Goal: Information Seeking & Learning: Learn about a topic

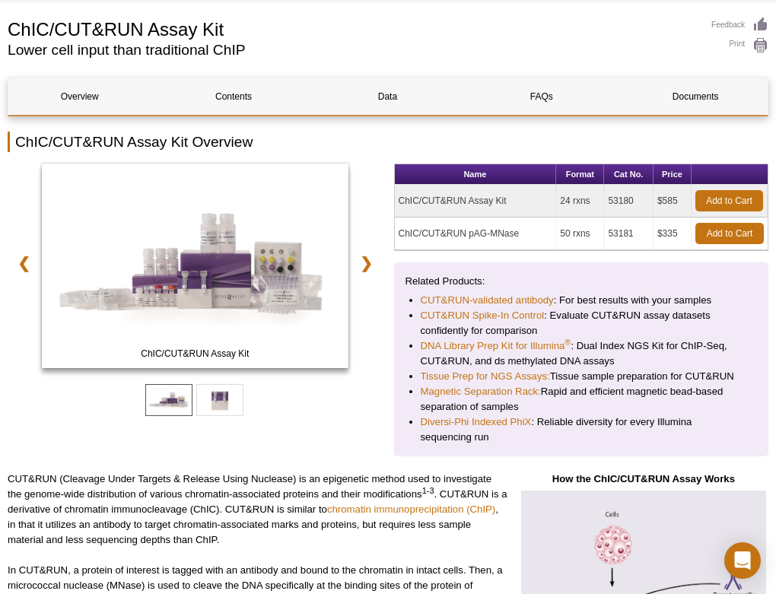
scroll to position [140, 0]
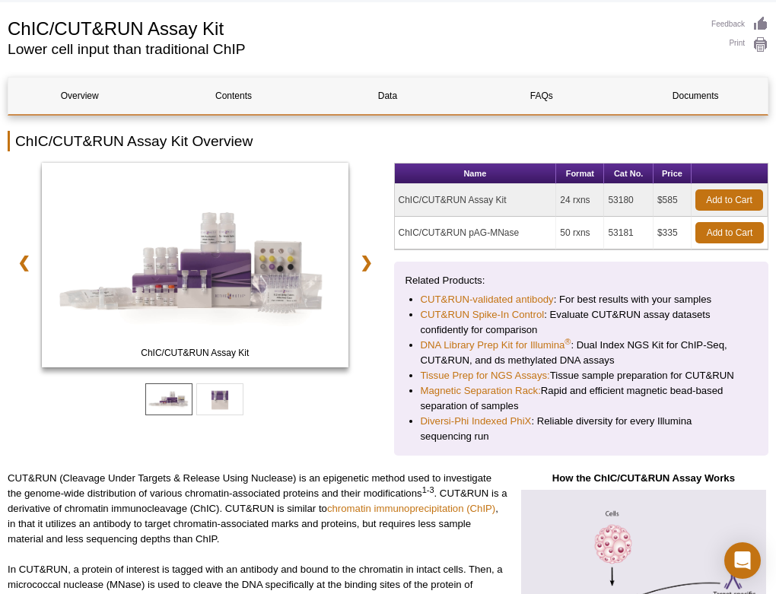
click at [480, 232] on td "ChIC/CUT&RUN pAG-MNase" at bounding box center [476, 233] width 162 height 33
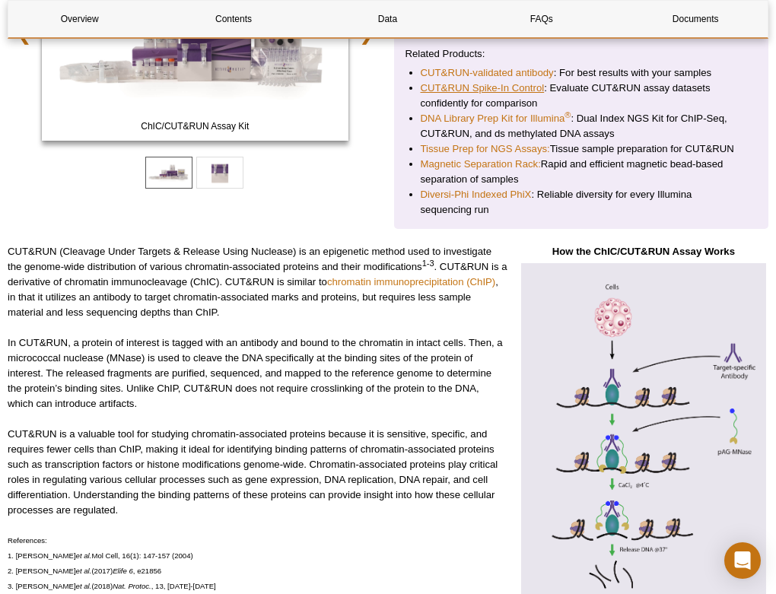
scroll to position [367, 0]
click at [177, 270] on p "CUT&RUN (Cleavage Under Targets & Release Using Nuclease) is an epigenetic meth…" at bounding box center [258, 282] width 500 height 76
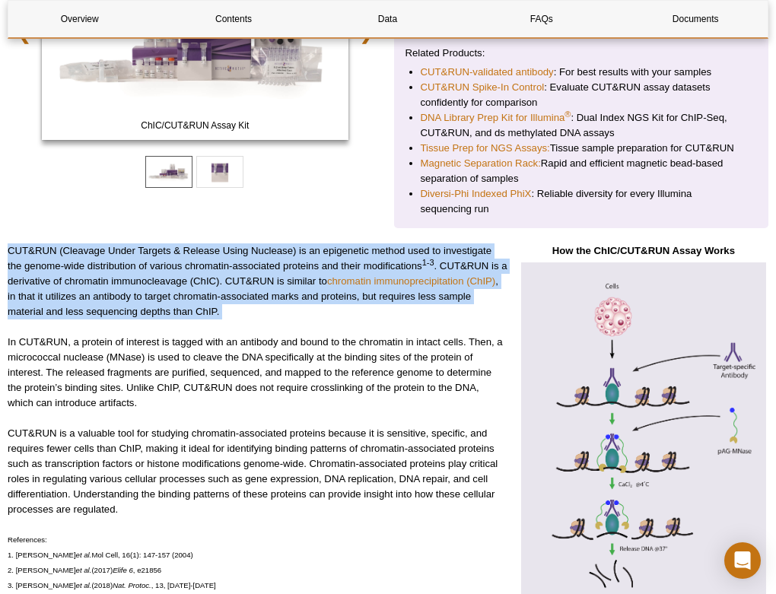
click at [181, 296] on p "CUT&RUN (Cleavage Under Targets & Release Using Nuclease) is an epigenetic meth…" at bounding box center [258, 282] width 500 height 76
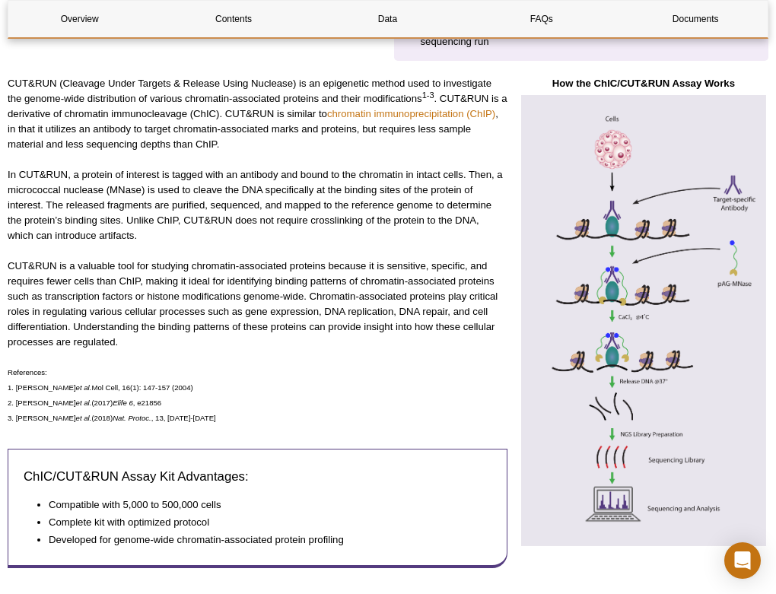
scroll to position [535, 0]
click at [215, 120] on p "CUT&RUN (Cleavage Under Targets & Release Using Nuclease) is an epigenetic meth…" at bounding box center [258, 113] width 500 height 76
click at [208, 138] on p "CUT&RUN (Cleavage Under Targets & Release Using Nuclease) is an epigenetic meth…" at bounding box center [258, 113] width 500 height 76
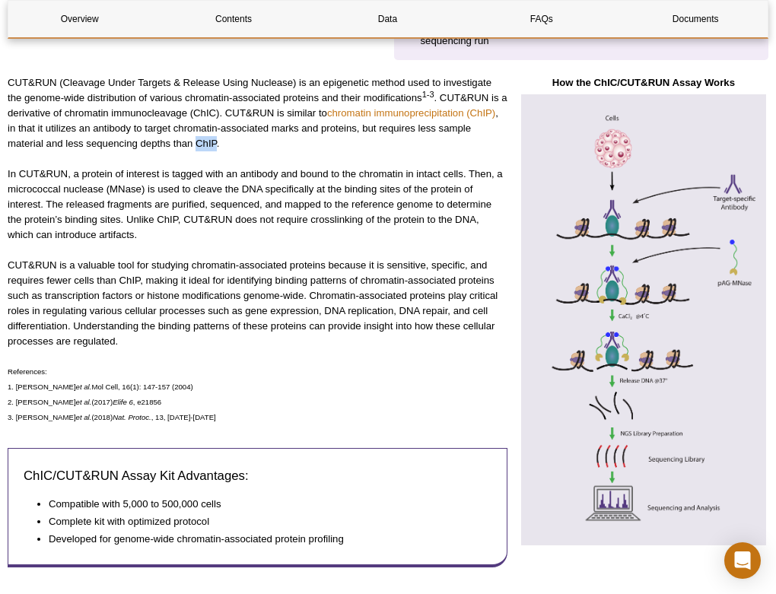
click at [208, 138] on p "CUT&RUN (Cleavage Under Targets & Release Using Nuclease) is an epigenetic meth…" at bounding box center [258, 113] width 500 height 76
click at [215, 180] on p "In CUT&RUN, a protein of interest is tagged with an antibody and bound to the c…" at bounding box center [258, 205] width 500 height 76
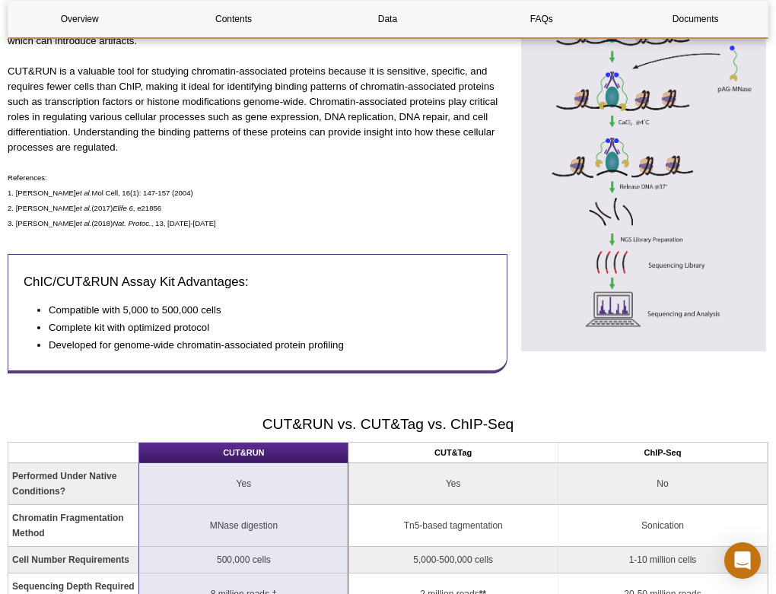
scroll to position [730, 0]
click at [241, 142] on p "CUT&RUN is a valuable tool for studying chromatin-associated proteins because i…" at bounding box center [258, 108] width 500 height 91
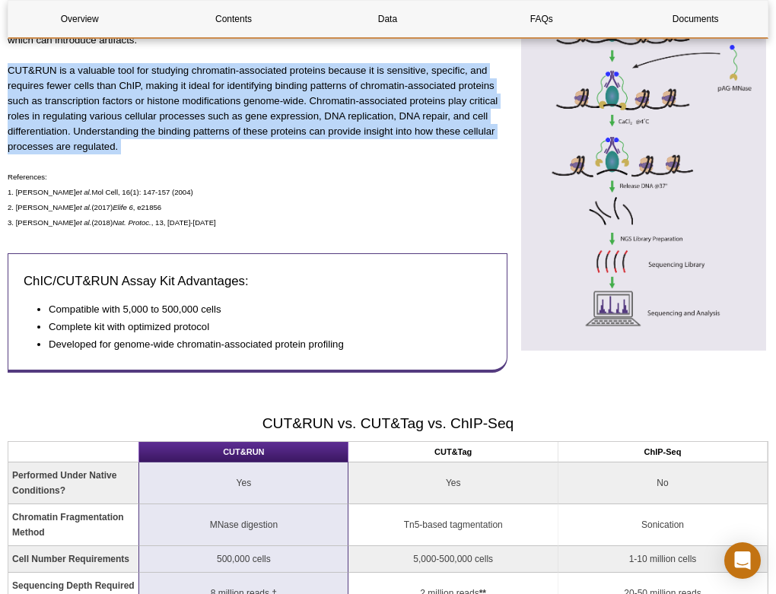
click at [257, 123] on p "CUT&RUN is a valuable tool for studying chromatin-associated proteins because i…" at bounding box center [258, 108] width 500 height 91
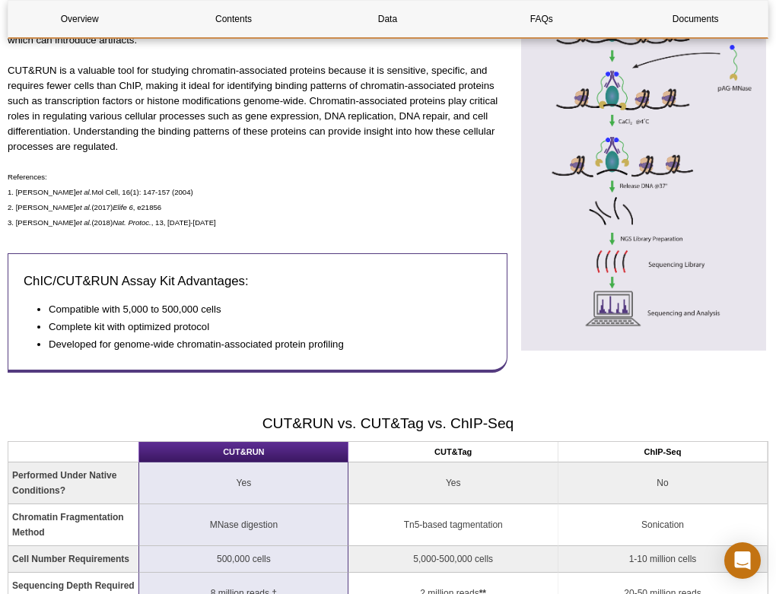
click at [257, 123] on p "CUT&RUN is a valuable tool for studying chromatin-associated proteins because i…" at bounding box center [258, 108] width 500 height 91
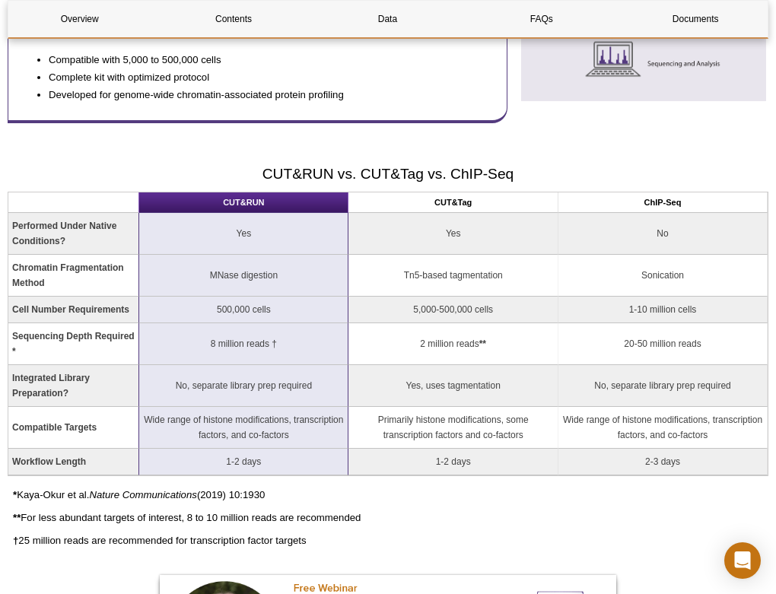
scroll to position [981, 0]
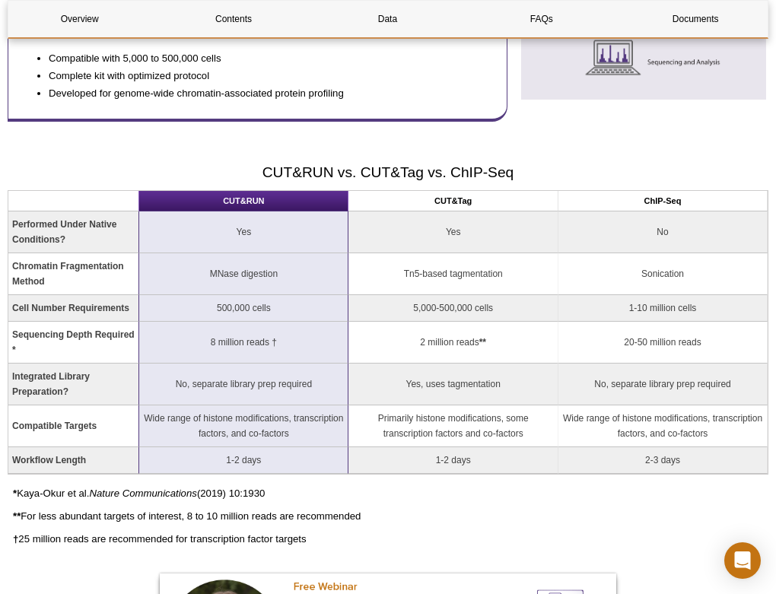
click at [447, 345] on td "2 million reads **" at bounding box center [454, 343] width 210 height 42
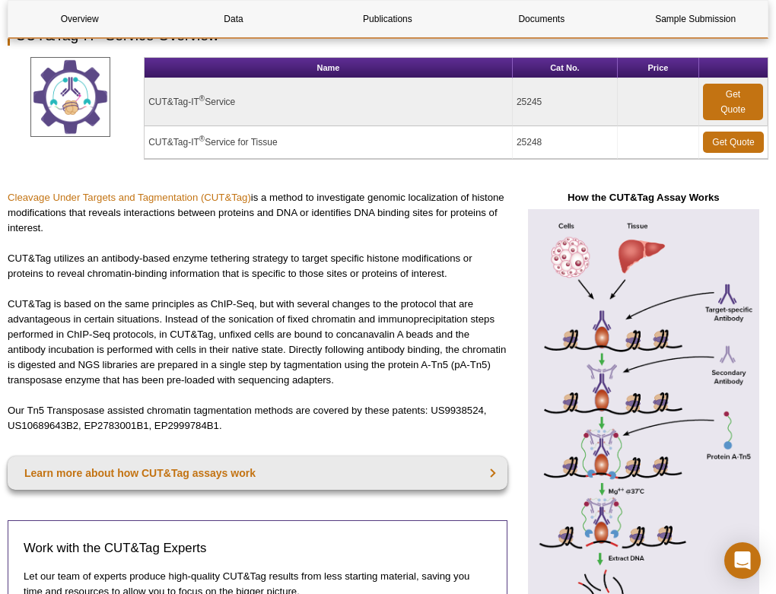
scroll to position [214, 0]
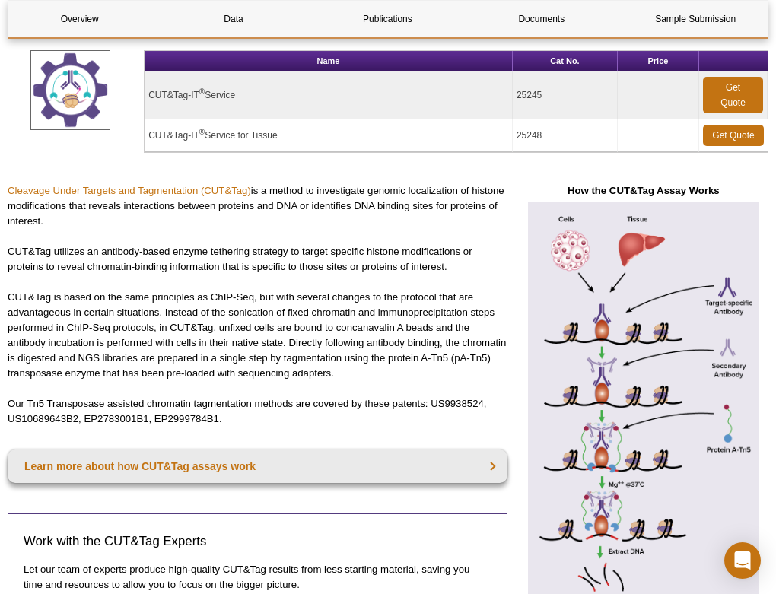
click at [212, 262] on p "CUT&Tag utilizes an antibody-based enzyme tethering strategy to target specific…" at bounding box center [258, 259] width 500 height 30
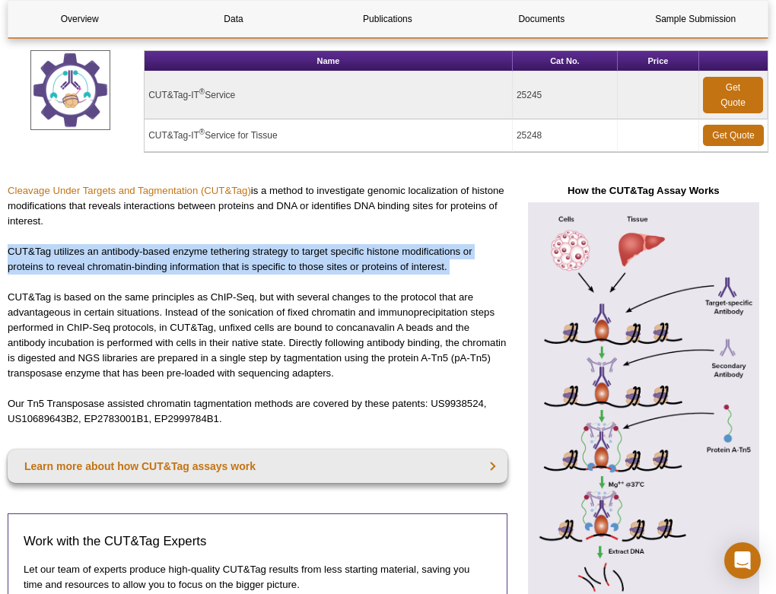
click at [212, 262] on p "CUT&Tag utilizes an antibody-based enzyme tethering strategy to target specific…" at bounding box center [258, 259] width 500 height 30
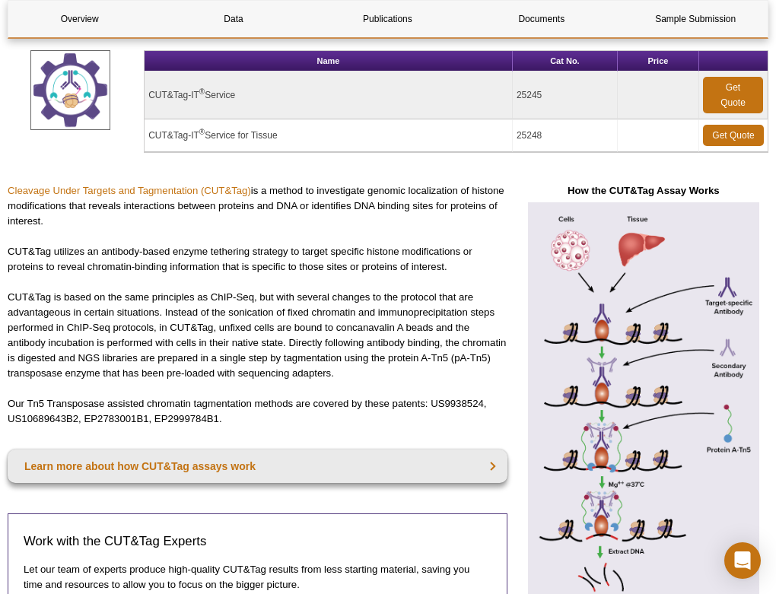
click at [212, 262] on p "CUT&Tag utilizes an antibody-based enzyme tethering strategy to target specific…" at bounding box center [258, 259] width 500 height 30
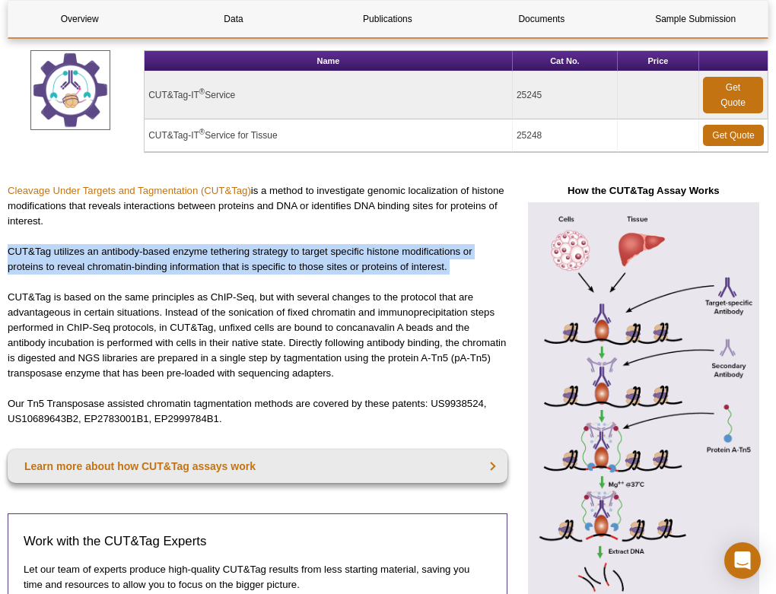
click at [212, 262] on p "CUT&Tag utilizes an antibody-based enzyme tethering strategy to target specific…" at bounding box center [258, 259] width 500 height 30
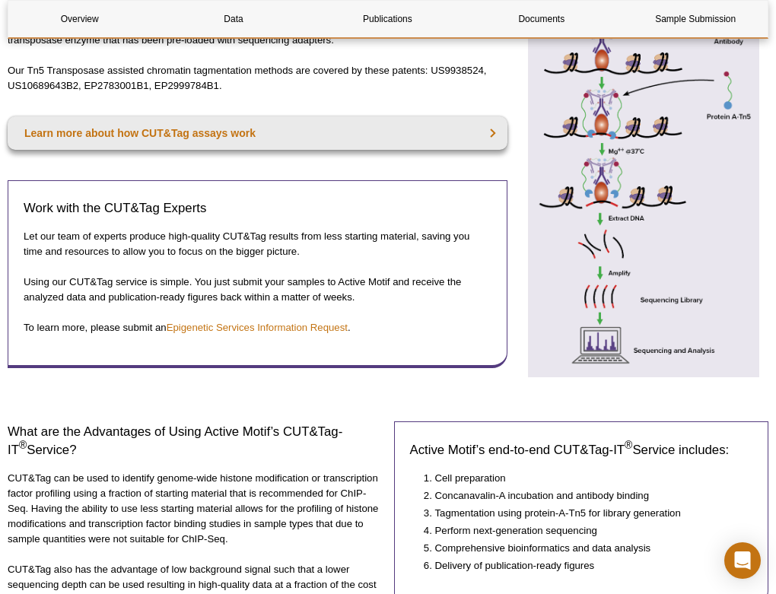
scroll to position [0, 0]
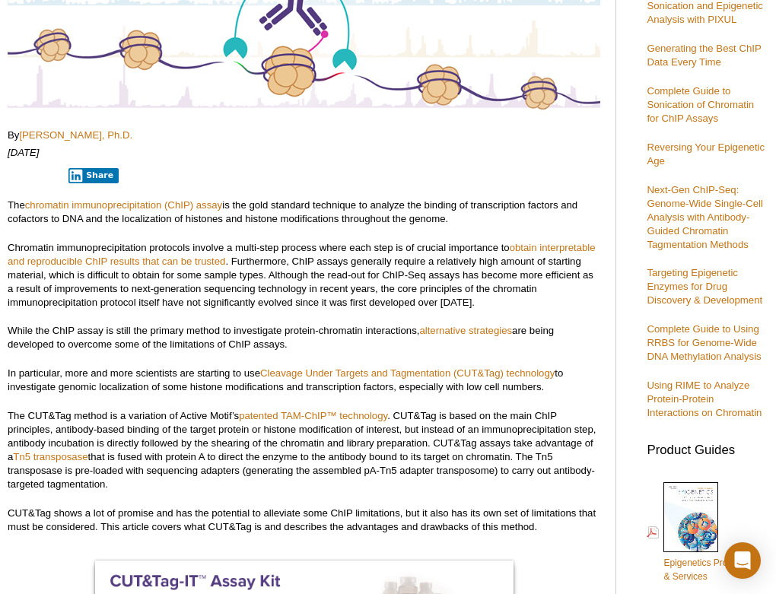
scroll to position [243, 0]
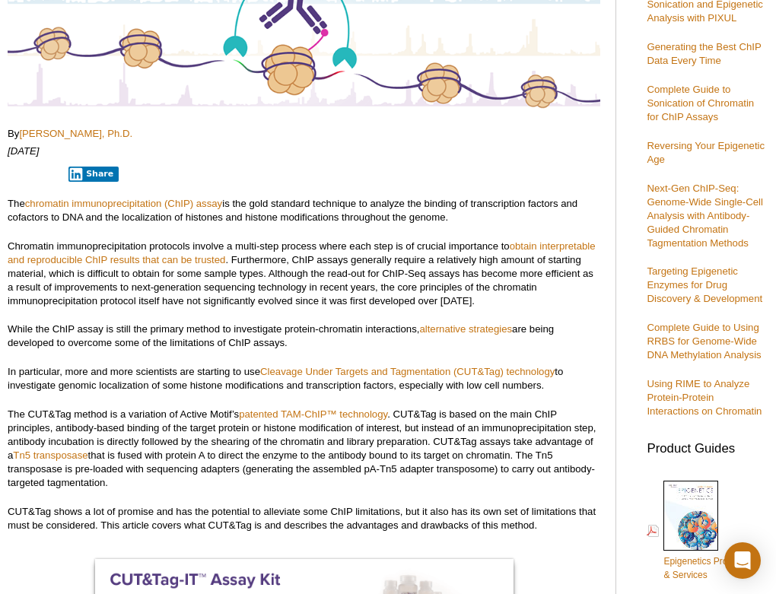
click at [267, 260] on p "Chromatin immunoprecipitation protocols involve a multi-step process where each…" at bounding box center [304, 274] width 593 height 68
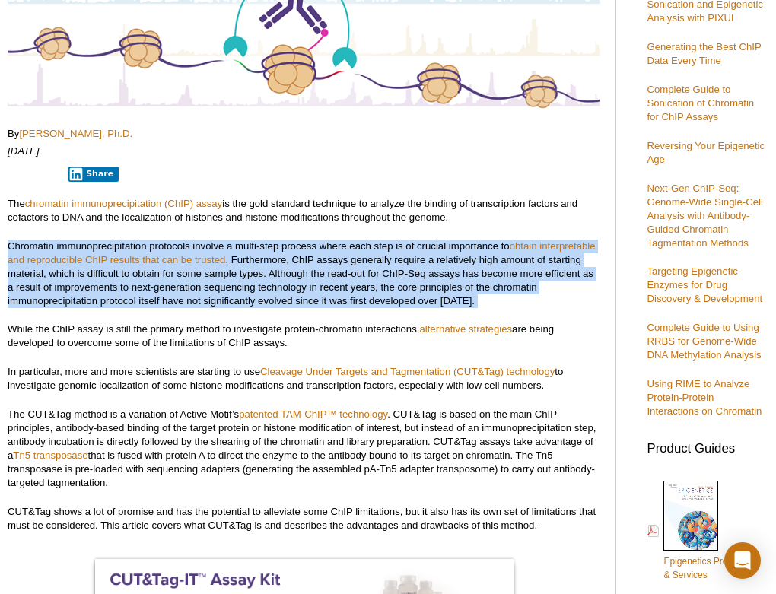
click at [267, 260] on p "Chromatin immunoprecipitation protocols involve a multi-step process where each…" at bounding box center [304, 274] width 593 height 68
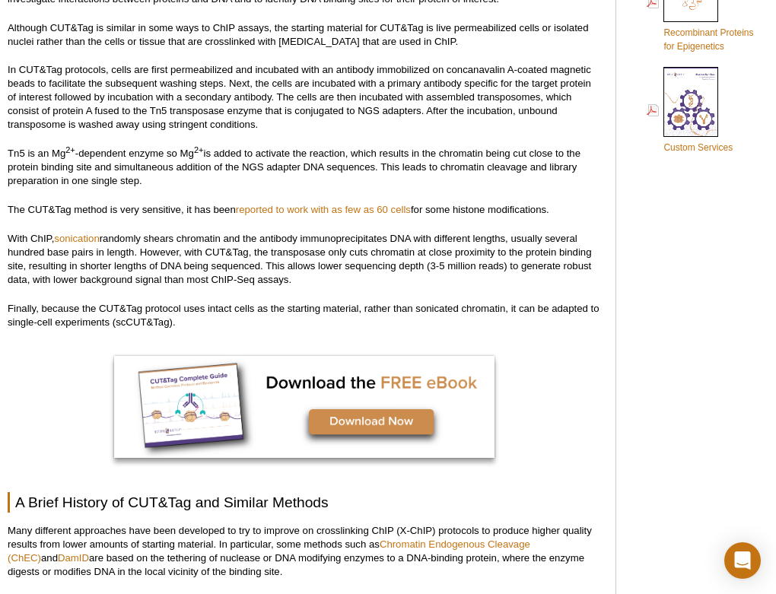
click at [267, 260] on p "With ChIP, sonication randomly shears chromatin and the antibody immunoprecipit…" at bounding box center [304, 259] width 593 height 55
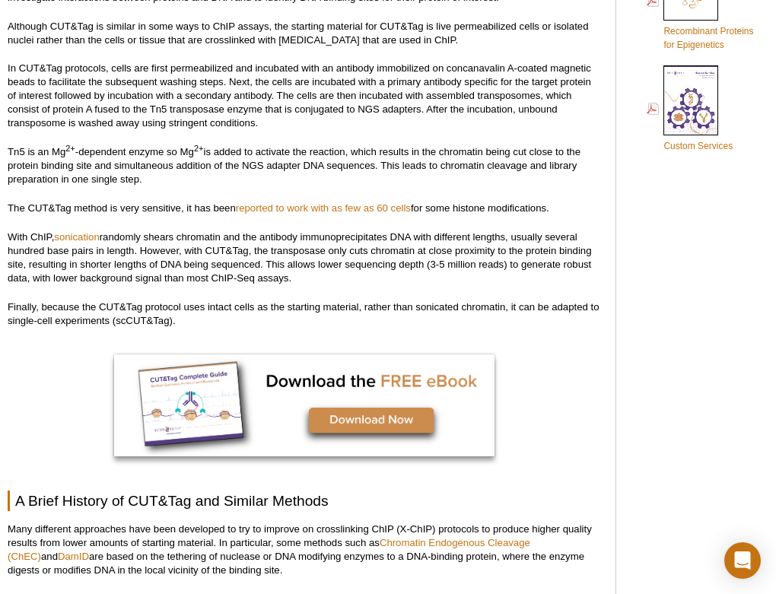
click at [267, 260] on p "With ChIP, sonication randomly shears chromatin and the antibody immunoprecipit…" at bounding box center [304, 258] width 593 height 55
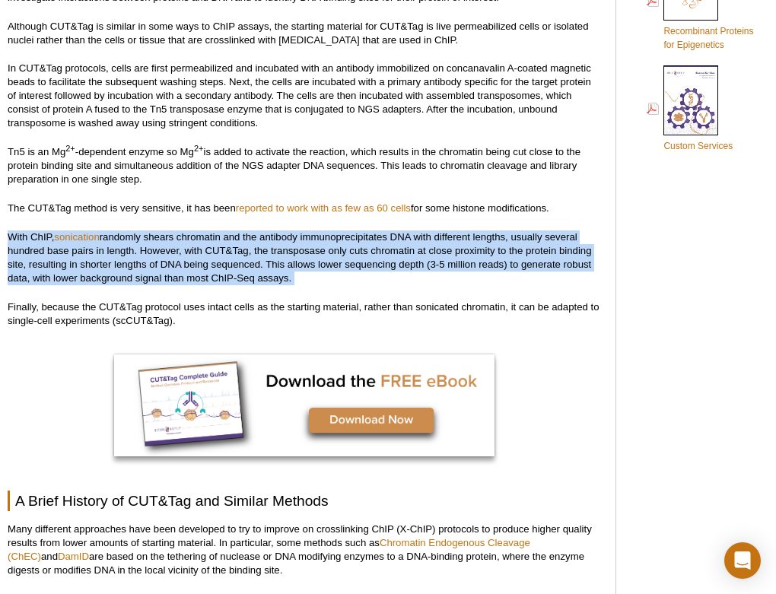
click at [267, 260] on p "With ChIP, sonication randomly shears chromatin and the antibody immunoprecipit…" at bounding box center [304, 258] width 593 height 55
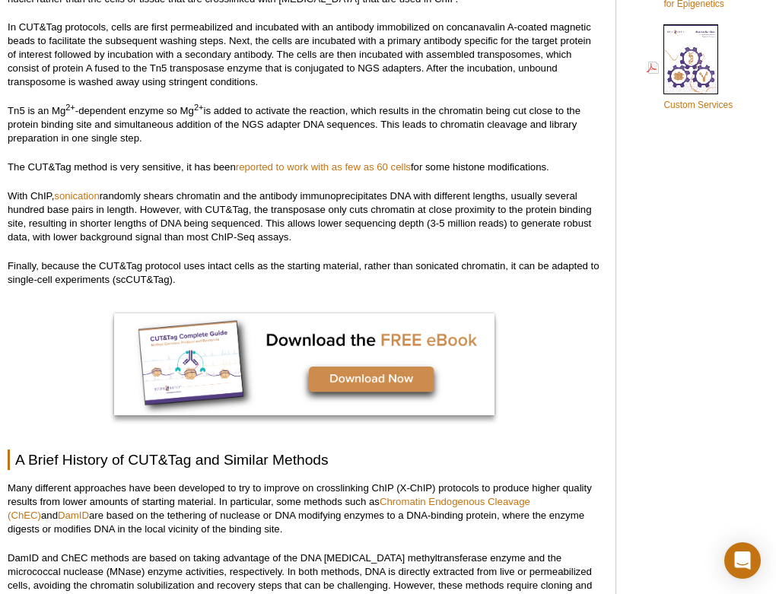
scroll to position [1059, 0]
click at [267, 260] on p "Finally, because the CUT&Tag protocol uses intact cells as the starting materia…" at bounding box center [304, 272] width 593 height 27
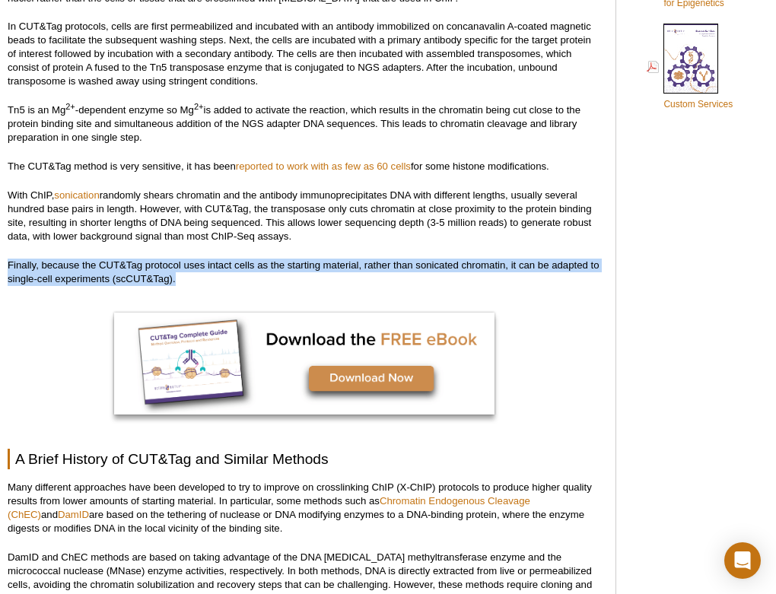
click at [267, 260] on p "Finally, because the CUT&Tag protocol uses intact cells as the starting materia…" at bounding box center [304, 272] width 593 height 27
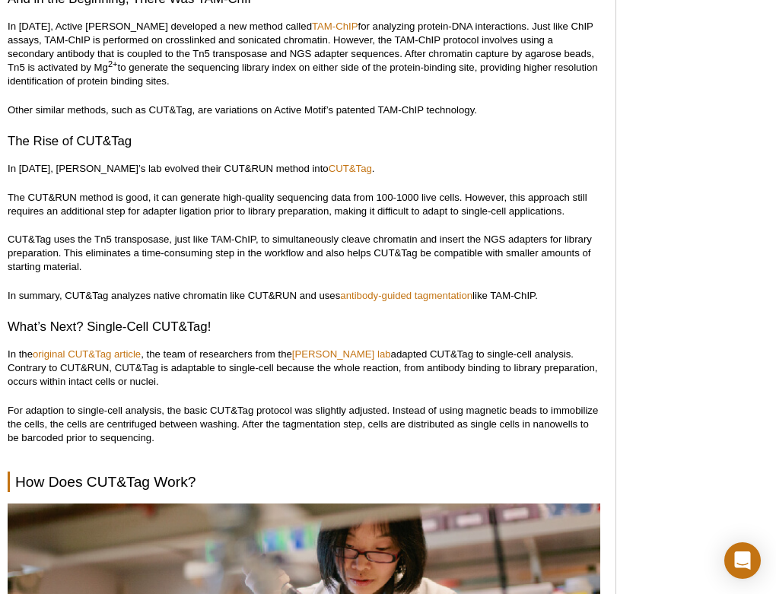
scroll to position [2488, 0]
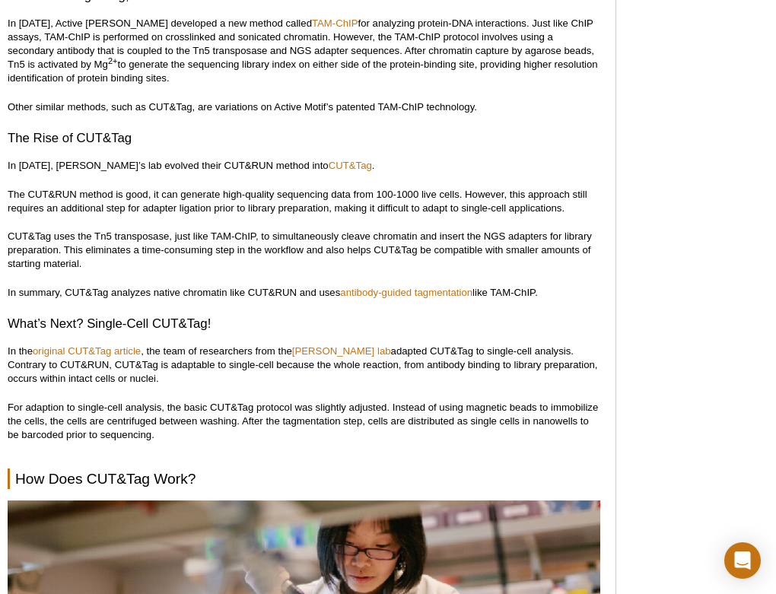
click at [267, 193] on p "The CUT&RUN method is good, it can generate high-quality sequencing data from 1…" at bounding box center [304, 201] width 593 height 27
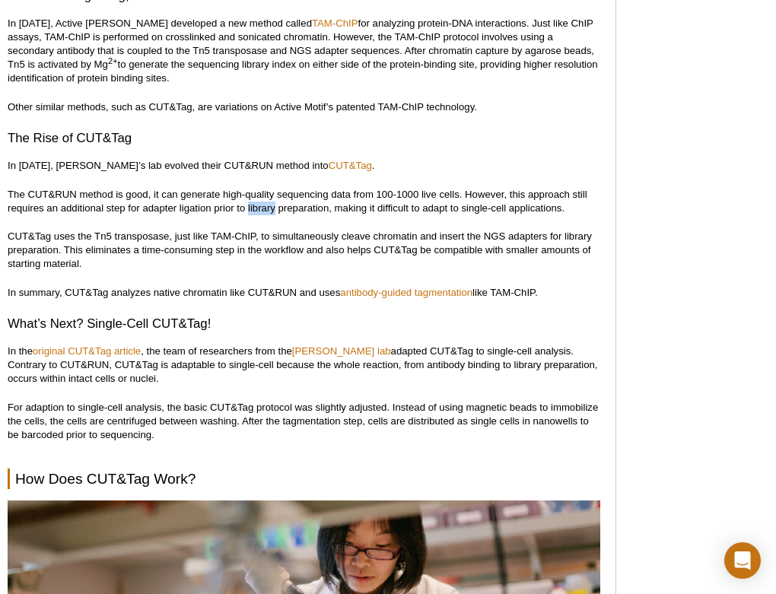
click at [267, 193] on p "The CUT&RUN method is good, it can generate high-quality sequencing data from 1…" at bounding box center [304, 201] width 593 height 27
click at [231, 286] on p "In summary, CUT&Tag analyzes native chromatin like CUT&RUN and uses antibody-gu…" at bounding box center [304, 293] width 593 height 14
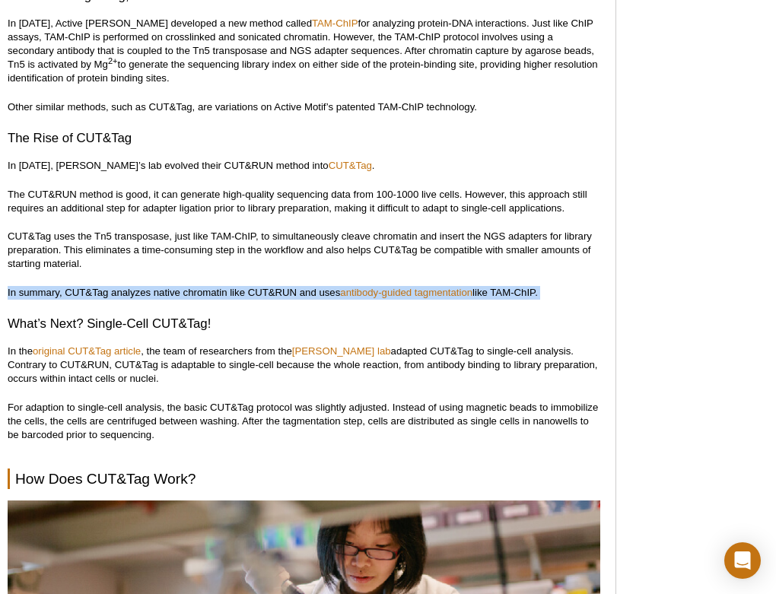
click at [231, 286] on p "In summary, CUT&Tag analyzes native chromatin like CUT&RUN and uses antibody-gu…" at bounding box center [304, 293] width 593 height 14
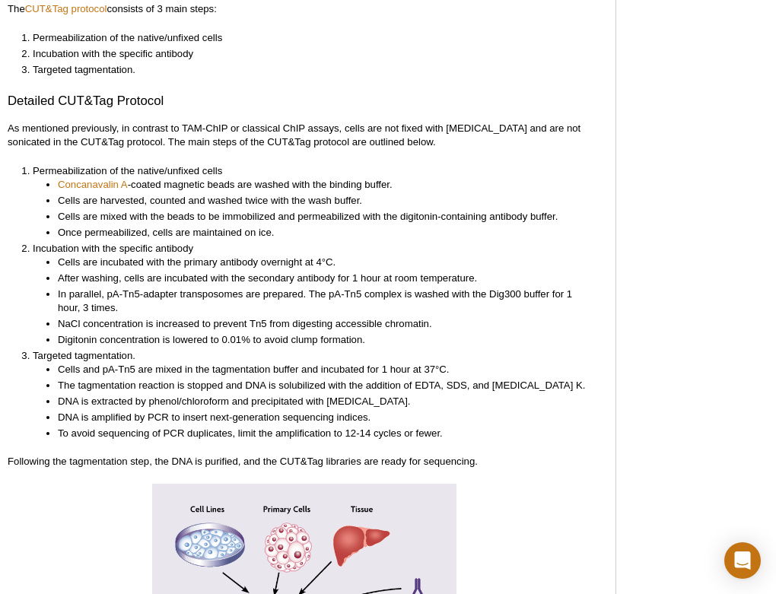
scroll to position [3297, 0]
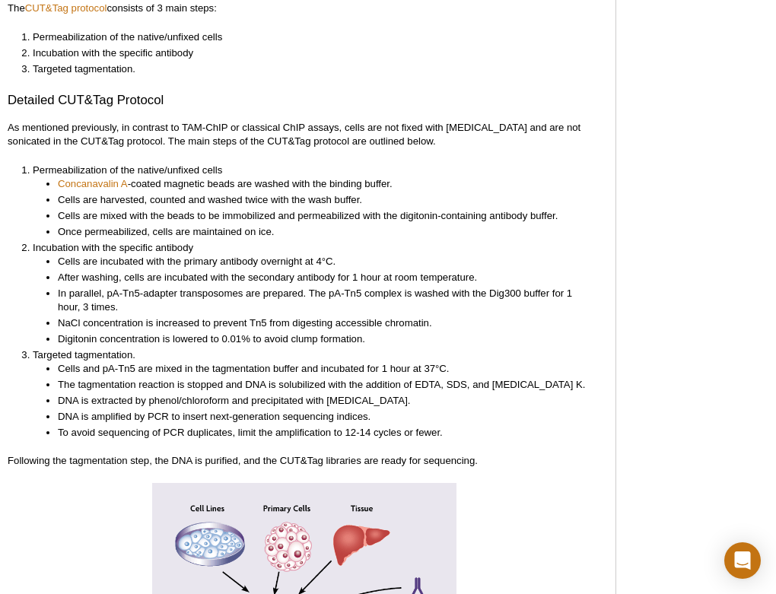
click at [221, 225] on li "Once permeabilized, cells are maintained on ice." at bounding box center [322, 232] width 528 height 14
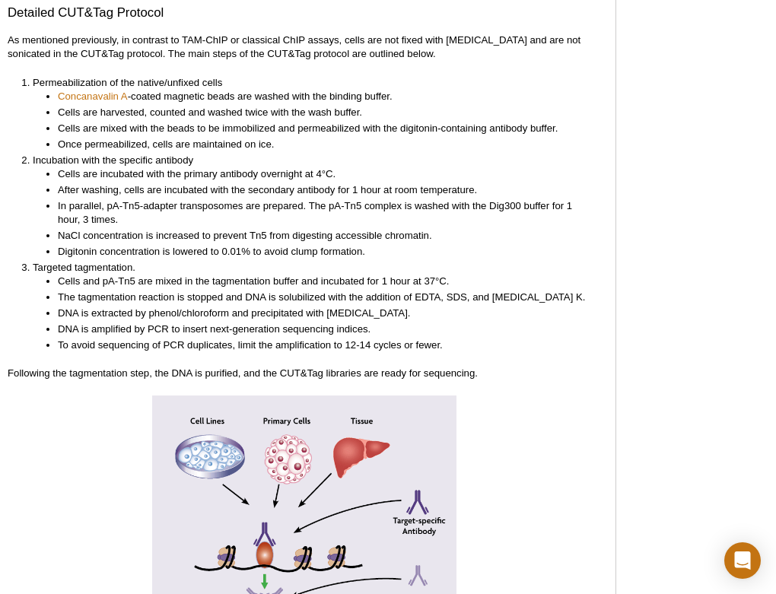
scroll to position [3394, 0]
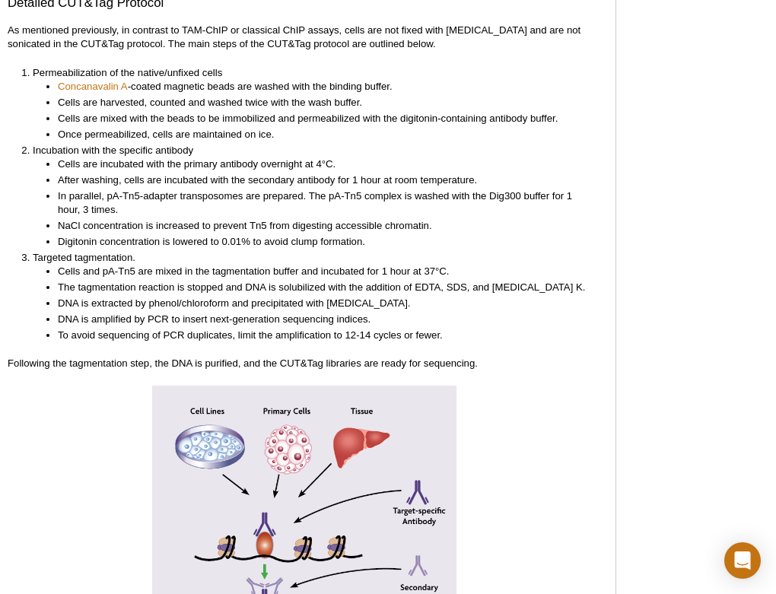
click at [210, 313] on li "DNA is amplified by PCR to insert next-generation sequencing indices." at bounding box center [322, 320] width 528 height 14
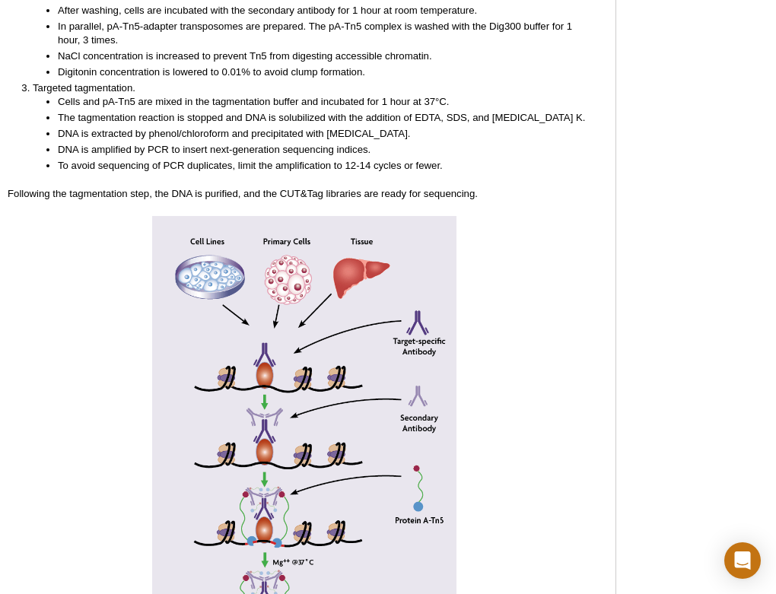
scroll to position [3560, 0]
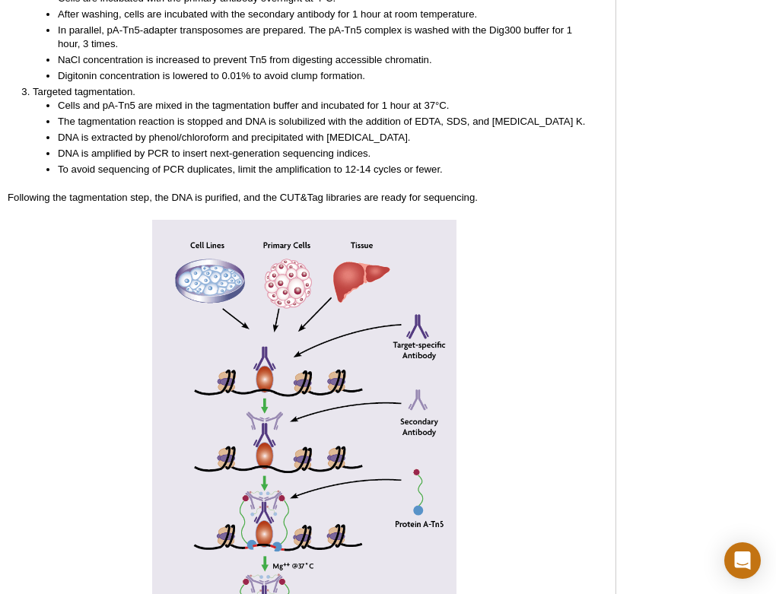
click at [228, 191] on p "Following the tagmentation step, the DNA is purified, and the CUT&Tag libraries…" at bounding box center [304, 198] width 593 height 14
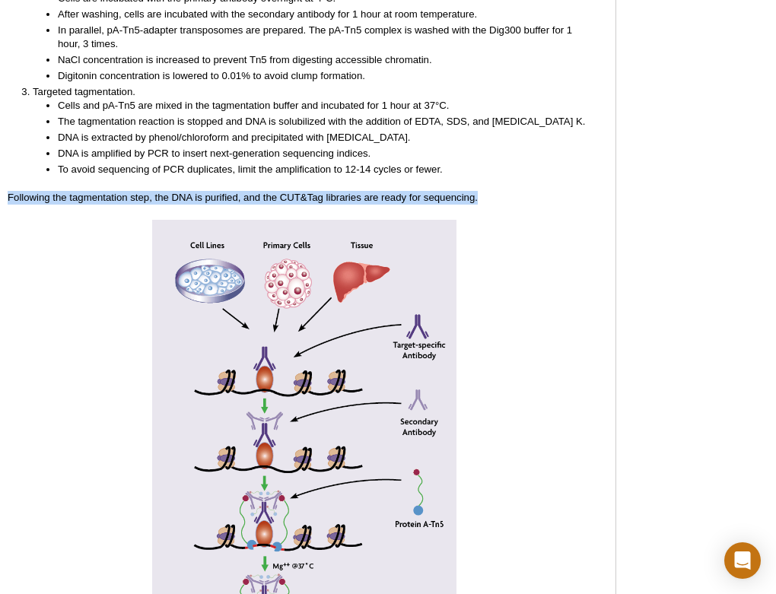
click at [228, 191] on p "Following the tagmentation step, the DNA is purified, and the CUT&Tag libraries…" at bounding box center [304, 198] width 593 height 14
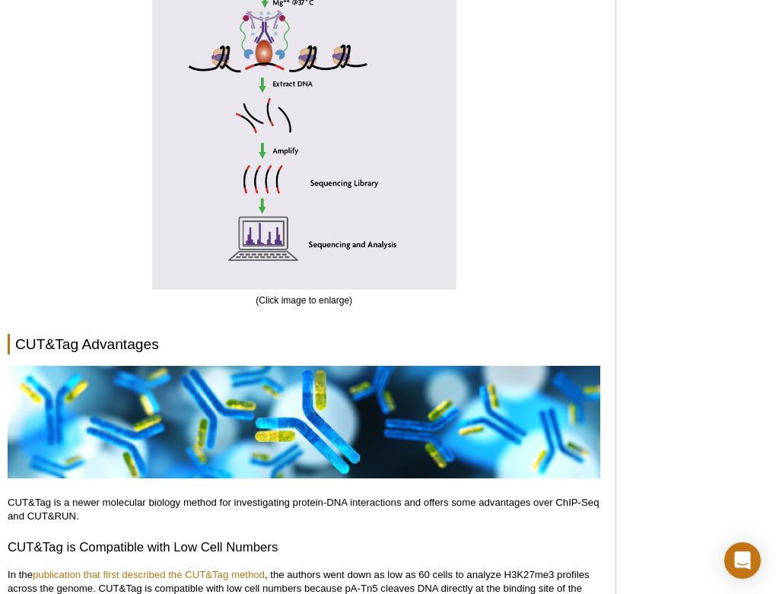
scroll to position [4298, 0]
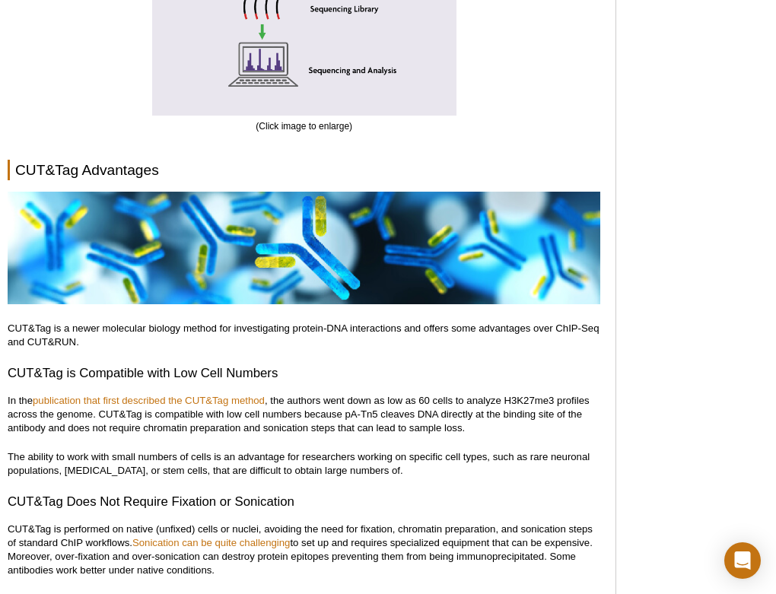
click at [223, 322] on p "CUT&Tag is a newer molecular biology method for investigating protein-DNA inter…" at bounding box center [304, 335] width 593 height 27
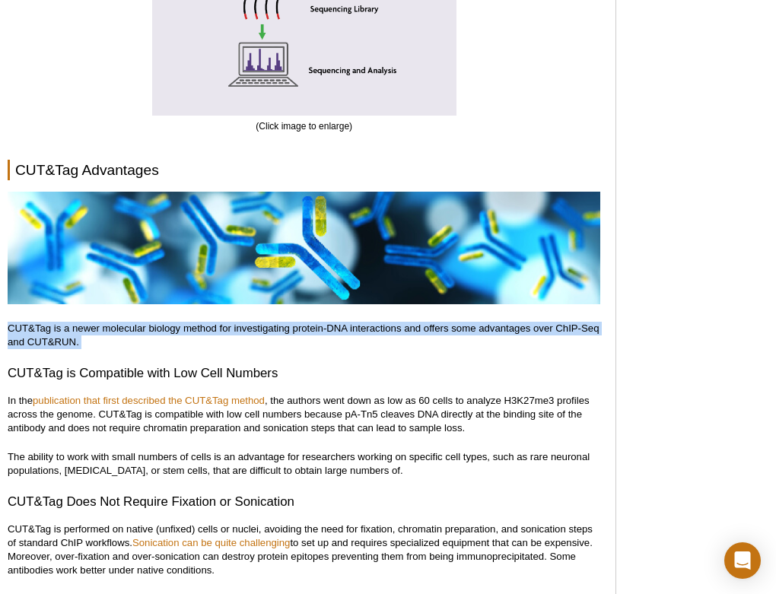
click at [223, 322] on p "CUT&Tag is a newer molecular biology method for investigating protein-DNA inter…" at bounding box center [304, 335] width 593 height 27
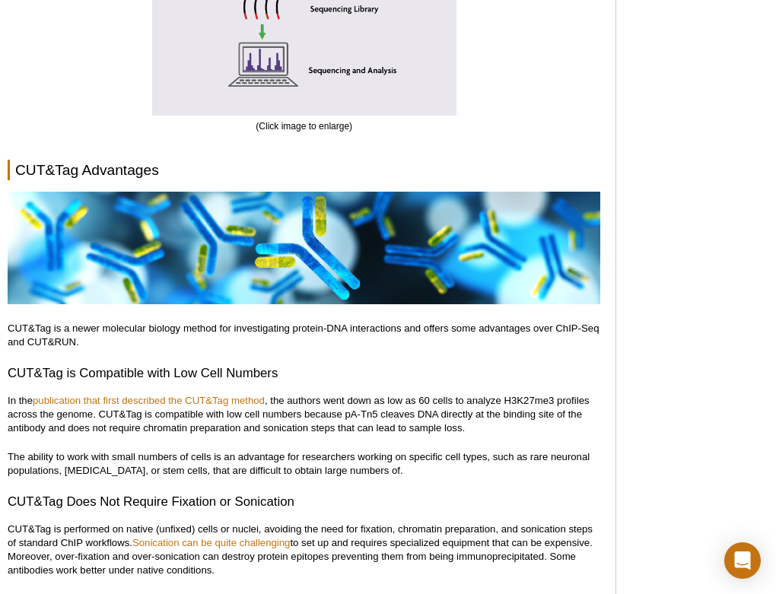
click at [212, 365] on h3 "CUT&Tag is Compatible with Low Cell Numbers" at bounding box center [304, 374] width 593 height 18
click at [211, 415] on p "In the publication that first described the CUT&Tag method , the authors went d…" at bounding box center [304, 414] width 593 height 41
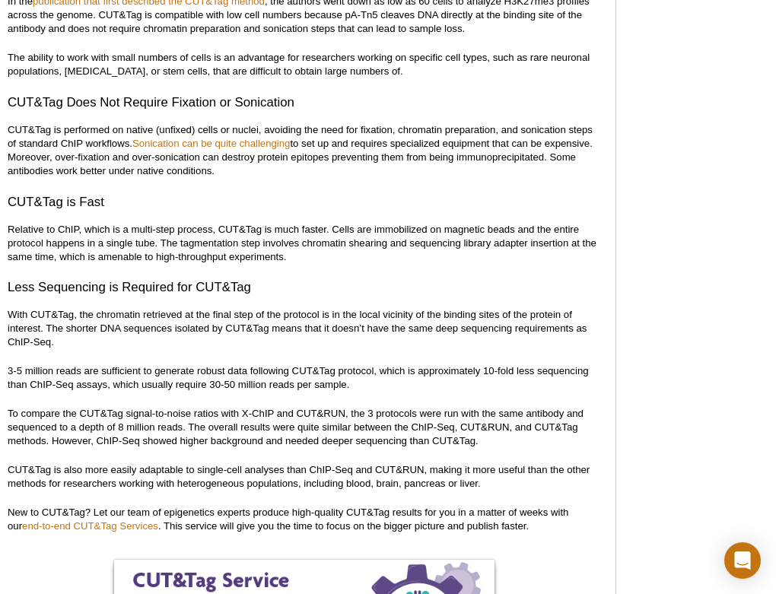
scroll to position [4698, 0]
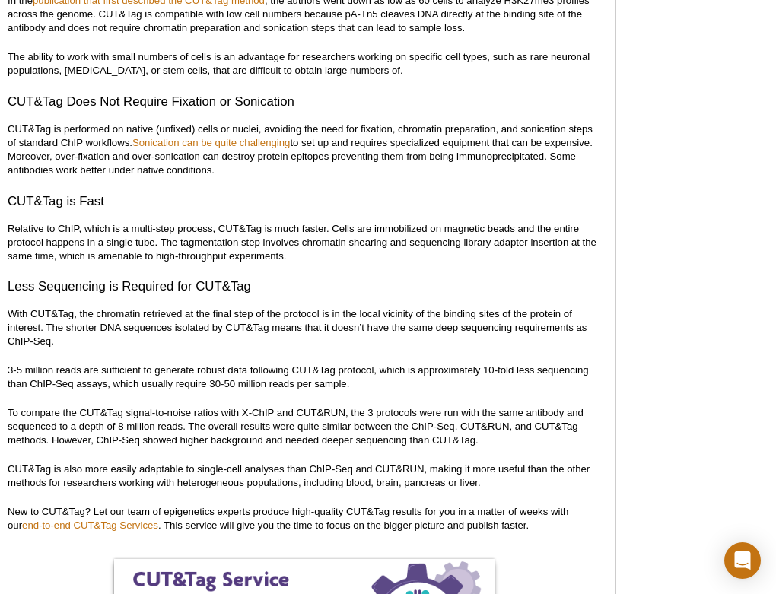
click at [185, 233] on p "Relative to ChIP, which is a multi-step process, CUT&Tag is much faster. Cells …" at bounding box center [304, 242] width 593 height 41
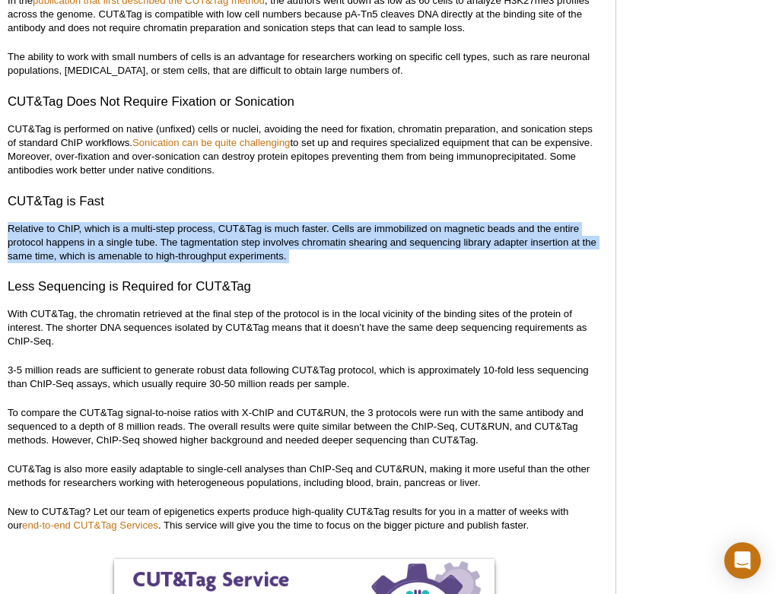
click at [185, 233] on p "Relative to ChIP, which is a multi-step process, CUT&Tag is much faster. Cells …" at bounding box center [304, 242] width 593 height 41
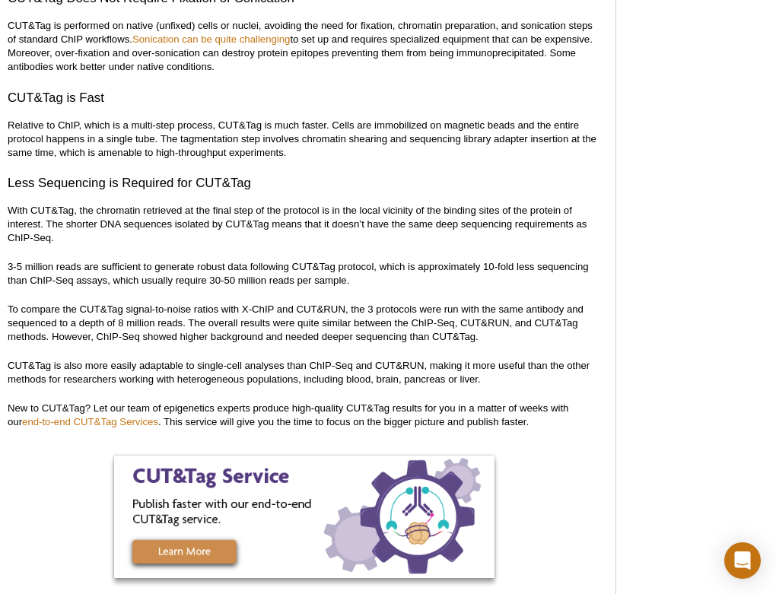
scroll to position [4809, 0]
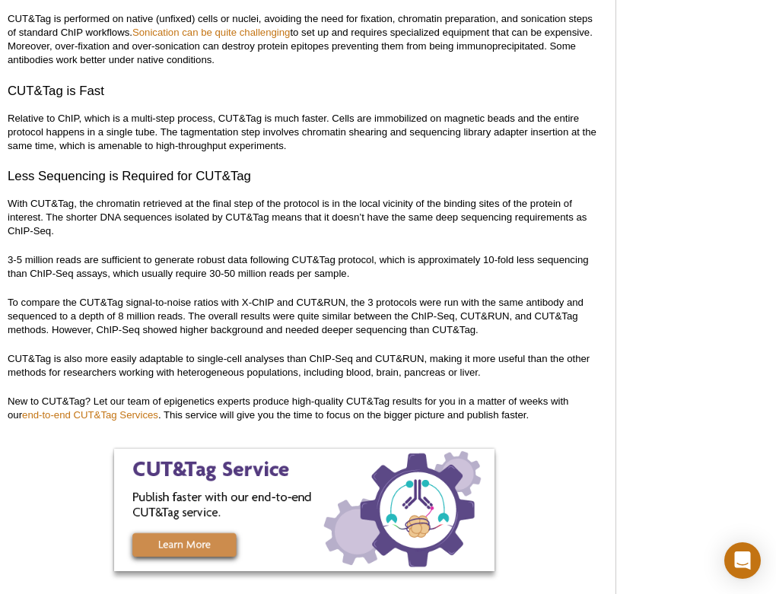
click at [183, 197] on p "With CUT&Tag, the chromatin retrieved at the final step of the protocol is in t…" at bounding box center [304, 217] width 593 height 41
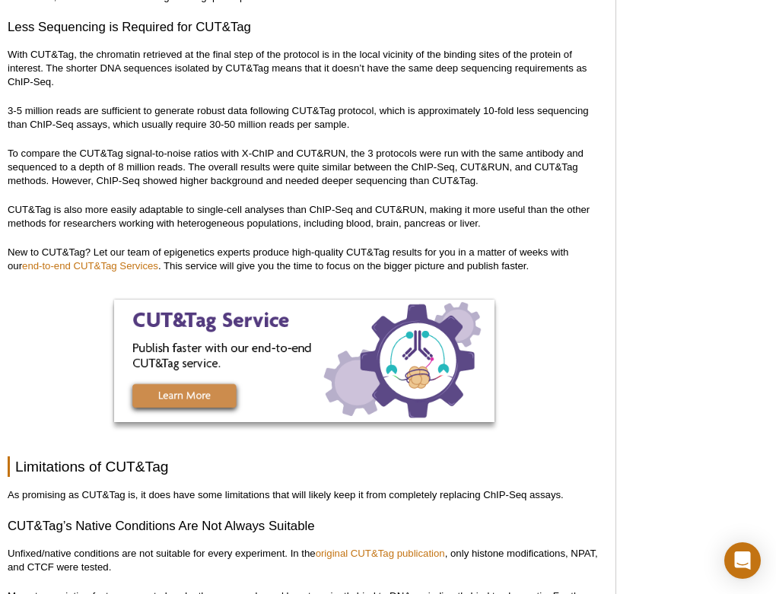
scroll to position [4950, 0]
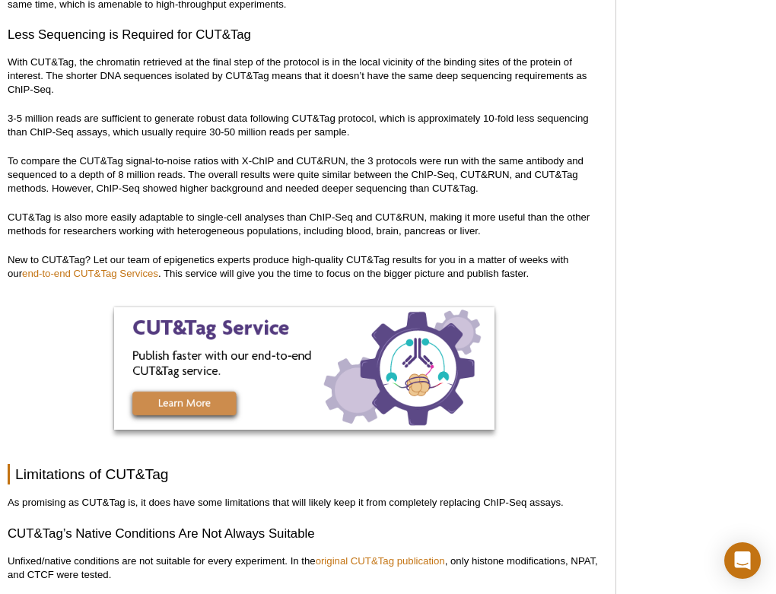
click at [183, 112] on p "3-5 million reads are sufficient to generate robust data following CUT&Tag prot…" at bounding box center [304, 125] width 593 height 27
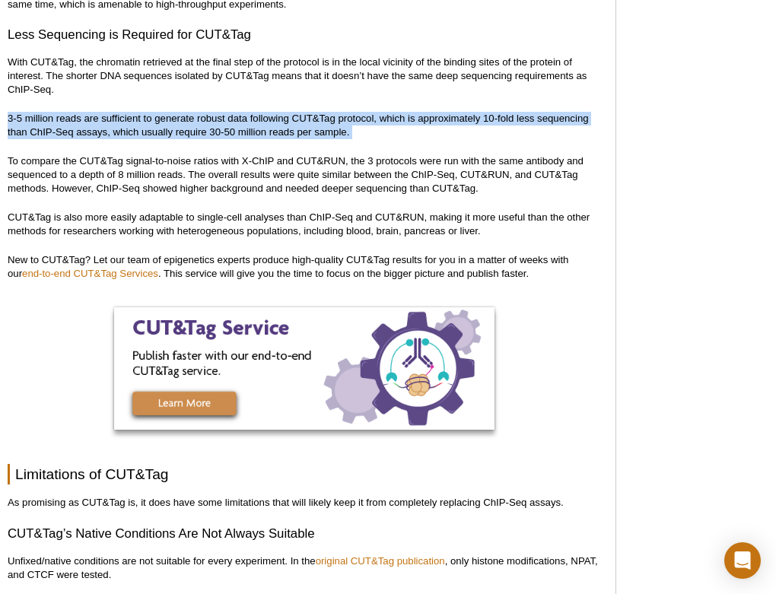
click at [183, 112] on p "3-5 million reads are sufficient to generate robust data following CUT&Tag prot…" at bounding box center [304, 125] width 593 height 27
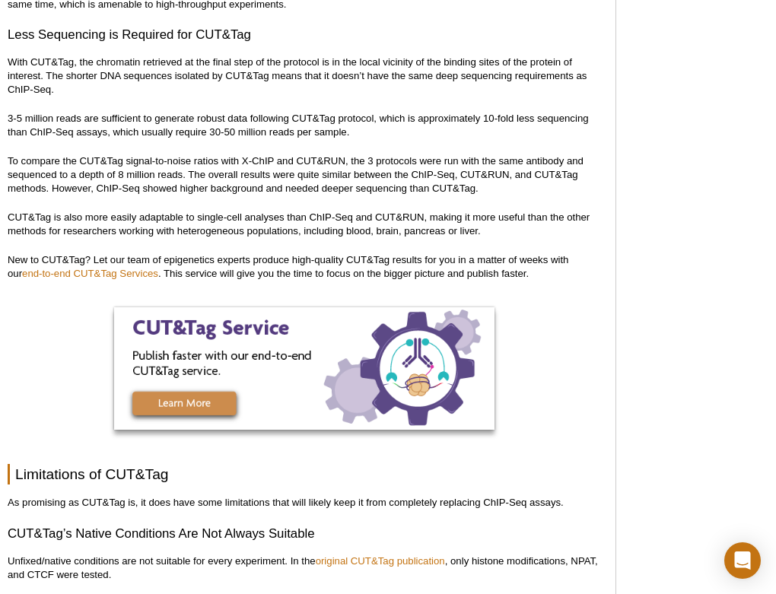
click at [165, 154] on p "To compare the CUT&Tag signal-to-noise ratios with X-ChIP and CUT&RUN, the 3 pr…" at bounding box center [304, 174] width 593 height 41
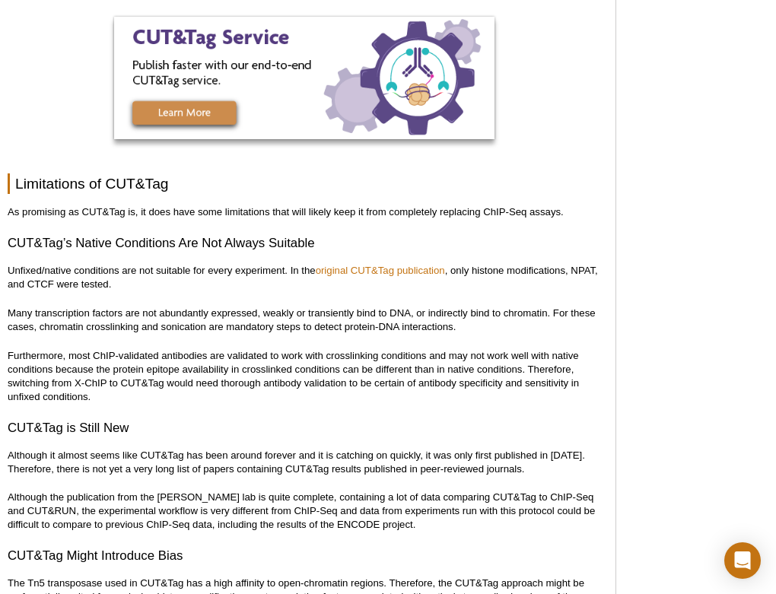
scroll to position [5245, 0]
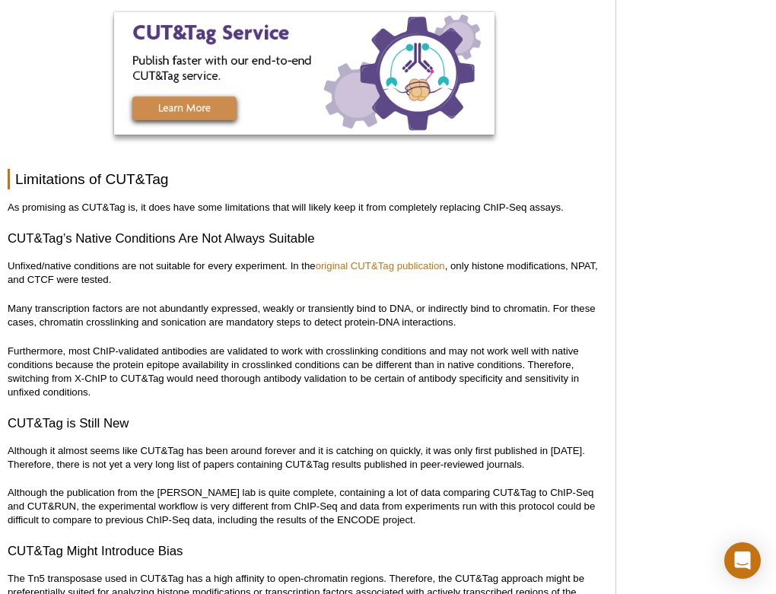
click at [228, 259] on p "Unfixed/native conditions are not suitable for every experiment. In the origina…" at bounding box center [304, 272] width 593 height 27
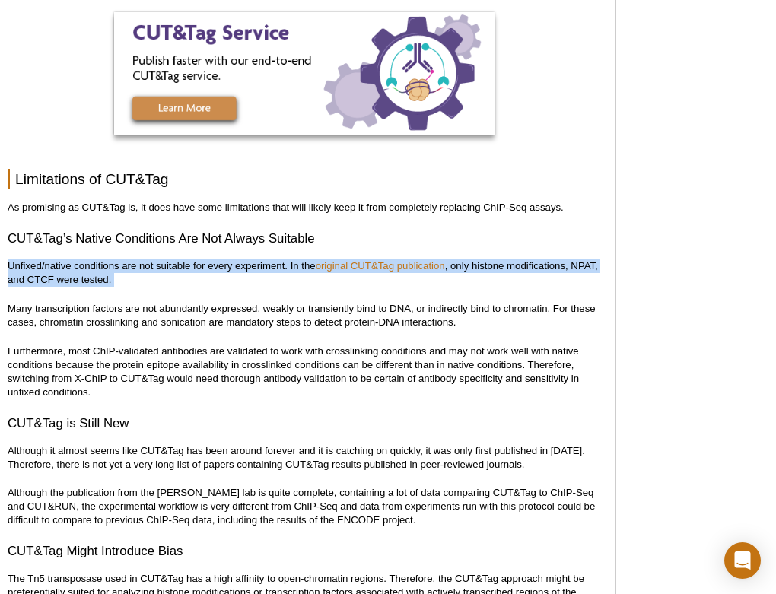
click at [228, 259] on p "Unfixed/native conditions are not suitable for every experiment. In the origina…" at bounding box center [304, 272] width 593 height 27
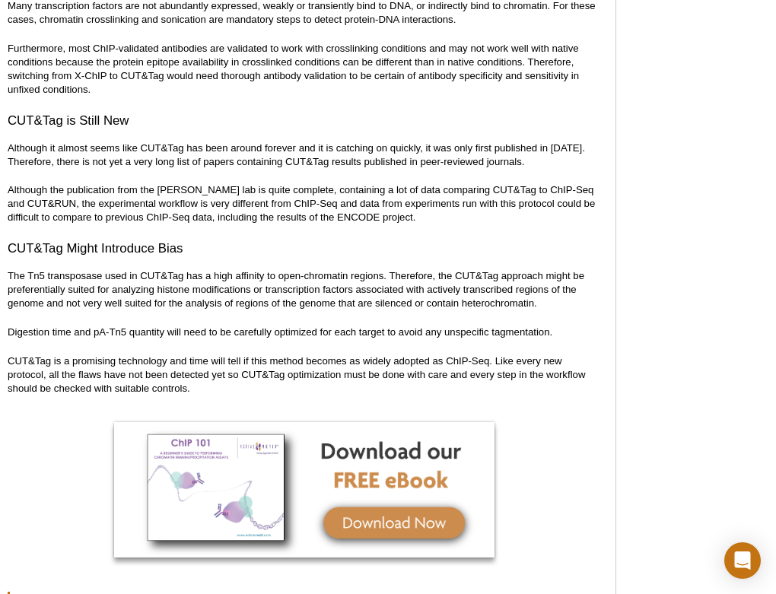
scroll to position [5551, 0]
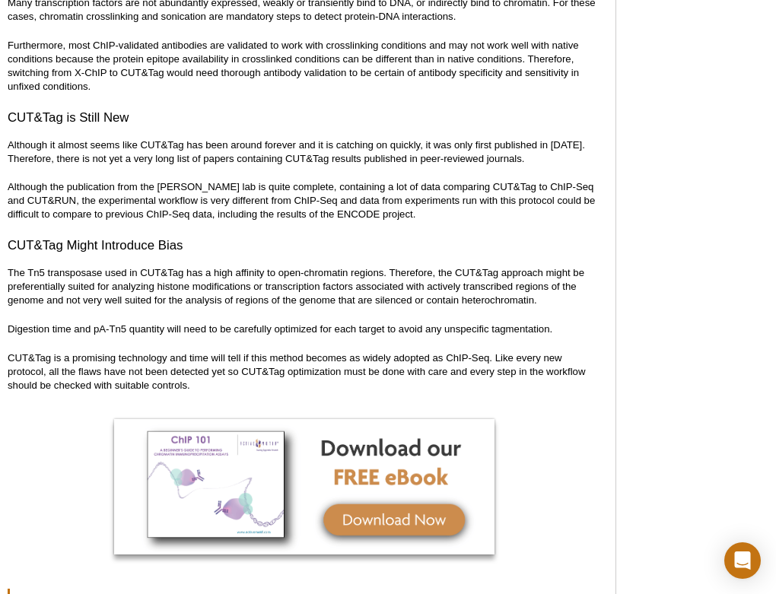
click at [265, 203] on p "Although the publication from the Henikoff lab is quite complete, containing a …" at bounding box center [304, 200] width 593 height 41
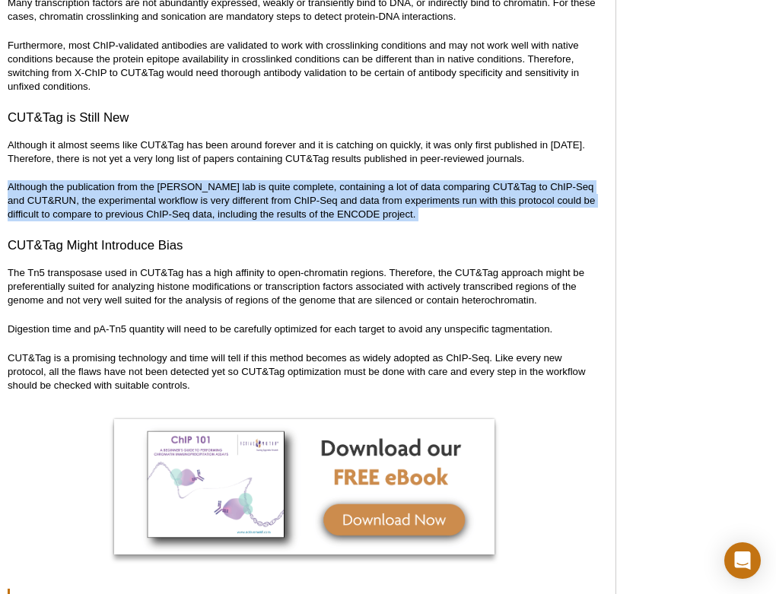
click at [265, 203] on p "Although the publication from the Henikoff lab is quite complete, containing a …" at bounding box center [304, 200] width 593 height 41
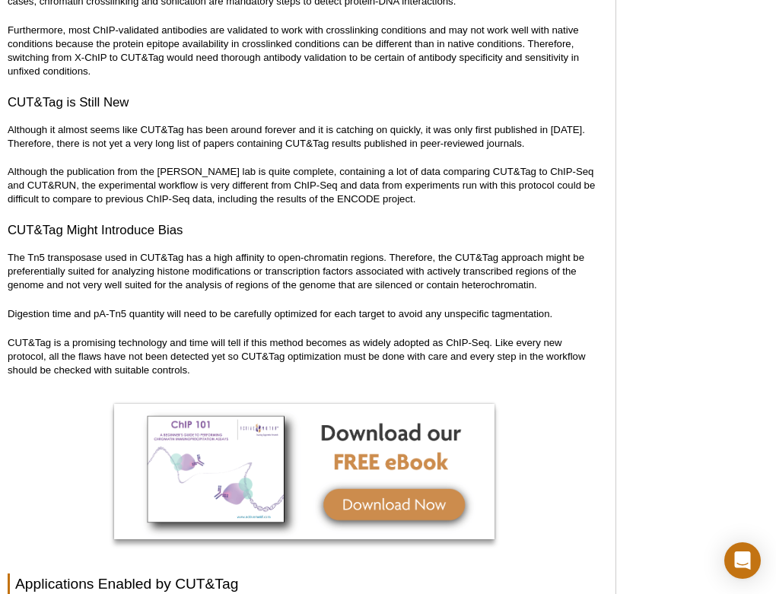
scroll to position [5571, 0]
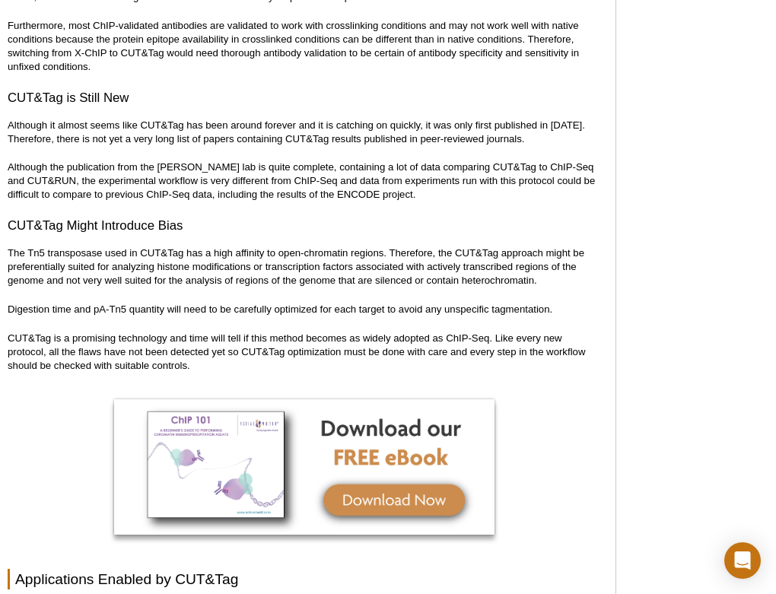
click at [248, 303] on p "Digestion time and pA-Tn5 quantity will need to be carefully optimized for each…" at bounding box center [304, 310] width 593 height 14
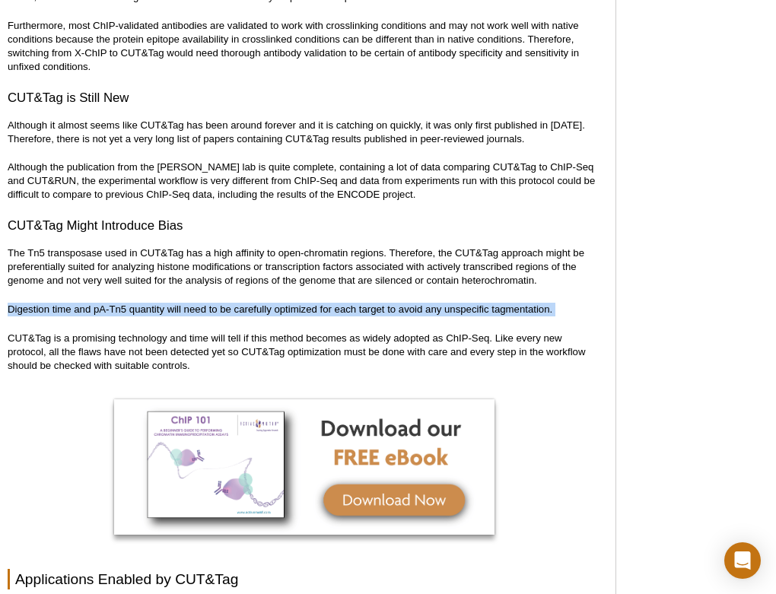
click at [248, 303] on p "Digestion time and pA-Tn5 quantity will need to be carefully optimized for each…" at bounding box center [304, 310] width 593 height 14
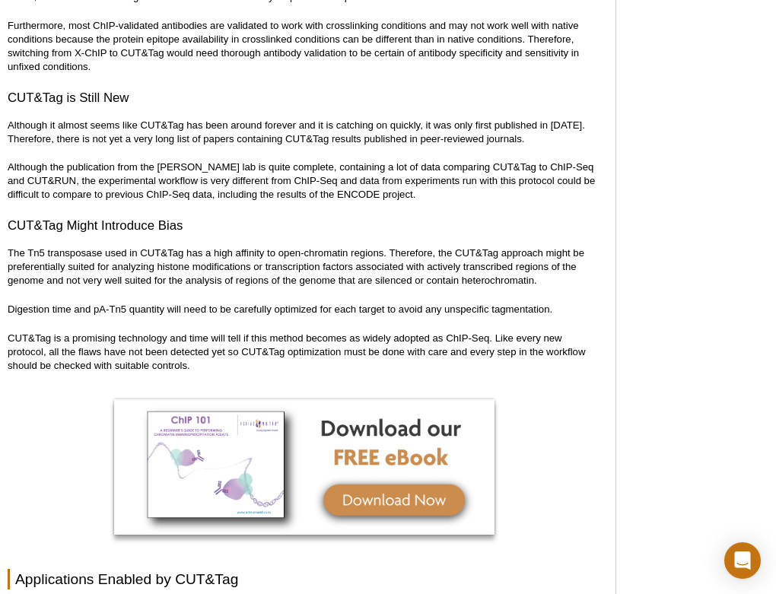
click at [221, 333] on p "CUT&Tag is a promising technology and time will tell if this method becomes as …" at bounding box center [304, 352] width 593 height 41
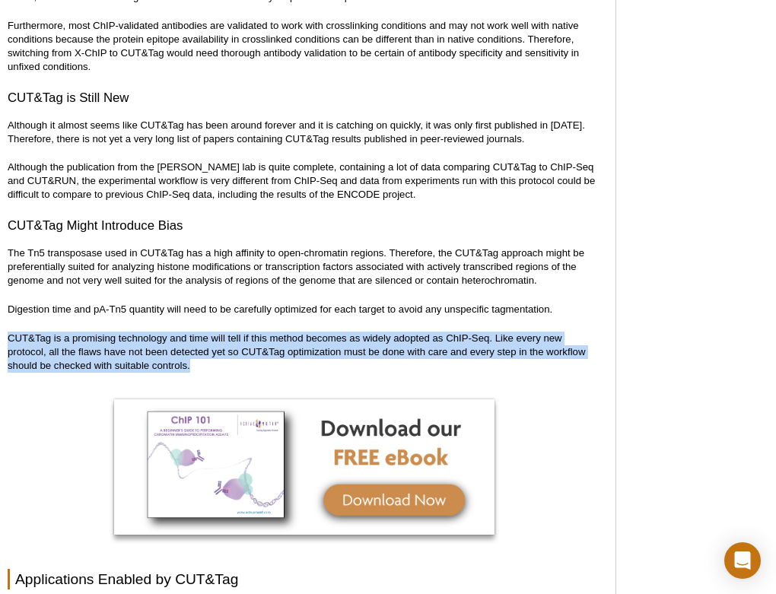
click at [221, 333] on p "CUT&Tag is a promising technology and time will tell if this method becomes as …" at bounding box center [304, 352] width 593 height 41
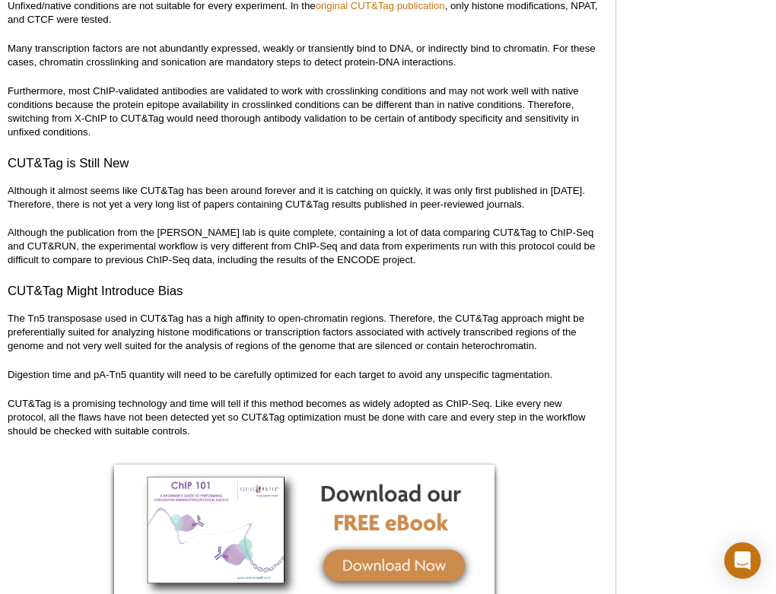
scroll to position [5446, 0]
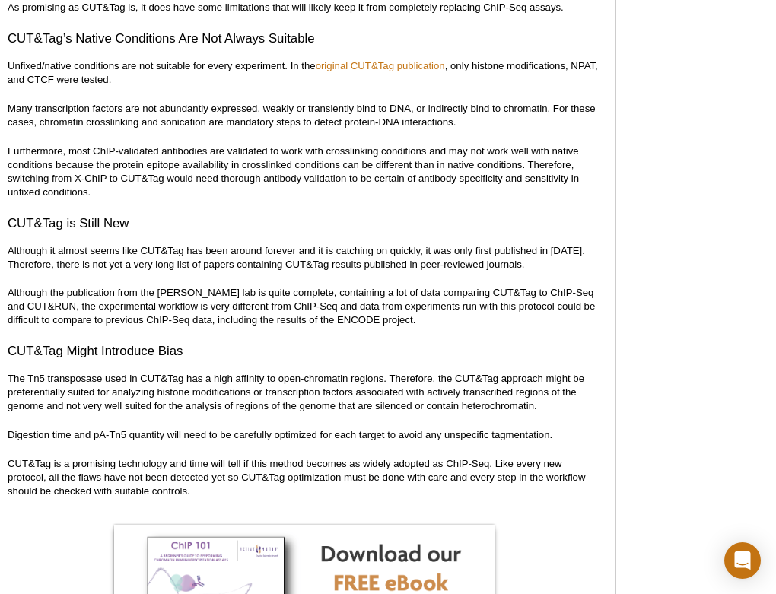
click at [269, 295] on p "Although the publication from the Henikoff lab is quite complete, containing a …" at bounding box center [304, 306] width 593 height 41
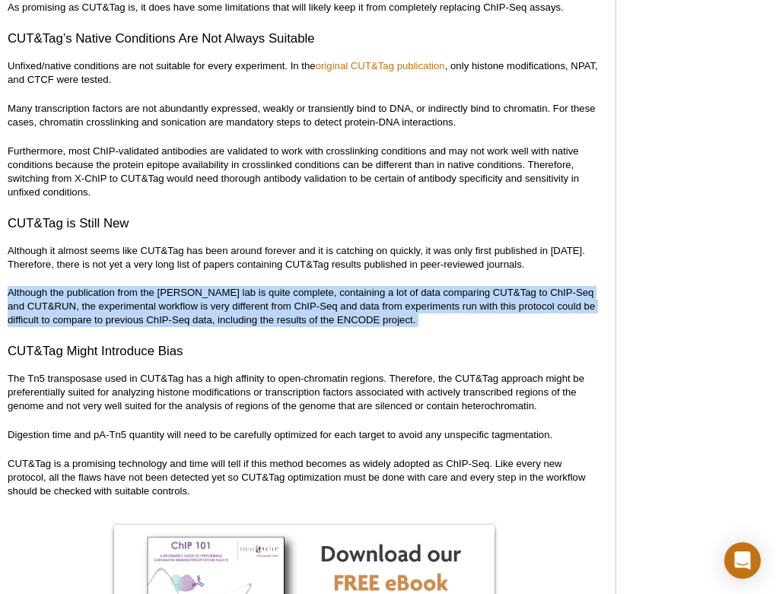
click at [269, 295] on p "Although the publication from the Henikoff lab is quite complete, containing a …" at bounding box center [304, 306] width 593 height 41
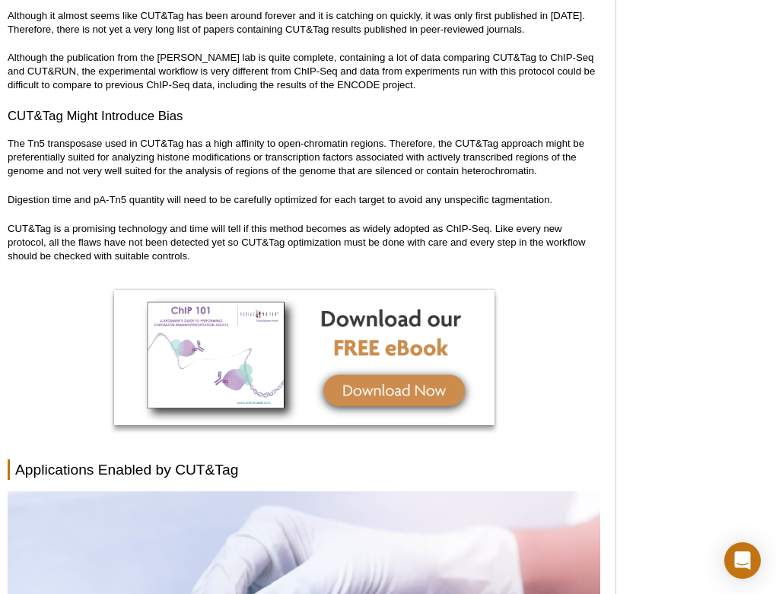
scroll to position [5682, 0]
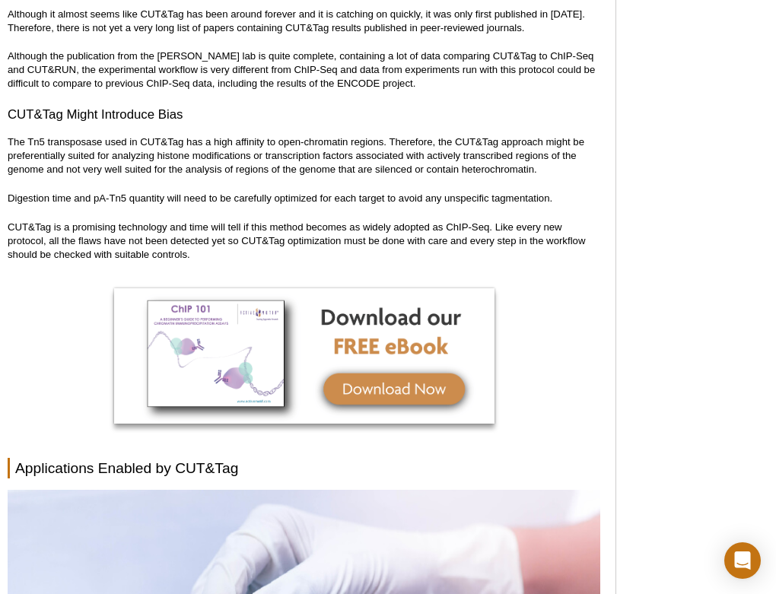
click at [237, 221] on p "CUT&Tag is a promising technology and time will tell if this method becomes as …" at bounding box center [304, 241] width 593 height 41
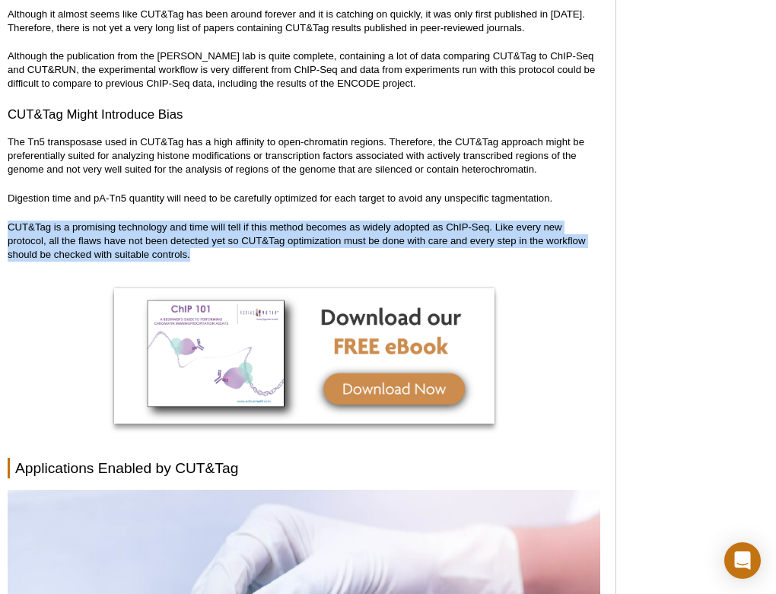
click at [237, 221] on p "CUT&Tag is a promising technology and time will tell if this method becomes as …" at bounding box center [304, 241] width 593 height 41
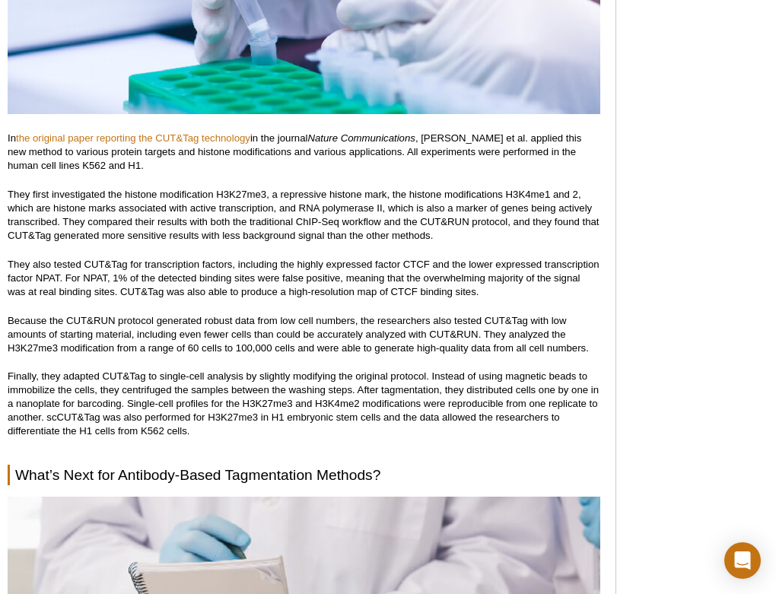
scroll to position [6321, 0]
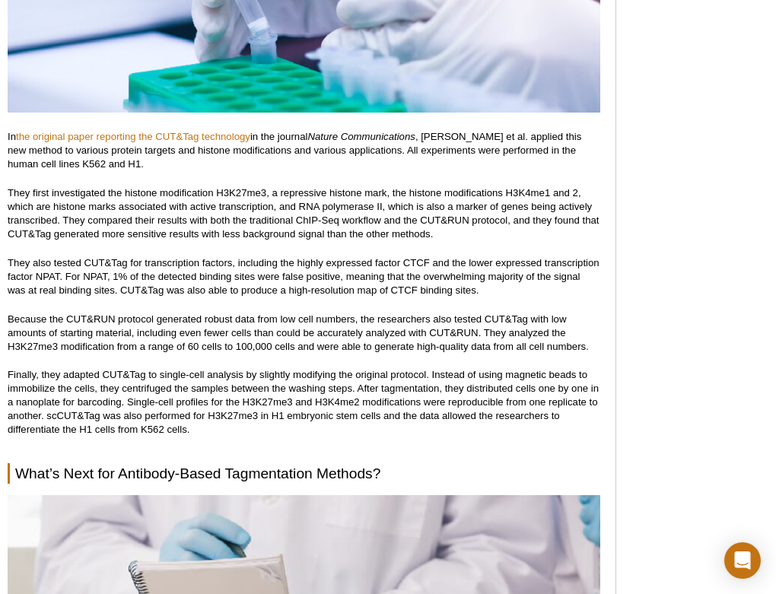
click at [260, 205] on p "They first investigated the histone modification H3K27me3, a repressive histone…" at bounding box center [304, 213] width 593 height 55
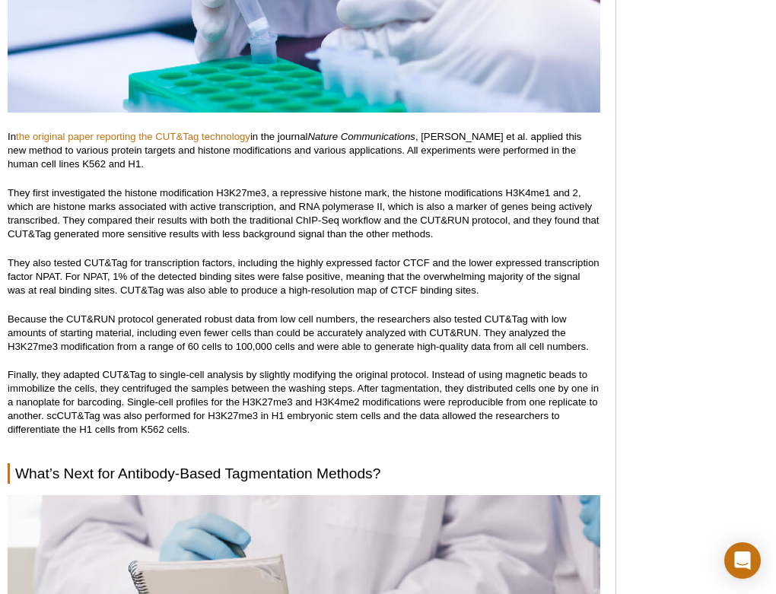
click at [260, 205] on p "They first investigated the histone modification H3K27me3, a repressive histone…" at bounding box center [304, 213] width 593 height 55
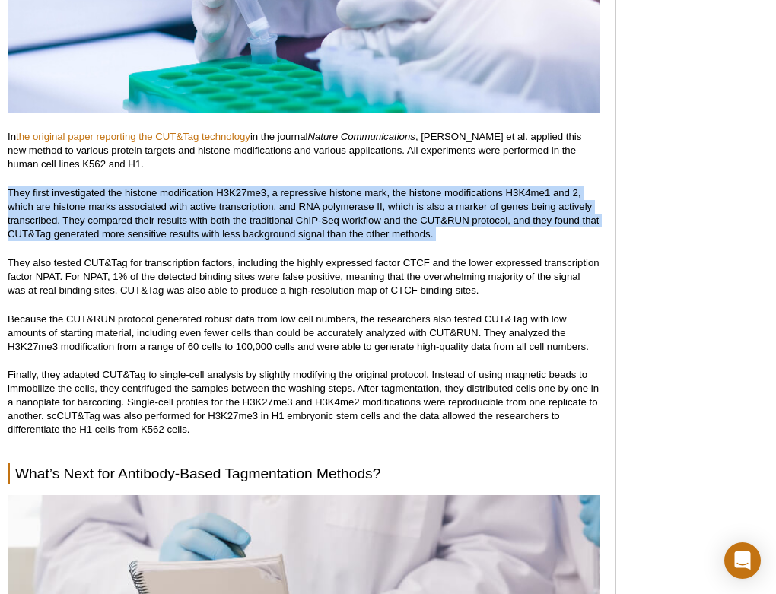
click at [260, 205] on p "They first investigated the histone modification H3K27me3, a repressive histone…" at bounding box center [304, 213] width 593 height 55
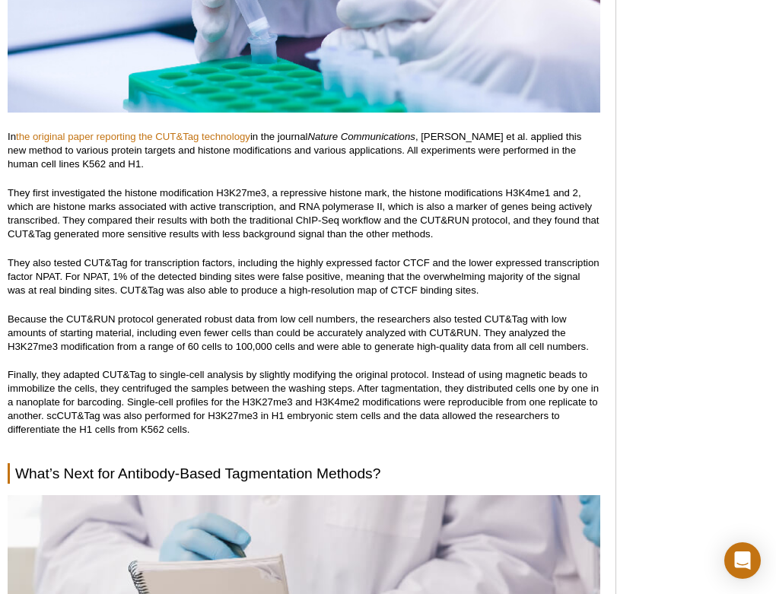
click at [273, 211] on p "They first investigated the histone modification H3K27me3, a repressive histone…" at bounding box center [304, 213] width 593 height 55
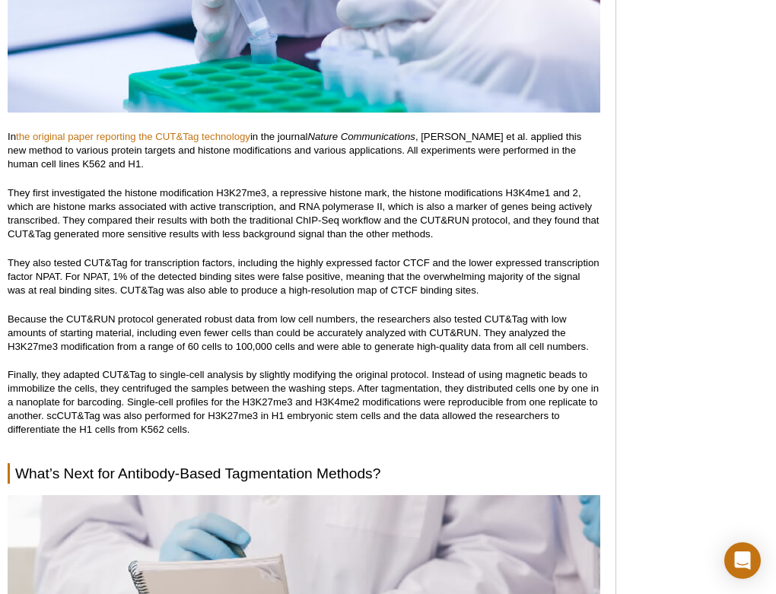
click at [277, 193] on p "They first investigated the histone modification H3K27me3, a repressive histone…" at bounding box center [304, 213] width 593 height 55
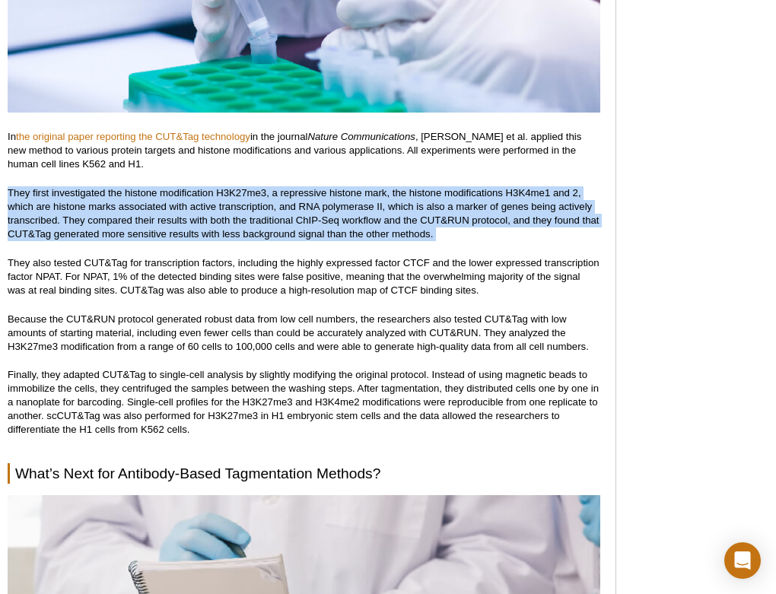
click at [277, 193] on p "They first investigated the histone modification H3K27me3, a repressive histone…" at bounding box center [304, 213] width 593 height 55
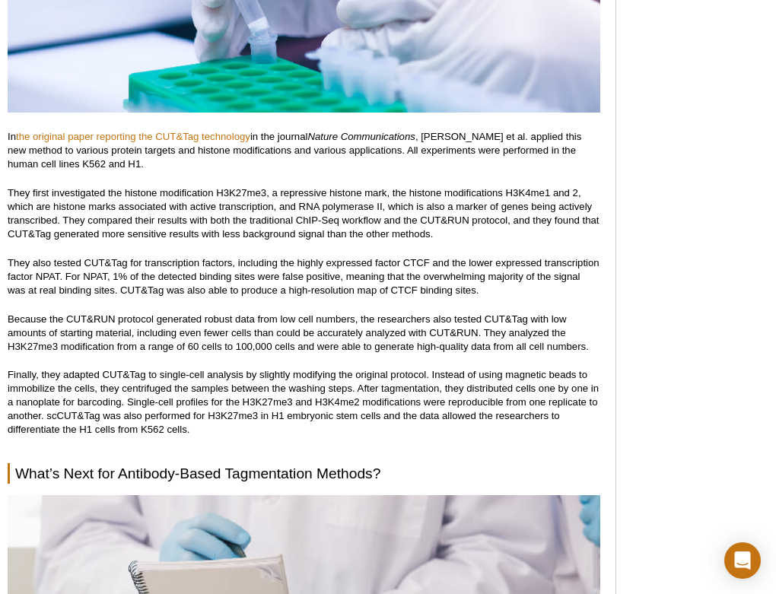
click at [277, 193] on p "They first investigated the histone modification H3K27me3, a repressive histone…" at bounding box center [304, 213] width 593 height 55
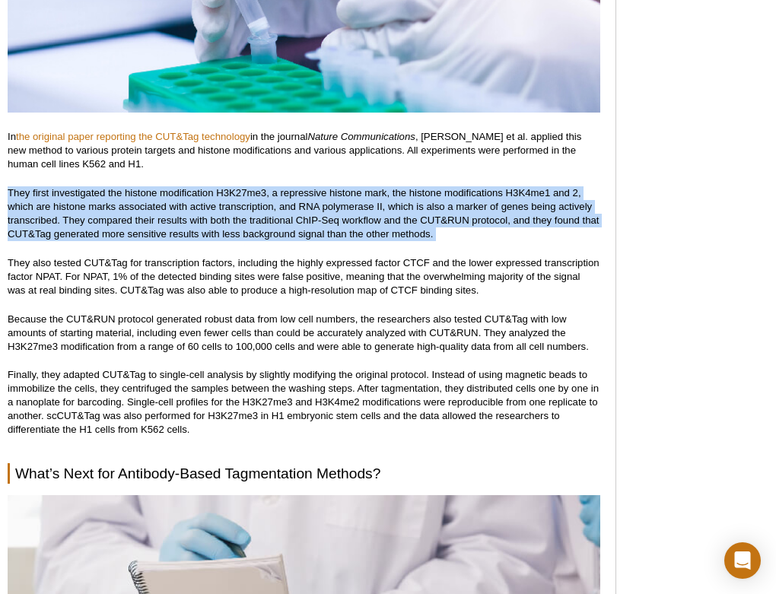
click at [277, 193] on p "They first investigated the histone modification H3K27me3, a repressive histone…" at bounding box center [304, 213] width 593 height 55
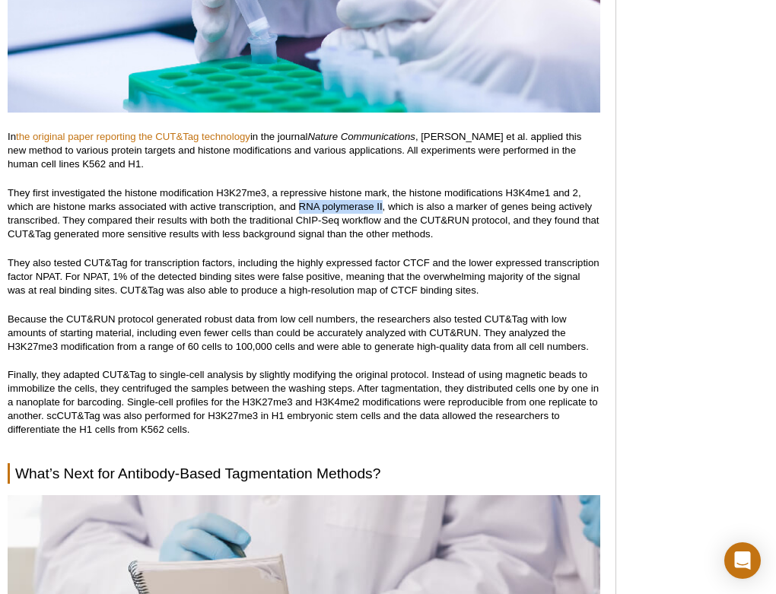
drag, startPoint x: 300, startPoint y: 192, endPoint x: 382, endPoint y: 198, distance: 82.4
click at [382, 198] on p "They first investigated the histone modification H3K27me3, a repressive histone…" at bounding box center [304, 213] width 593 height 55
click at [378, 219] on p "They first investigated the histone modification H3K27me3, a repressive histone…" at bounding box center [304, 213] width 593 height 55
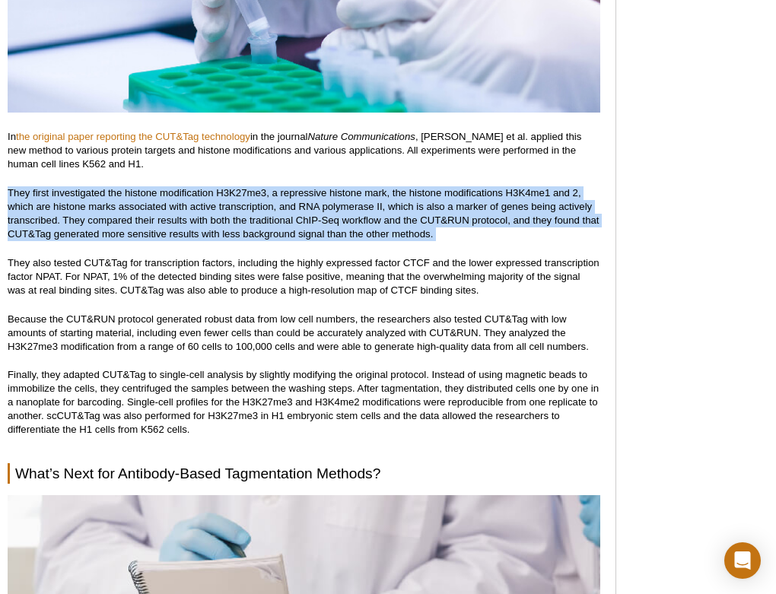
click at [378, 219] on p "They first investigated the histone modification H3K27me3, a repressive histone…" at bounding box center [304, 213] width 593 height 55
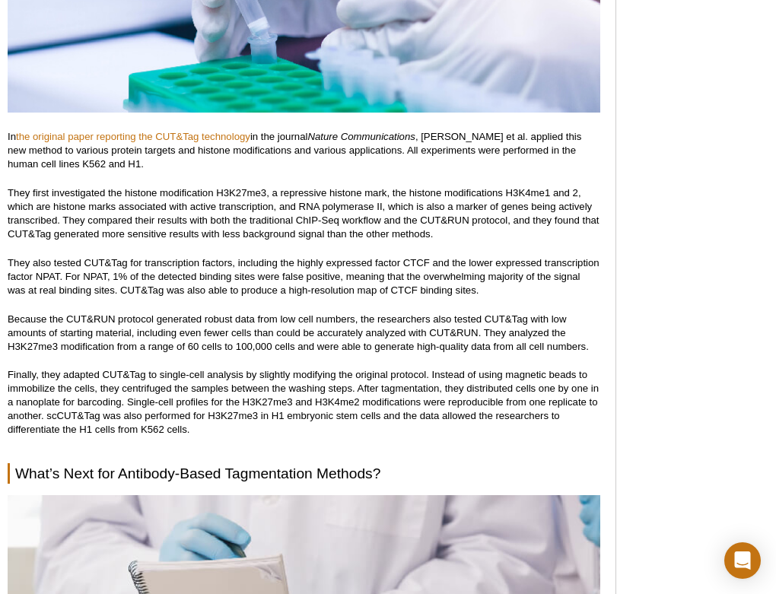
click at [370, 279] on p "They also tested CUT&Tag for transcription factors, including the highly expres…" at bounding box center [304, 276] width 593 height 41
click at [300, 256] on p "They also tested CUT&Tag for transcription factors, including the highly expres…" at bounding box center [304, 276] width 593 height 41
click at [265, 267] on p "They also tested CUT&Tag for transcription factors, including the highly expres…" at bounding box center [304, 276] width 593 height 41
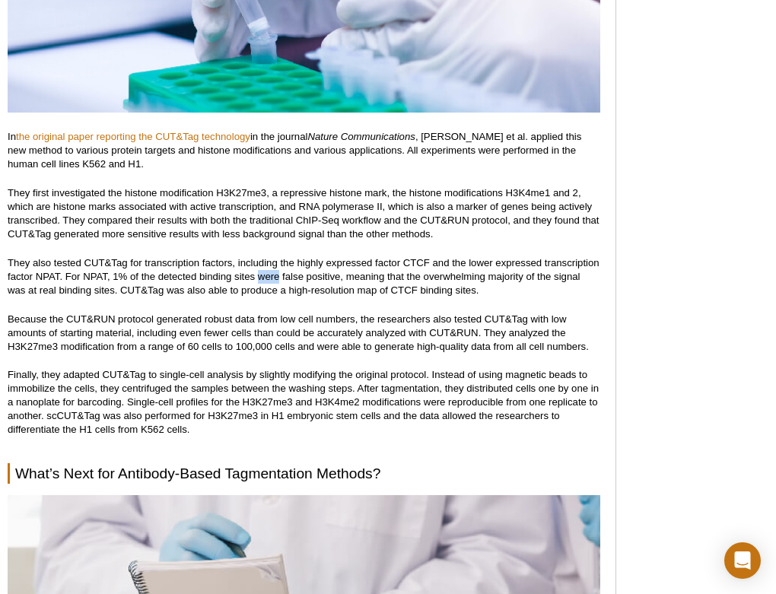
click at [265, 267] on p "They also tested CUT&Tag for transcription factors, including the highly expres…" at bounding box center [304, 276] width 593 height 41
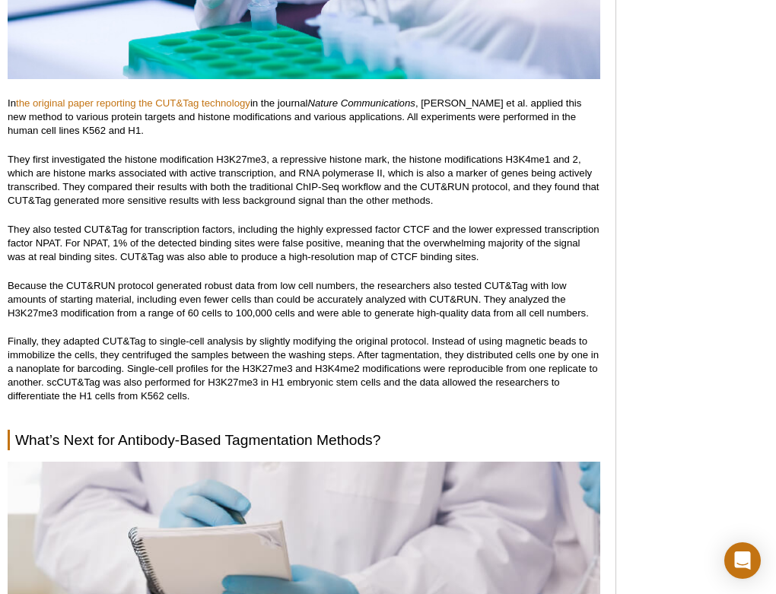
scroll to position [6360, 0]
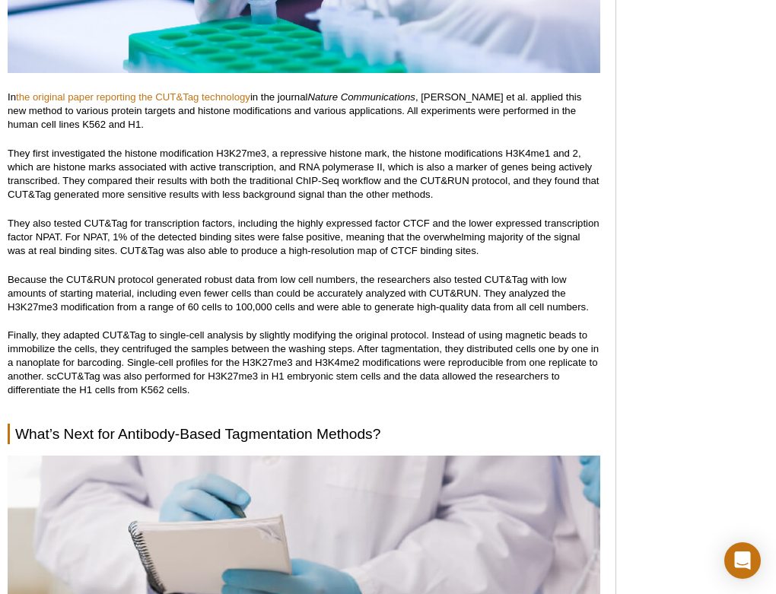
click at [265, 273] on p "Because the CUT&RUN protocol generated robust data from low cell numbers, the r…" at bounding box center [304, 293] width 593 height 41
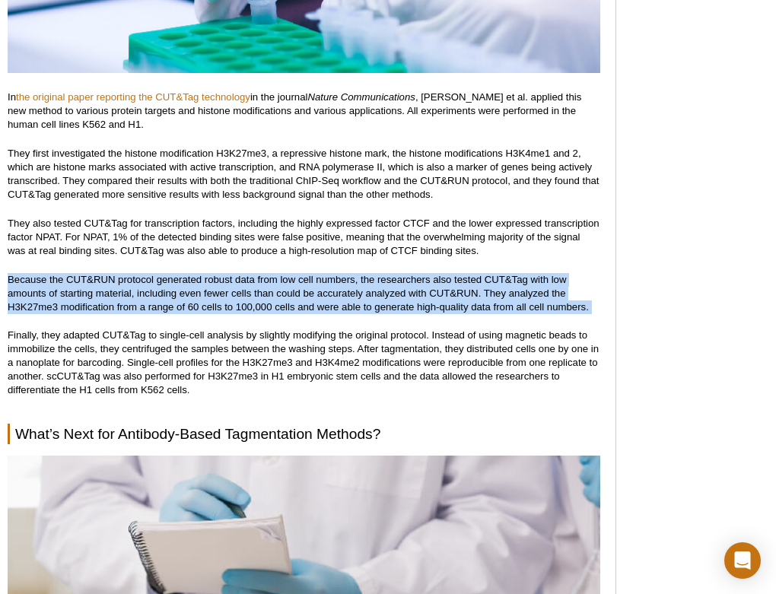
click at [265, 273] on p "Because the CUT&RUN protocol generated robust data from low cell numbers, the r…" at bounding box center [304, 293] width 593 height 41
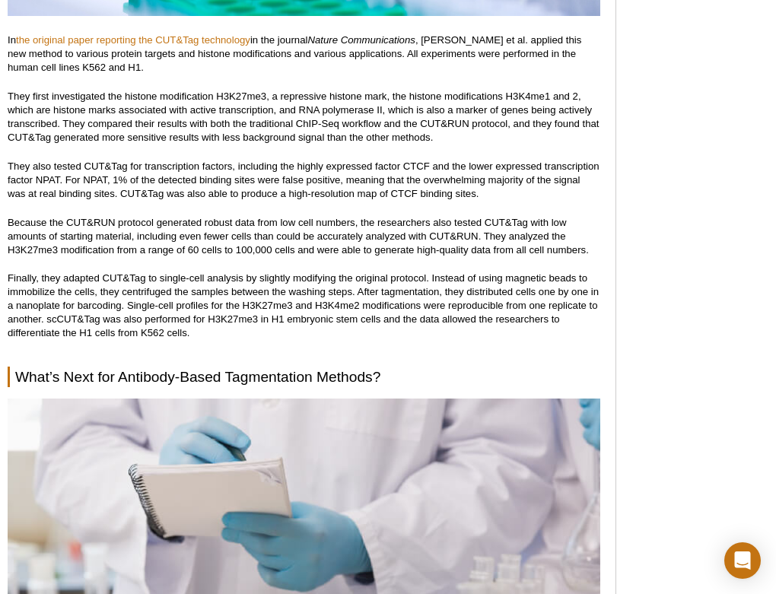
scroll to position [6420, 0]
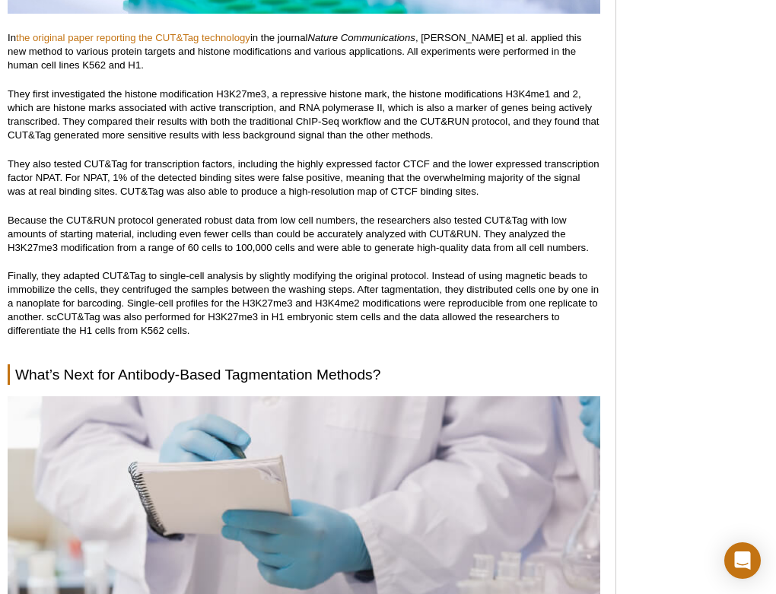
click at [265, 224] on p "Because the CUT&RUN protocol generated robust data from low cell numbers, the r…" at bounding box center [304, 234] width 593 height 41
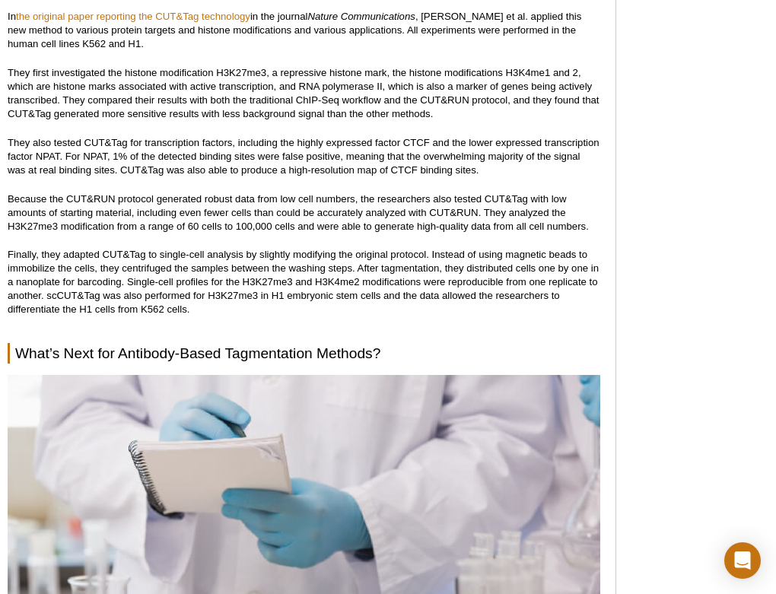
scroll to position [6445, 0]
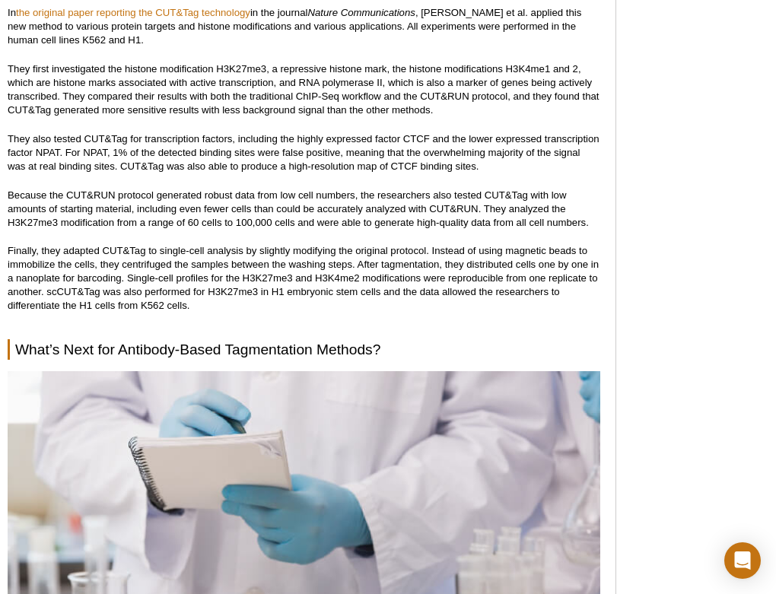
click at [275, 209] on p "Because the CUT&RUN protocol generated robust data from low cell numbers, the r…" at bounding box center [304, 209] width 593 height 41
click at [253, 202] on p "Because the CUT&RUN protocol generated robust data from low cell numbers, the r…" at bounding box center [304, 209] width 593 height 41
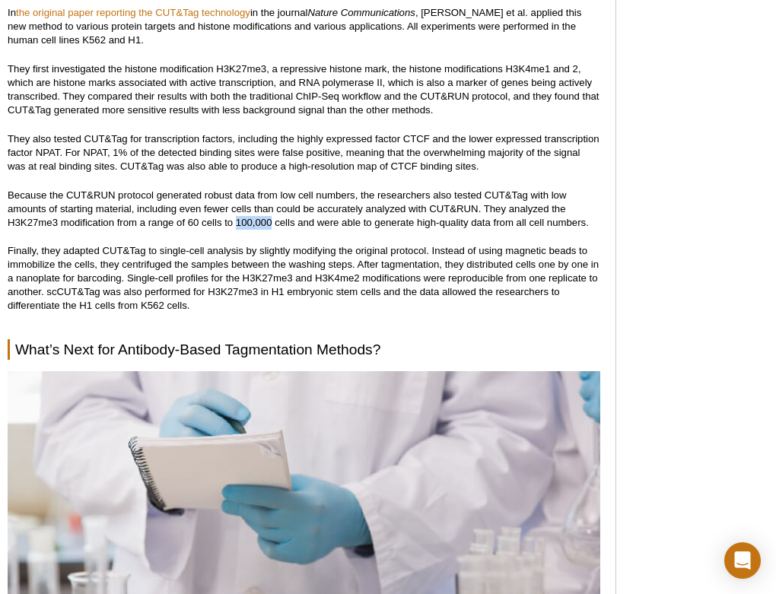
click at [253, 214] on p "Because the CUT&RUN protocol generated robust data from low cell numbers, the r…" at bounding box center [304, 209] width 593 height 41
click at [237, 247] on p "Finally, they adapted CUT&Tag to single-cell analysis by slightly modifying the…" at bounding box center [304, 278] width 593 height 68
click at [199, 275] on p "Finally, they adapted CUT&Tag to single-cell analysis by slightly modifying the…" at bounding box center [304, 278] width 593 height 68
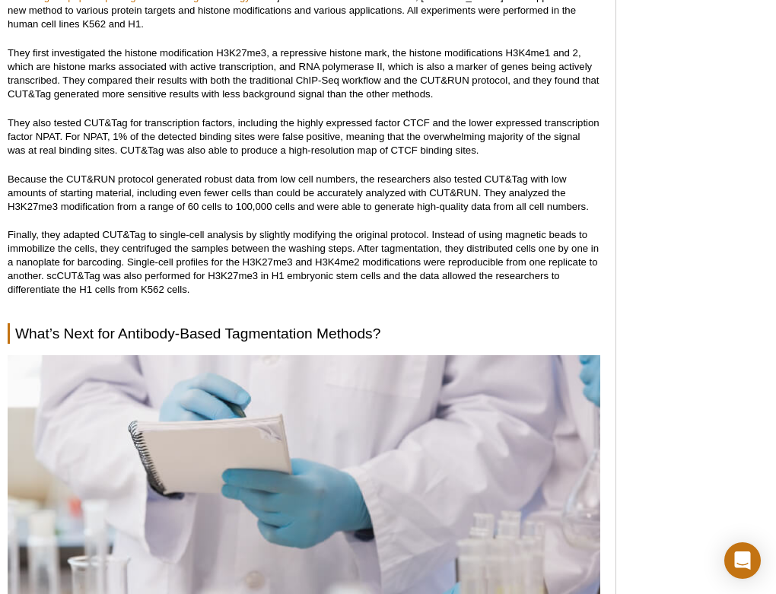
scroll to position [6465, 0]
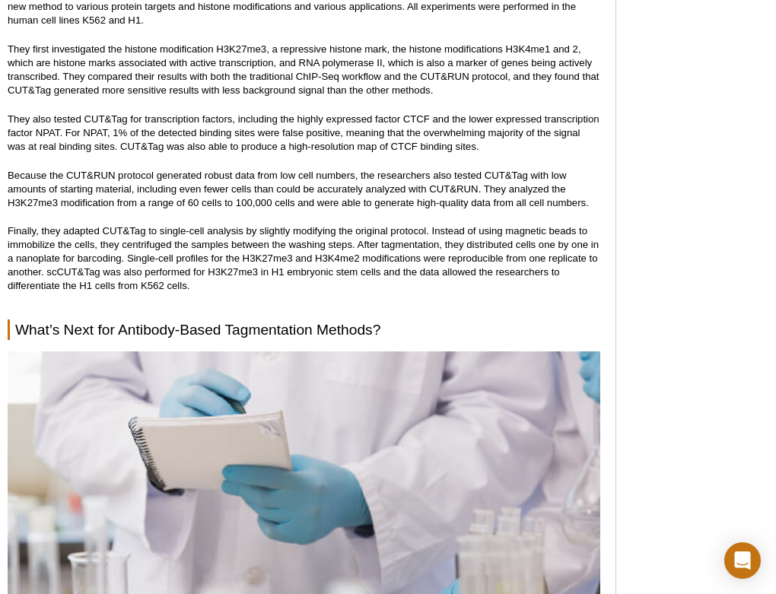
click at [199, 275] on p "Finally, they adapted CUT&Tag to single-cell analysis by slightly modifying the…" at bounding box center [304, 258] width 593 height 68
click at [194, 248] on p "Finally, they adapted CUT&Tag to single-cell analysis by slightly modifying the…" at bounding box center [304, 258] width 593 height 68
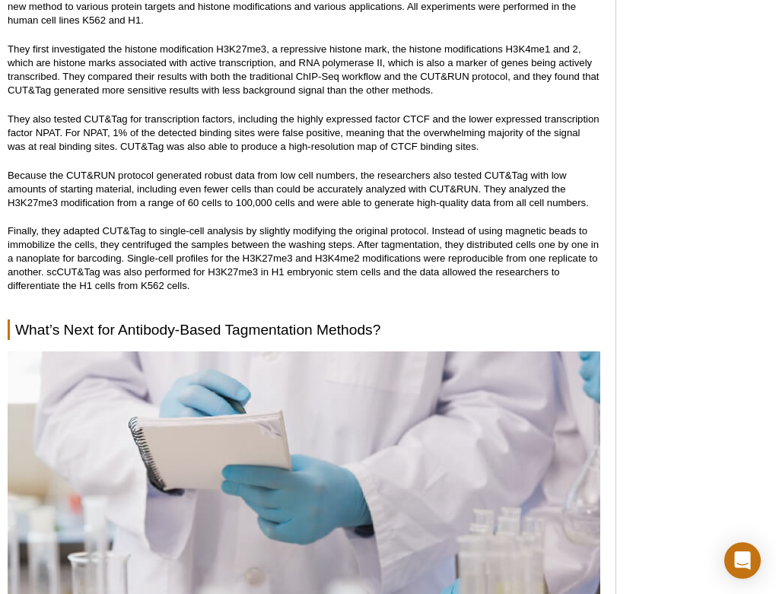
click at [194, 248] on p "Finally, they adapted CUT&Tag to single-cell analysis by slightly modifying the…" at bounding box center [304, 258] width 593 height 68
click at [283, 242] on p "Finally, they adapted CUT&Tag to single-cell analysis by slightly modifying the…" at bounding box center [304, 258] width 593 height 68
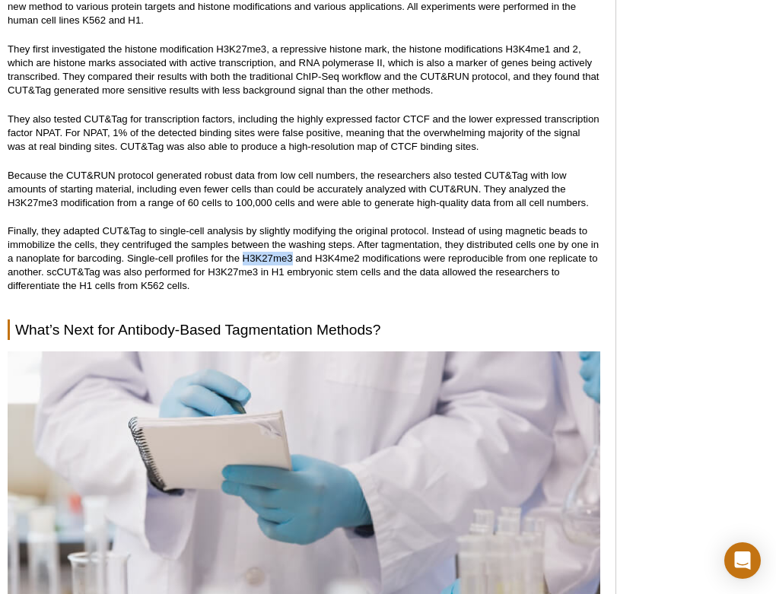
click at [253, 259] on p "Finally, they adapted CUT&Tag to single-cell analysis by slightly modifying the…" at bounding box center [304, 258] width 593 height 68
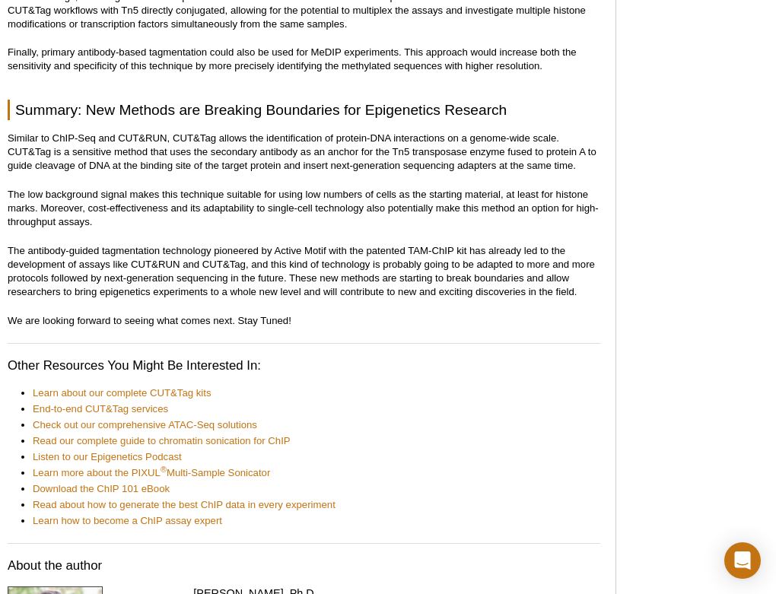
scroll to position [7288, 0]
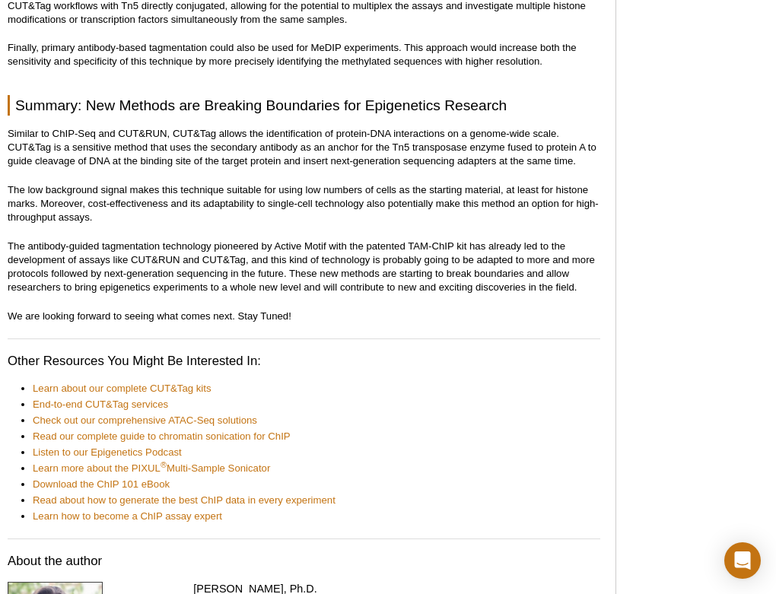
click at [238, 134] on p "Similar to ChIP-Seq and CUT&RUN, CUT&Tag allows the identification of protein-D…" at bounding box center [304, 147] width 593 height 41
click at [231, 183] on p "The low background signal makes this technique suitable for using low numbers o…" at bounding box center [304, 203] width 593 height 41
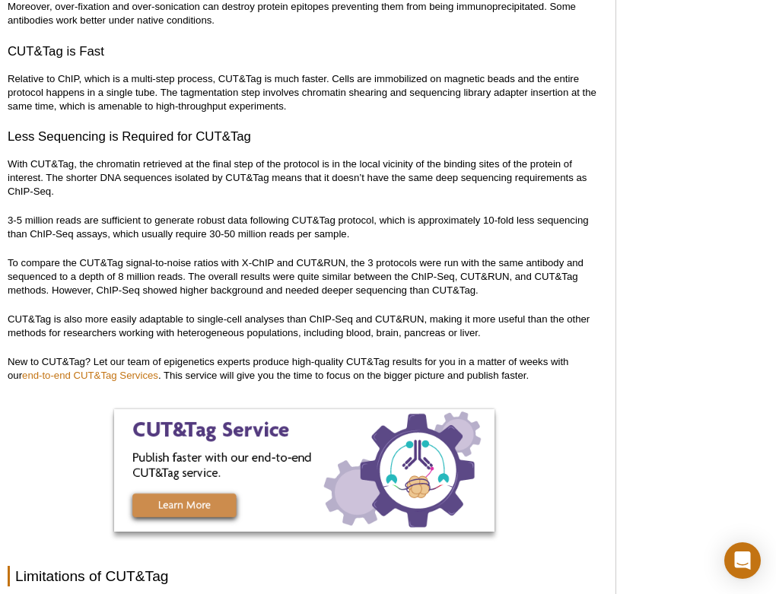
scroll to position [4853, 0]
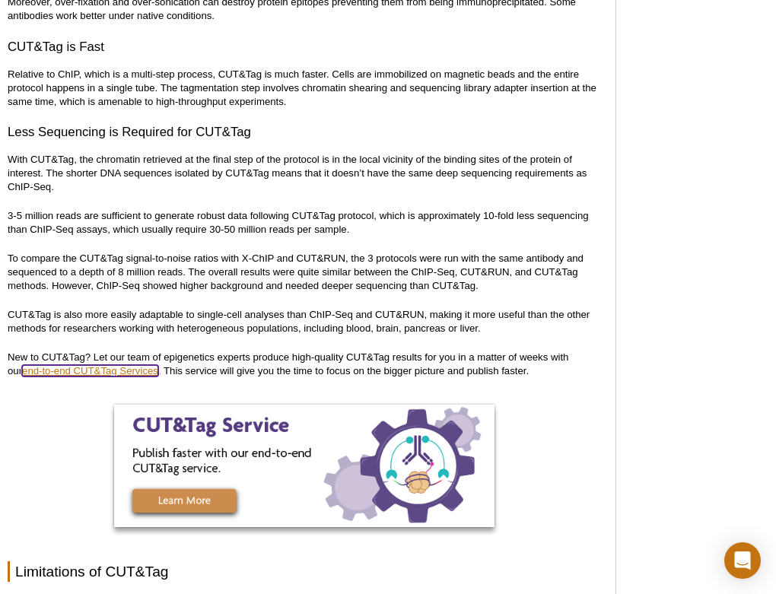
click at [133, 365] on link "end-to-end CUT&Tag Services" at bounding box center [90, 370] width 136 height 11
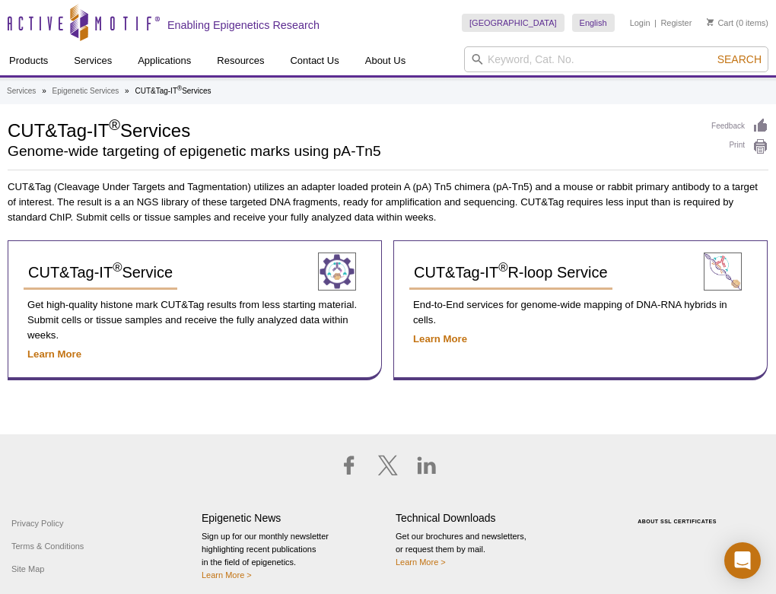
click at [431, 187] on p "CUT&Tag (Cleavage Under Targets and Tagmentation) utilizes an adapter loaded pr…" at bounding box center [388, 203] width 761 height 46
click at [403, 220] on p "CUT&Tag (Cleavage Under Targets and Tagmentation) utilizes an adapter loaded pr…" at bounding box center [388, 203] width 761 height 46
click at [202, 312] on p "Get high-quality histone mark CUT&Tag results from less starting material. Subm…" at bounding box center [195, 321] width 342 height 46
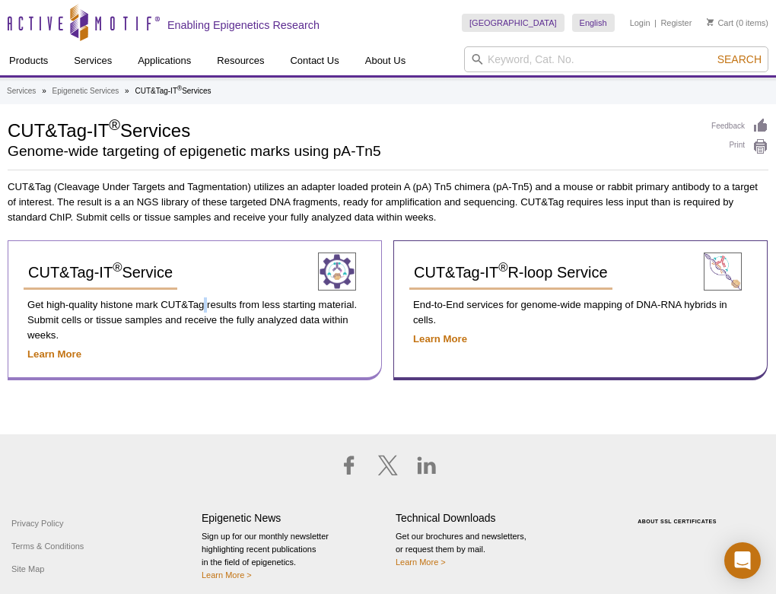
click at [250, 314] on p "Get high-quality histone mark CUT&Tag results from less starting material. Subm…" at bounding box center [195, 321] width 342 height 46
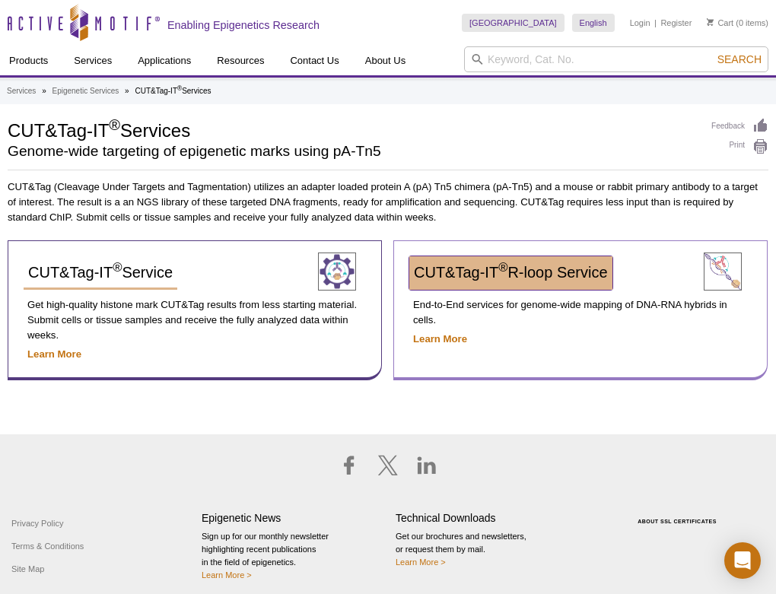
click at [422, 270] on span "CUT&Tag-IT ® R-loop Service" at bounding box center [511, 272] width 194 height 17
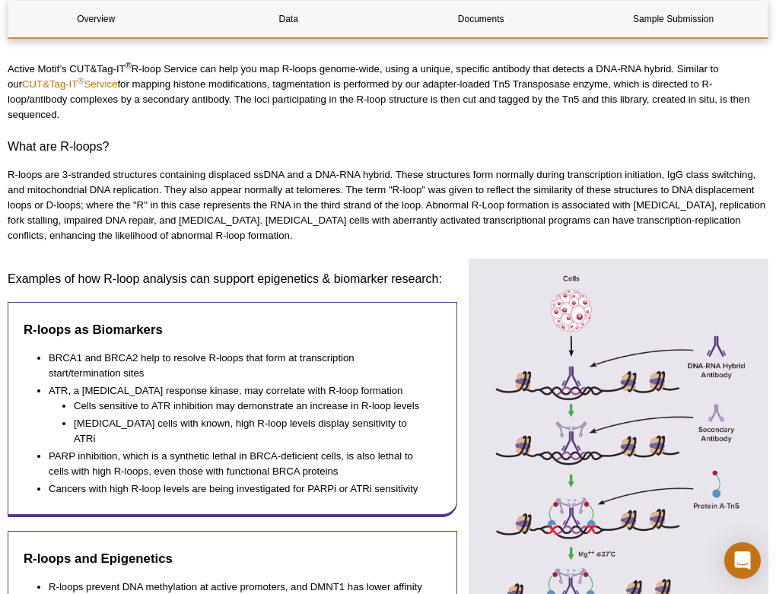
scroll to position [337, 0]
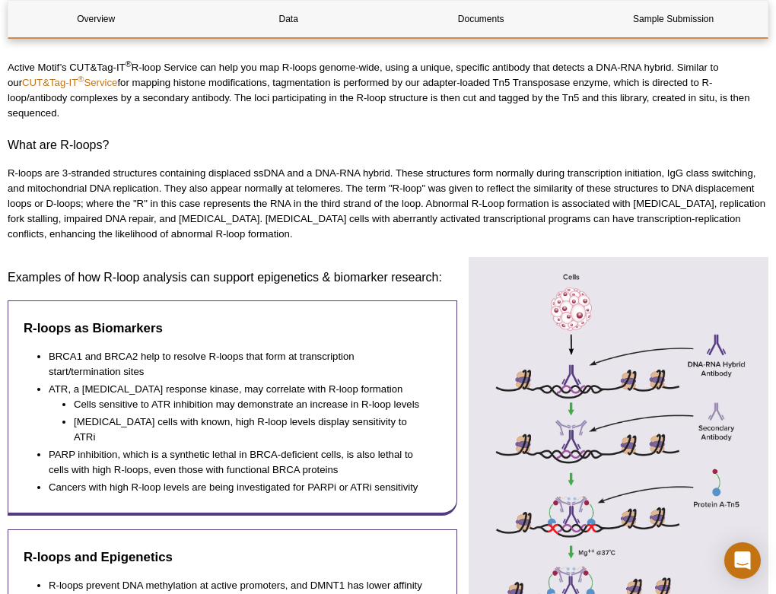
click at [386, 168] on p "R-loops are 3-stranded structures containing displaced ssDNA and a DNA-RNA hybr…" at bounding box center [388, 204] width 761 height 76
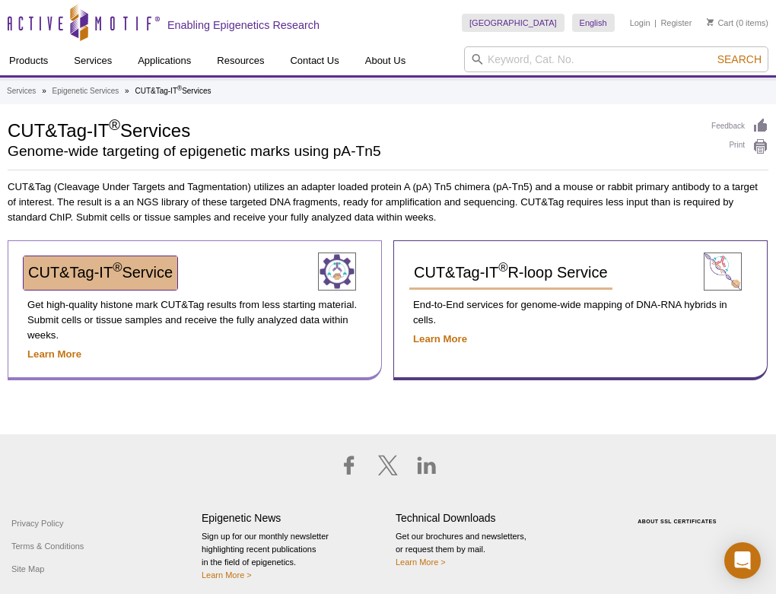
click at [65, 277] on span "CUT&Tag-IT ® Service" at bounding box center [100, 272] width 145 height 17
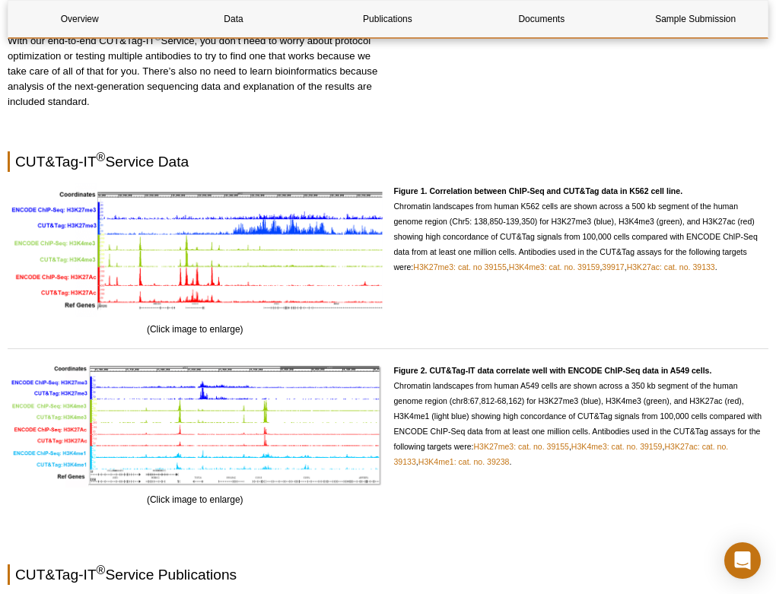
scroll to position [1104, 0]
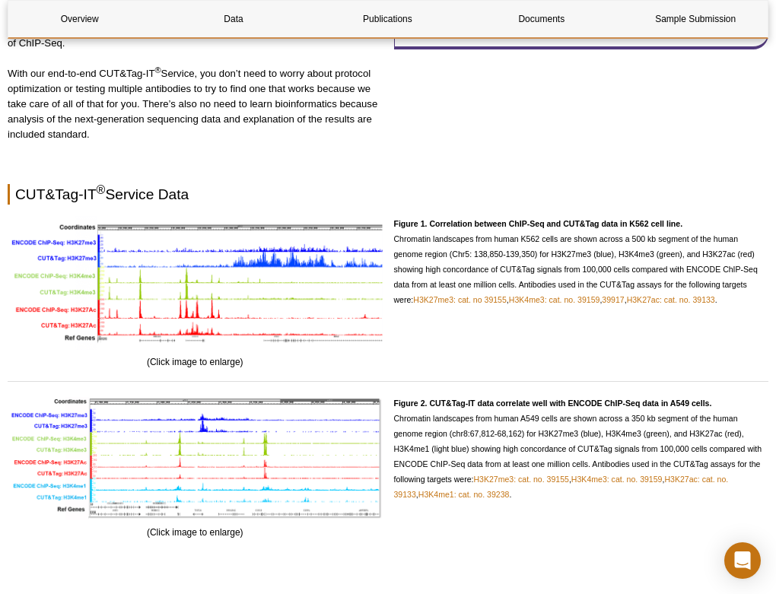
click at [435, 263] on p "Figure 1. Correlation between ChIP-Seq and CUT&Tag data in K562 cell line. Chro…" at bounding box center [581, 261] width 375 height 91
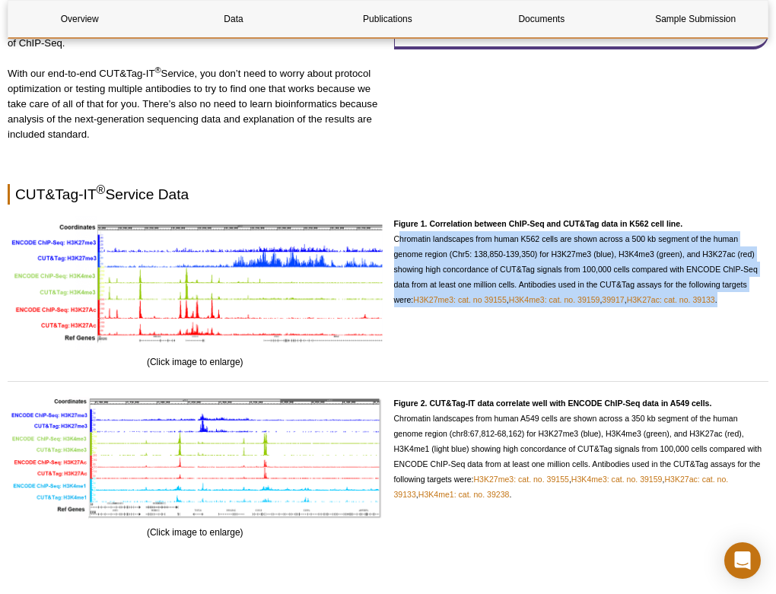
click at [435, 263] on p "Figure 1. Correlation between ChIP-Seq and CUT&Tag data in K562 cell line. Chro…" at bounding box center [581, 261] width 375 height 91
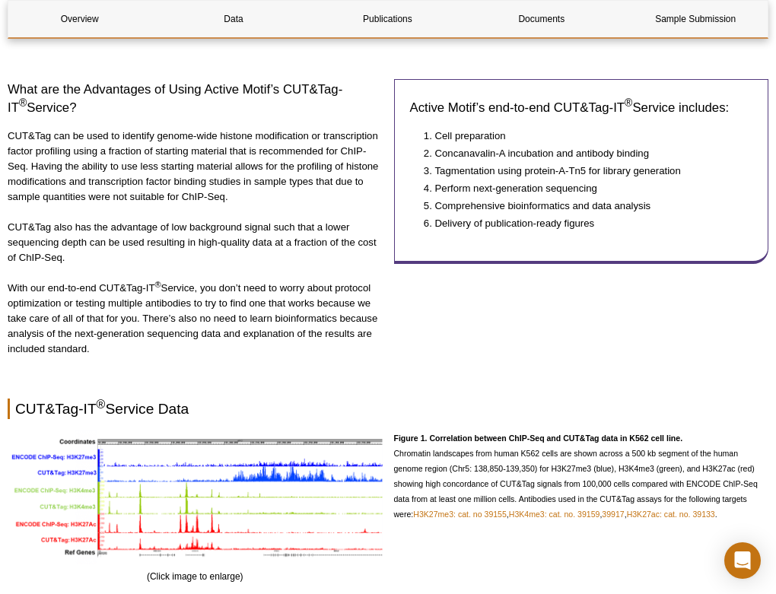
scroll to position [884, 0]
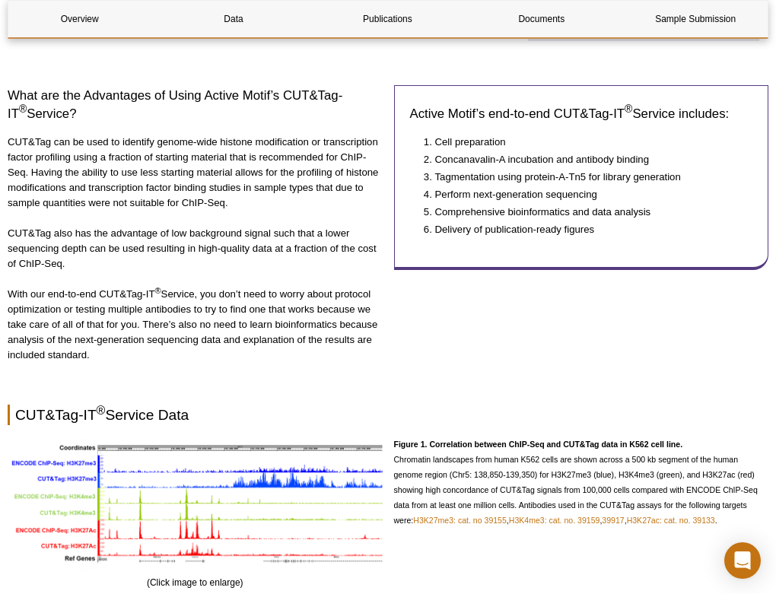
click at [235, 317] on p "With our end-to-end CUT&Tag-IT ® Service, you don’t need to worry about protoco…" at bounding box center [195, 325] width 375 height 76
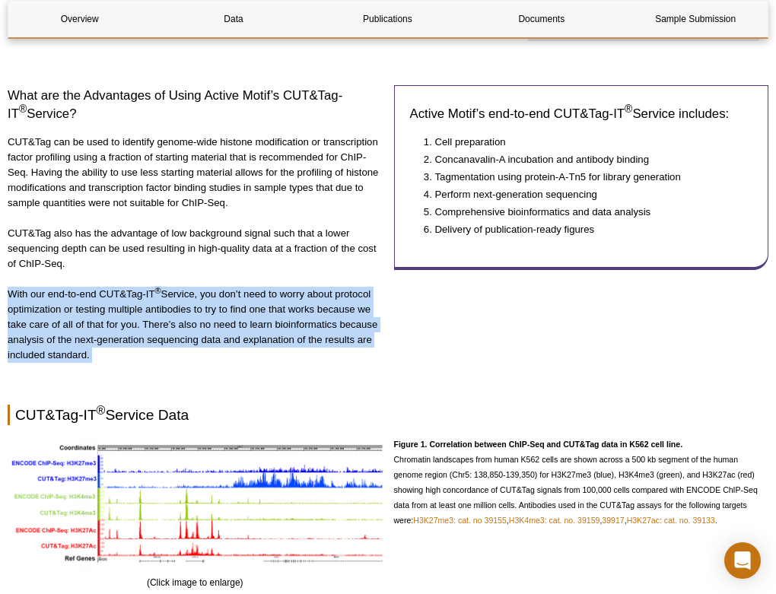
click at [235, 317] on p "With our end-to-end CUT&Tag-IT ® Service, you don’t need to worry about protoco…" at bounding box center [195, 325] width 375 height 76
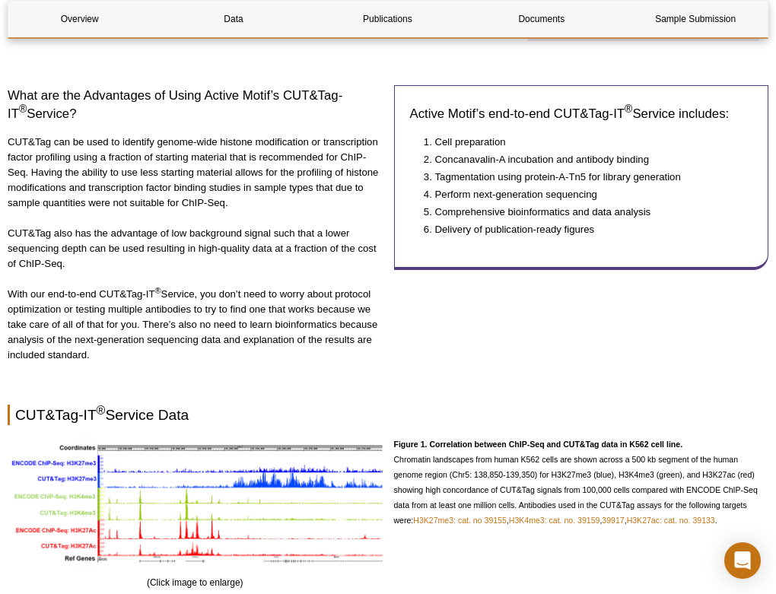
click at [223, 290] on p "With our end-to-end CUT&Tag-IT ® Service, you don’t need to worry about protoco…" at bounding box center [195, 325] width 375 height 76
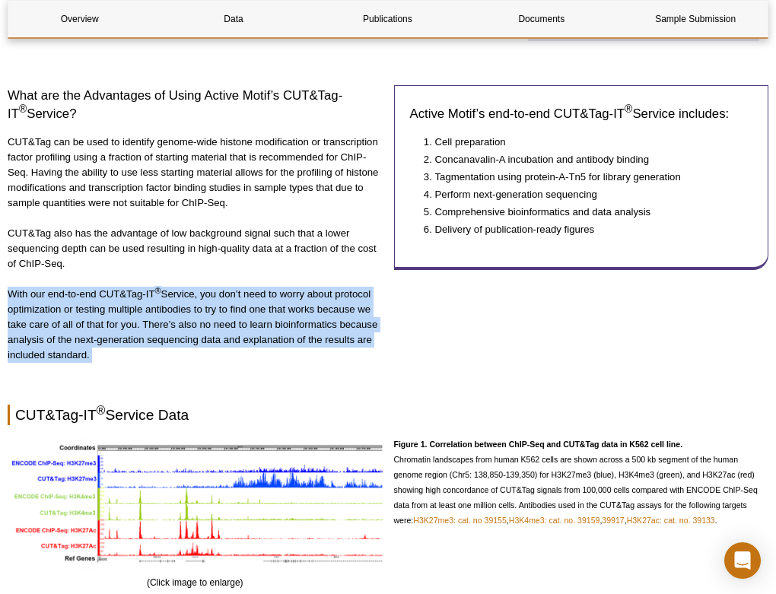
click at [223, 290] on p "With our end-to-end CUT&Tag-IT ® Service, you don’t need to worry about protoco…" at bounding box center [195, 325] width 375 height 76
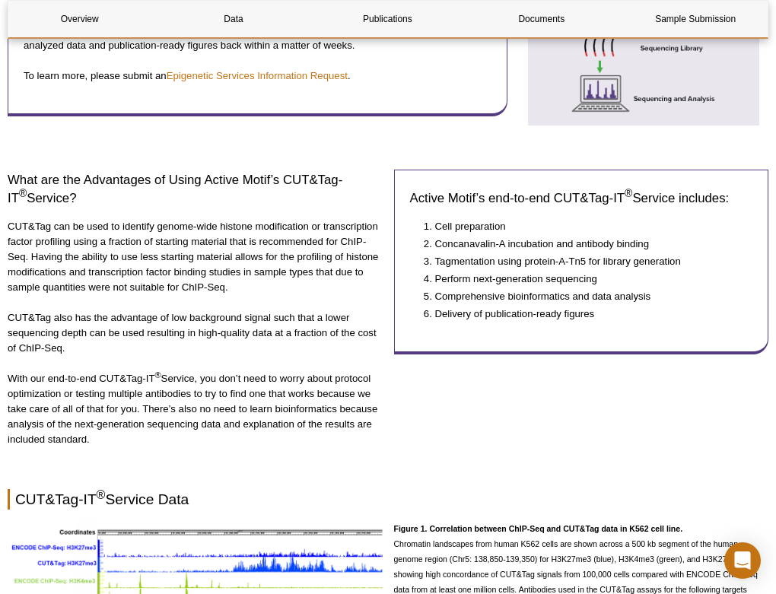
scroll to position [795, 0]
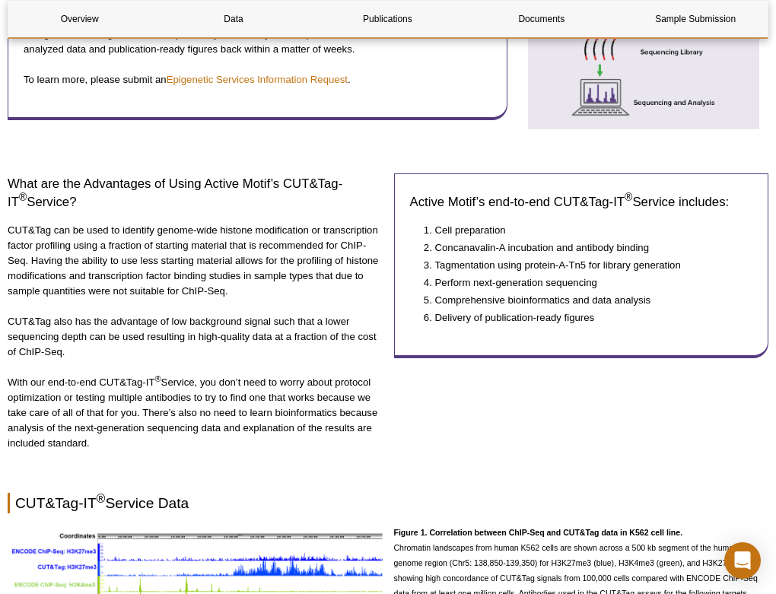
click at [223, 290] on p "CUT&Tag can be used to identify genome-wide histone modification or transcripti…" at bounding box center [195, 261] width 375 height 76
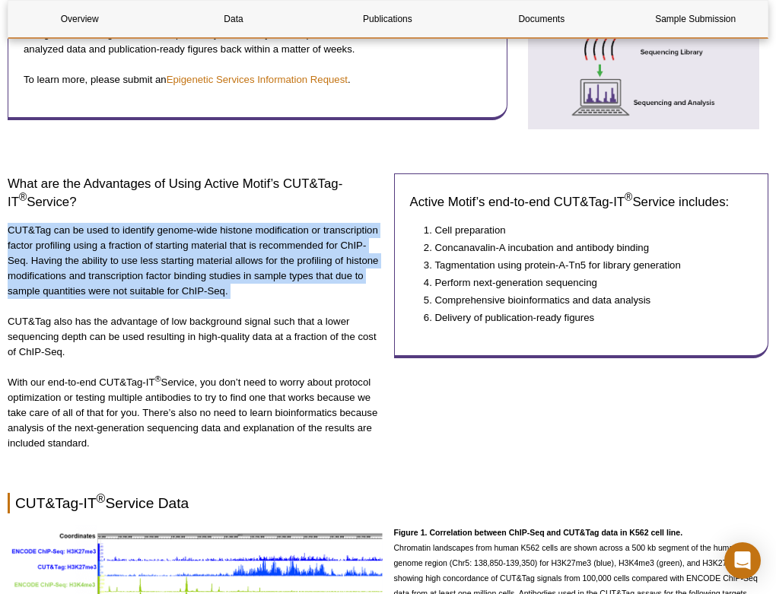
click at [223, 290] on p "CUT&Tag can be used to identify genome-wide histone modification or transcripti…" at bounding box center [195, 261] width 375 height 76
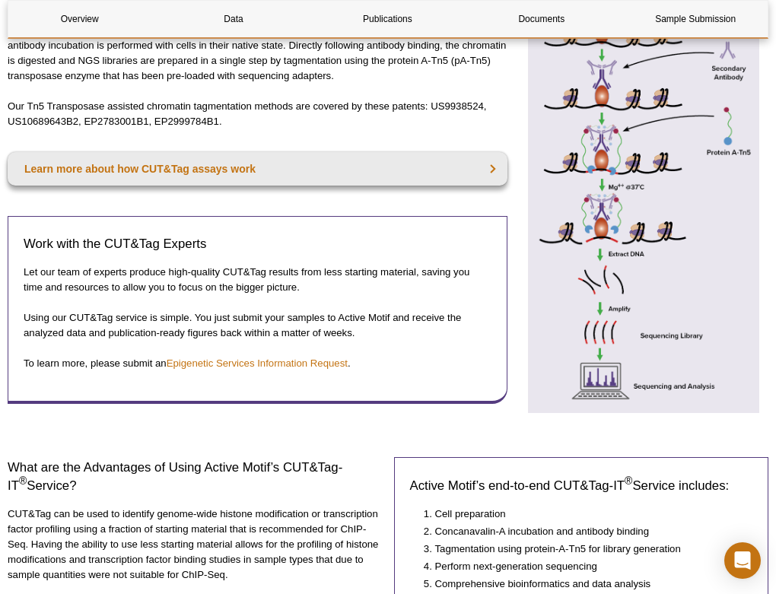
scroll to position [506, 0]
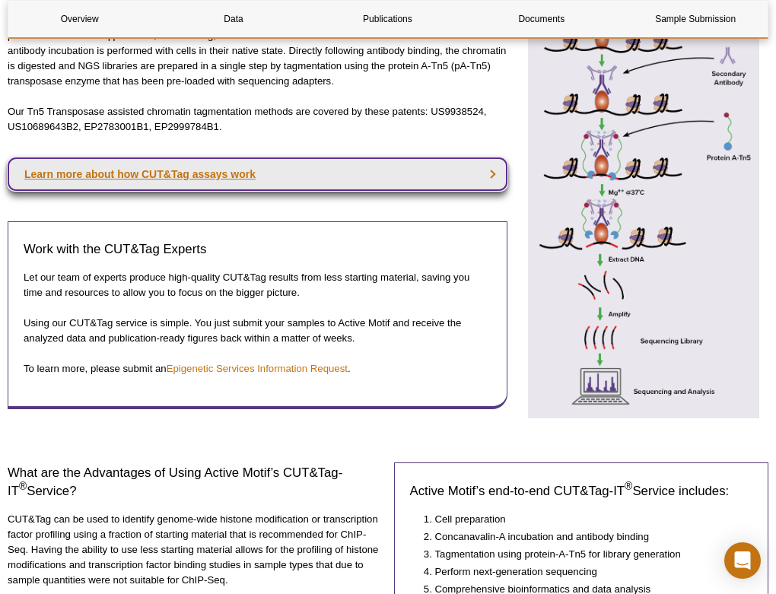
click at [294, 176] on link "Learn more about how CUT&Tag assays work" at bounding box center [258, 174] width 500 height 33
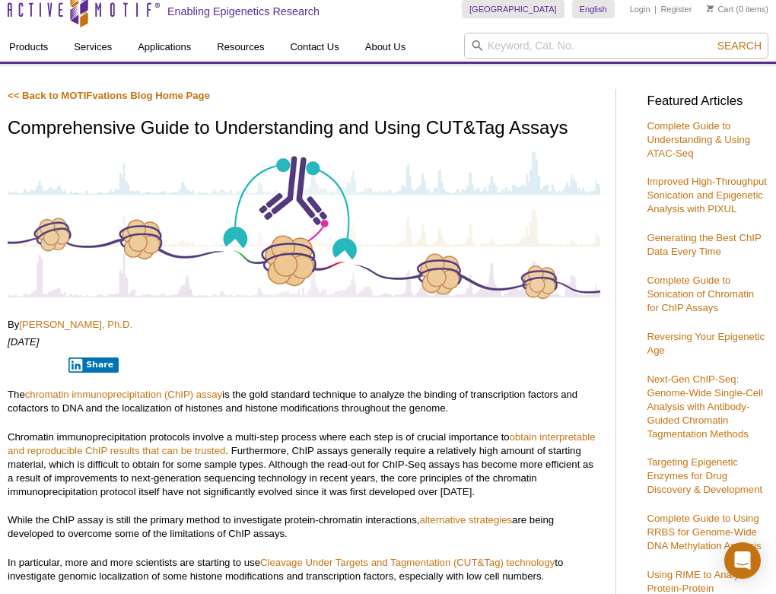
scroll to position [90, 0]
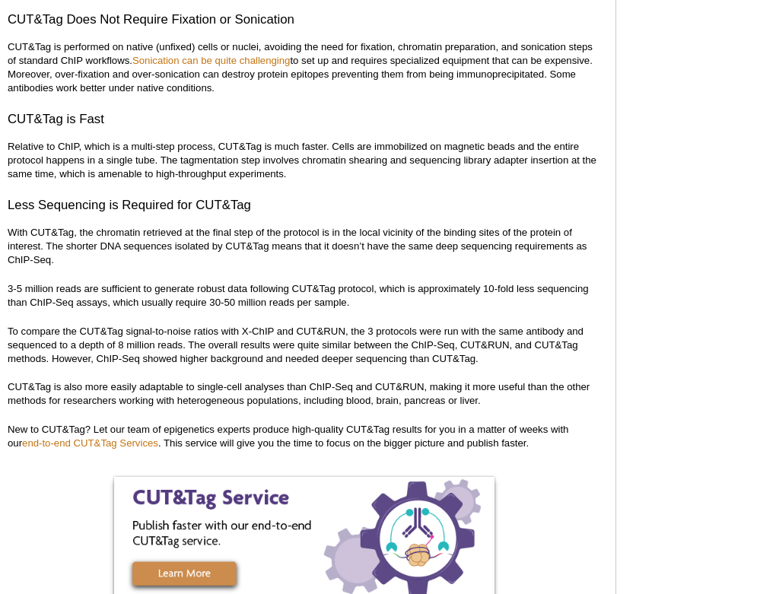
scroll to position [4853, 0]
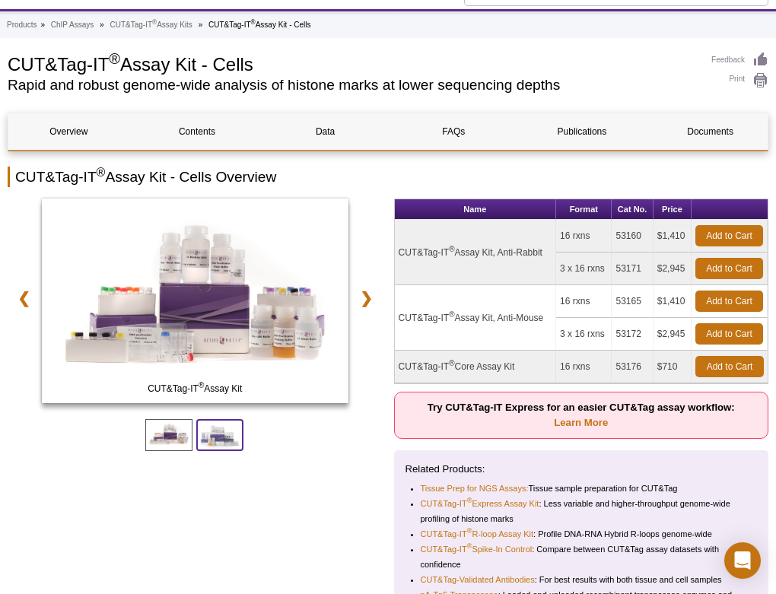
click at [223, 447] on span at bounding box center [219, 435] width 47 height 32
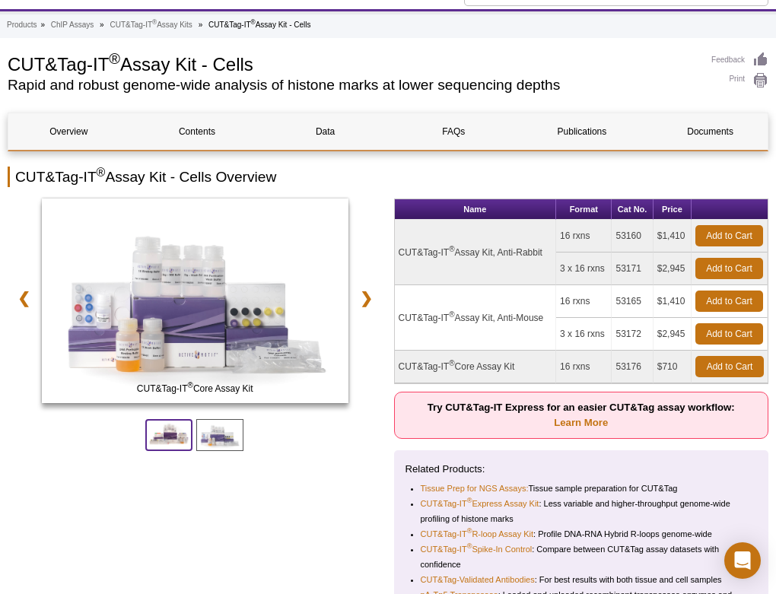
click at [171, 435] on span at bounding box center [168, 435] width 47 height 32
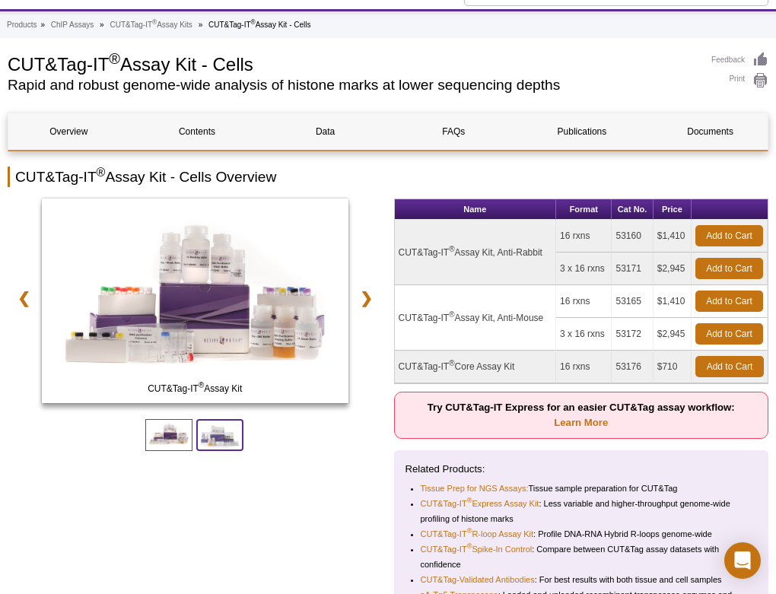
click at [215, 446] on span at bounding box center [219, 435] width 47 height 32
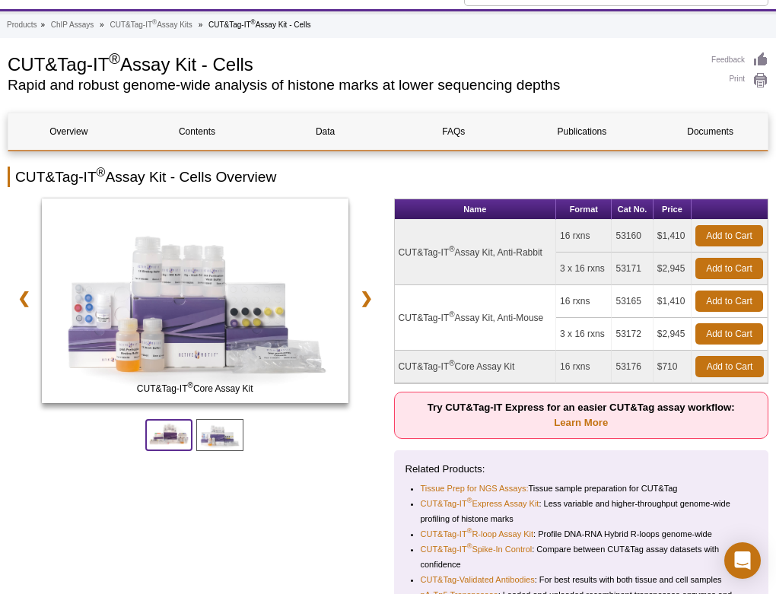
click at [184, 441] on span at bounding box center [168, 435] width 47 height 32
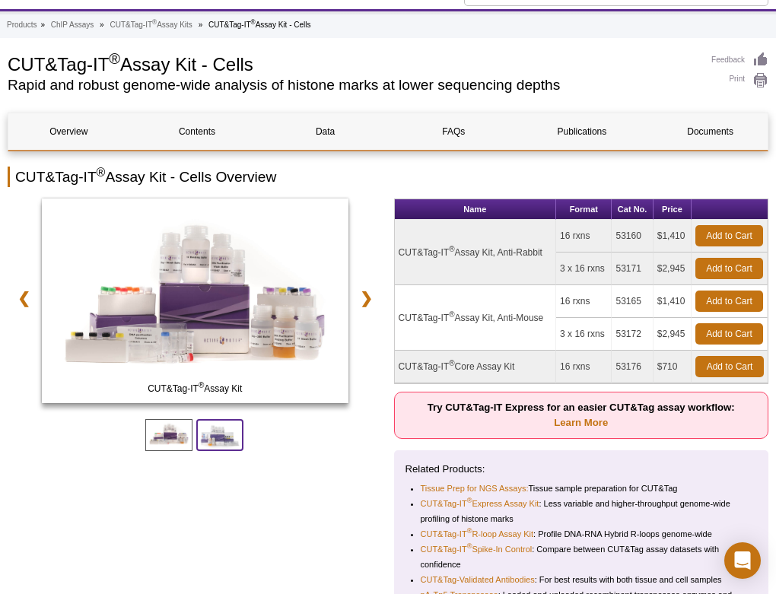
click at [221, 439] on span at bounding box center [219, 435] width 47 height 32
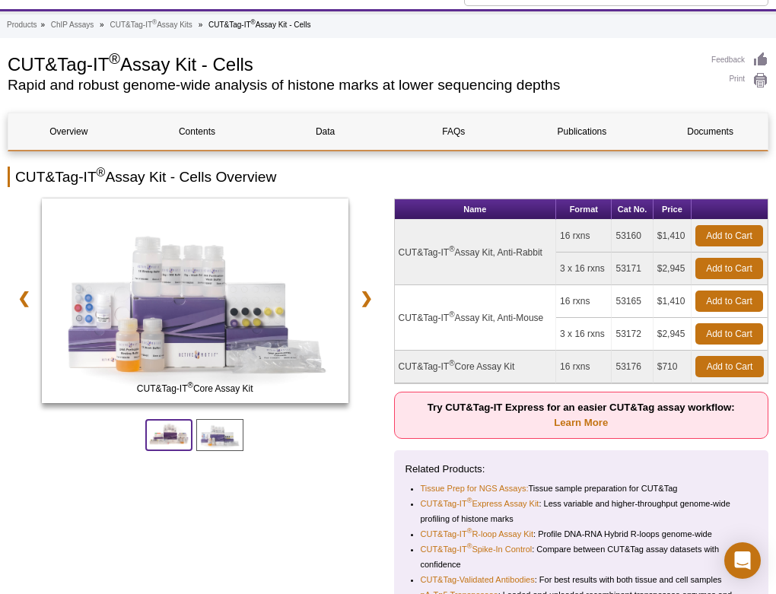
click at [185, 440] on span at bounding box center [168, 435] width 47 height 32
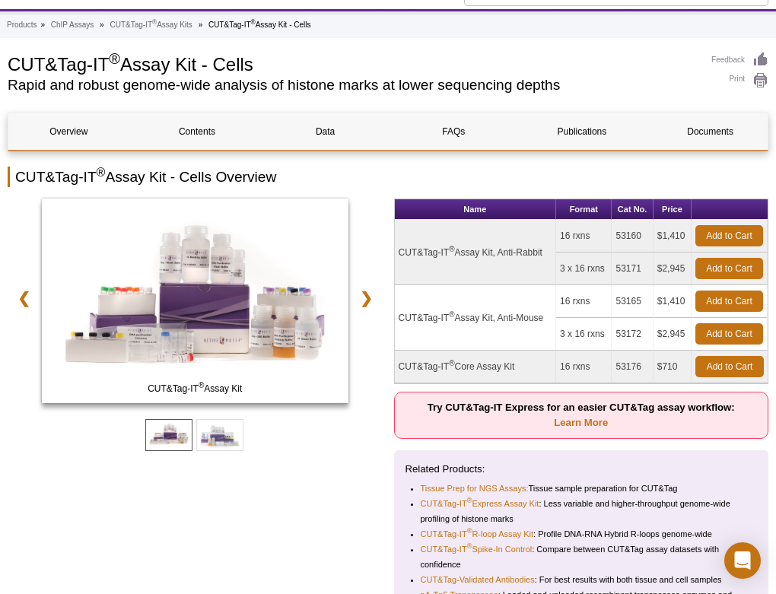
click at [590, 339] on td "3 x 16 rxns" at bounding box center [584, 334] width 56 height 33
click at [584, 359] on td "16 rxns" at bounding box center [584, 367] width 56 height 33
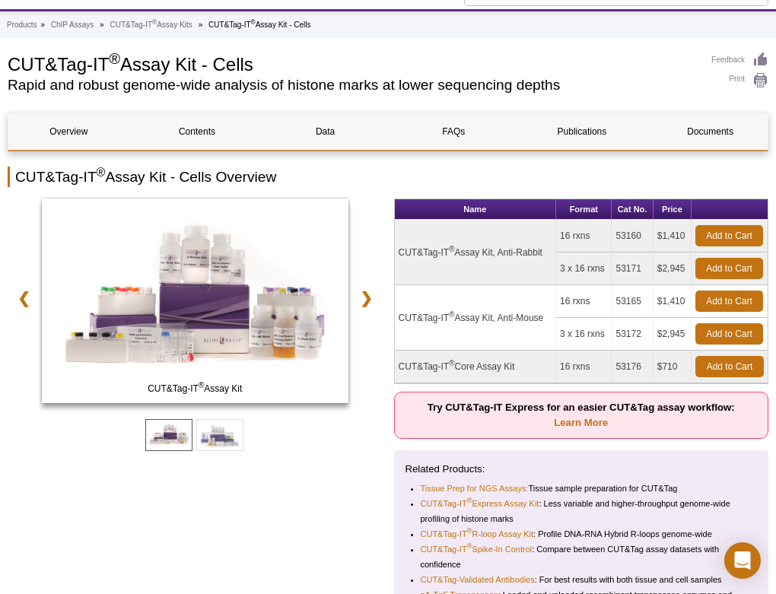
click at [584, 359] on td "16 rxns" at bounding box center [584, 367] width 56 height 33
click at [457, 471] on p "Related Products:" at bounding box center [582, 469] width 352 height 15
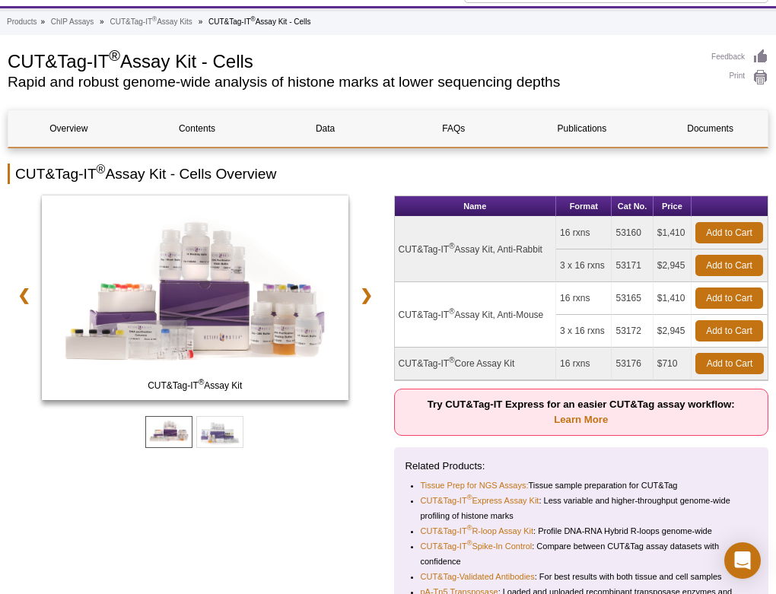
click at [550, 481] on li "Tissue Prep for NGS Assays: Tissue sample preparation for CUT&Tag" at bounding box center [583, 485] width 324 height 15
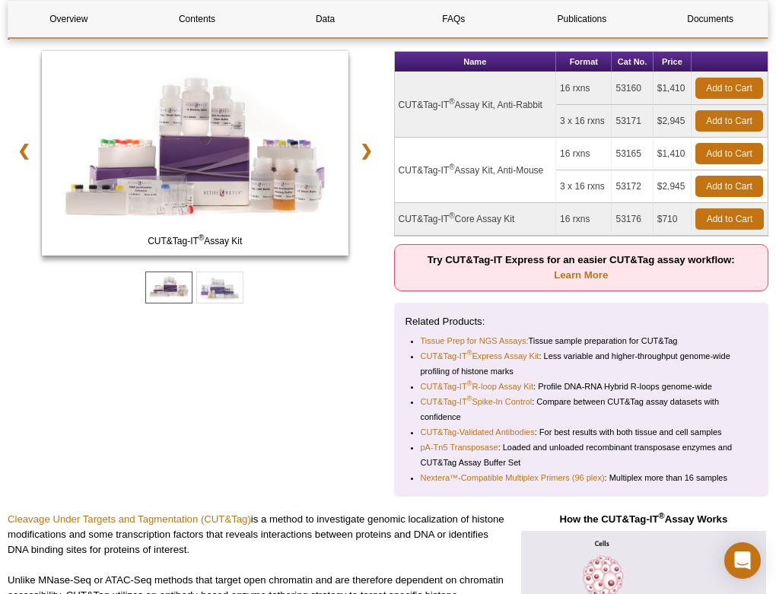
scroll to position [250, 0]
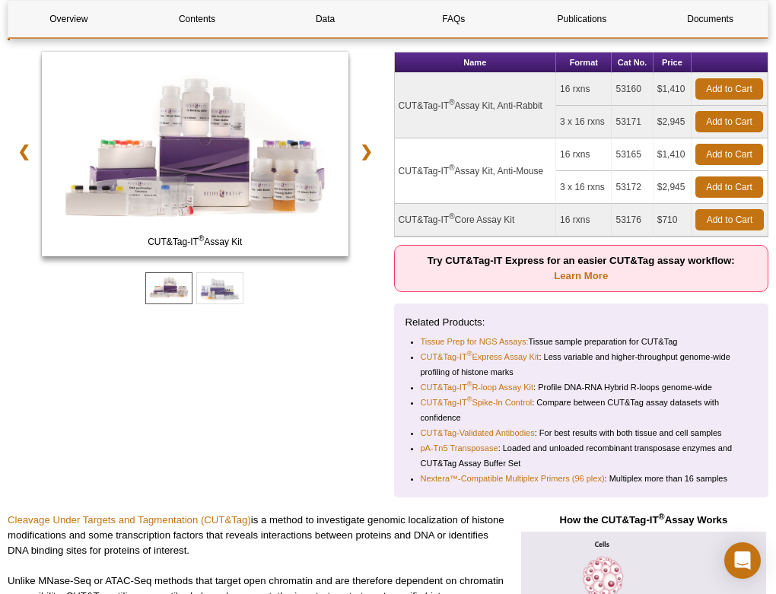
click at [482, 366] on li "CUT&Tag-IT ® Express Assay Kit : Less variable and higher-throughput genome-wid…" at bounding box center [583, 364] width 324 height 30
click at [481, 368] on li "CUT&Tag-IT ® Express Assay Kit : Less variable and higher-throughput genome-wid…" at bounding box center [583, 364] width 324 height 30
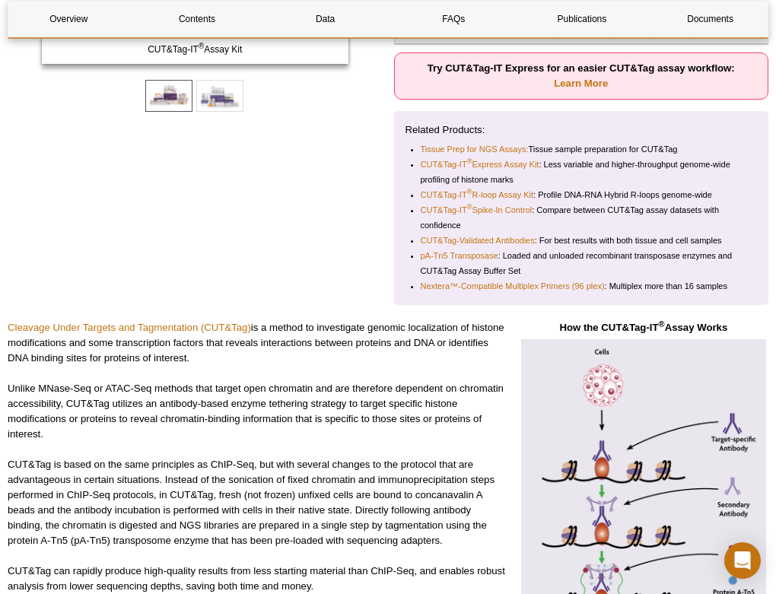
scroll to position [445, 0]
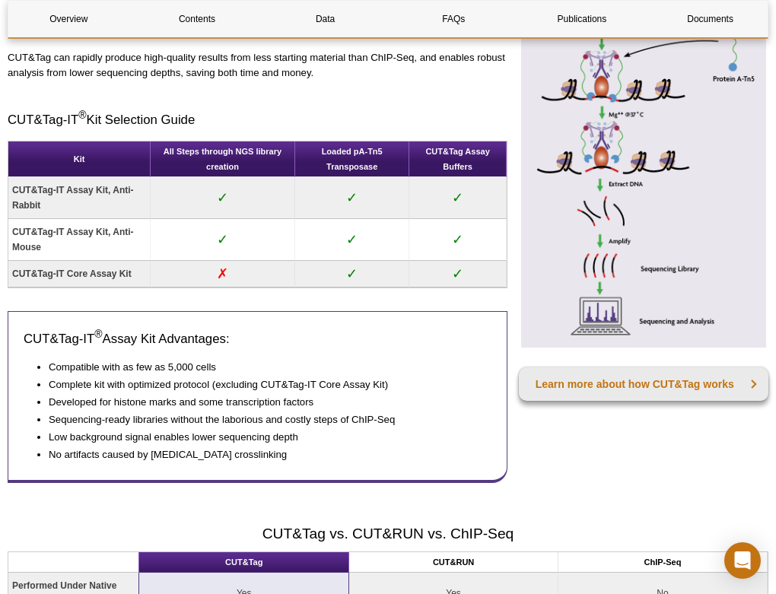
scroll to position [960, 0]
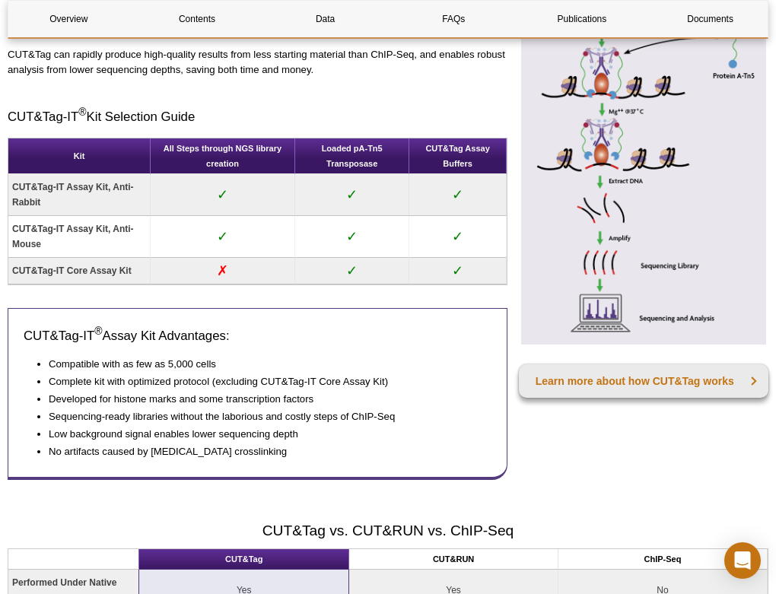
click at [224, 270] on td "✗" at bounding box center [223, 271] width 145 height 27
click at [205, 375] on li "Complete kit with optimized protocol (excluding CUT&Tag-IT Core Assay Kit)" at bounding box center [263, 381] width 428 height 15
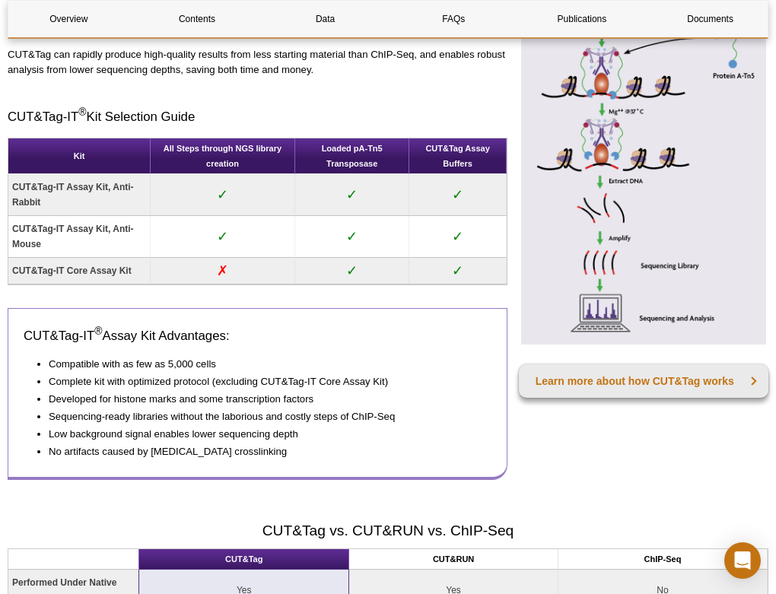
click at [205, 375] on li "Complete kit with optimized protocol (excluding CUT&Tag-IT Core Assay Kit)" at bounding box center [263, 381] width 428 height 15
click at [202, 388] on li "Complete kit with optimized protocol (excluding CUT&Tag-IT Core Assay Kit)" at bounding box center [263, 381] width 428 height 15
click at [209, 377] on li "Complete kit with optimized protocol (excluding CUT&Tag-IT Core Assay Kit)" at bounding box center [263, 381] width 428 height 15
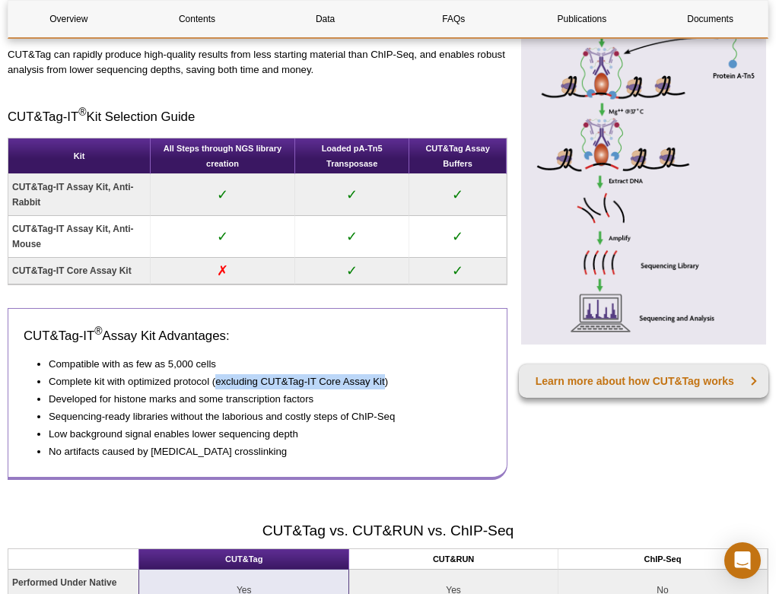
drag, startPoint x: 217, startPoint y: 380, endPoint x: 385, endPoint y: 377, distance: 168.2
click at [385, 377] on li "Complete kit with optimized protocol (excluding CUT&Tag-IT Core Assay Kit)" at bounding box center [263, 381] width 428 height 15
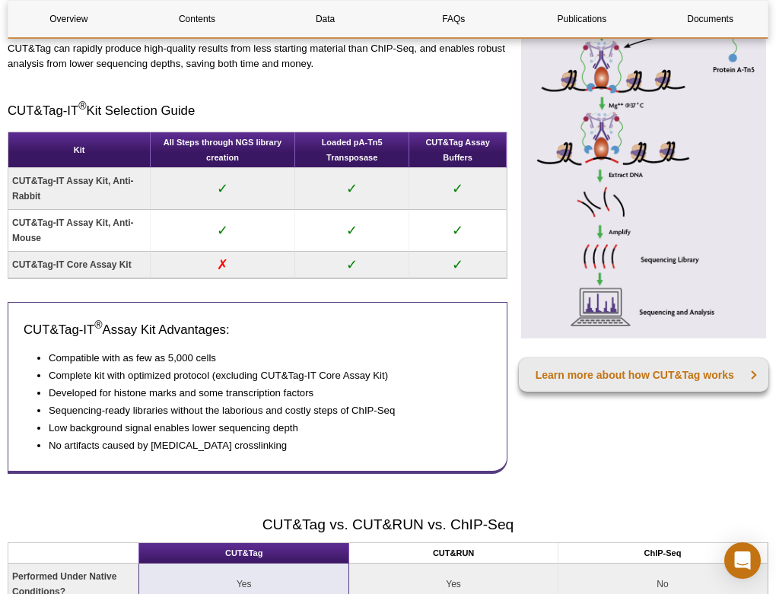
scroll to position [970, 0]
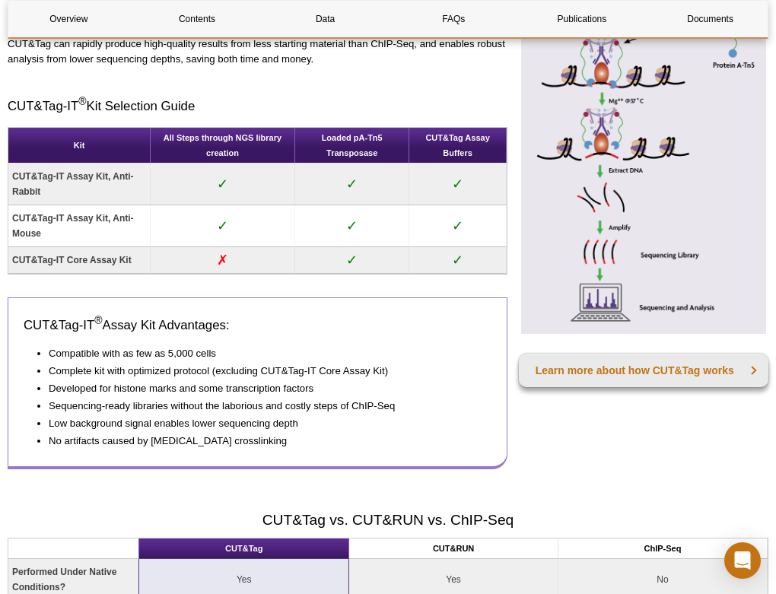
click at [218, 348] on li "Compatible with as few as 5,000 cells" at bounding box center [263, 353] width 428 height 15
click at [218, 361] on ul "Compatible with as few as 5,000 cells Complete kit with optimized protocol (exc…" at bounding box center [250, 397] width 453 height 103
click at [230, 387] on li "Developed for histone marks and some transcription factors" at bounding box center [263, 388] width 428 height 15
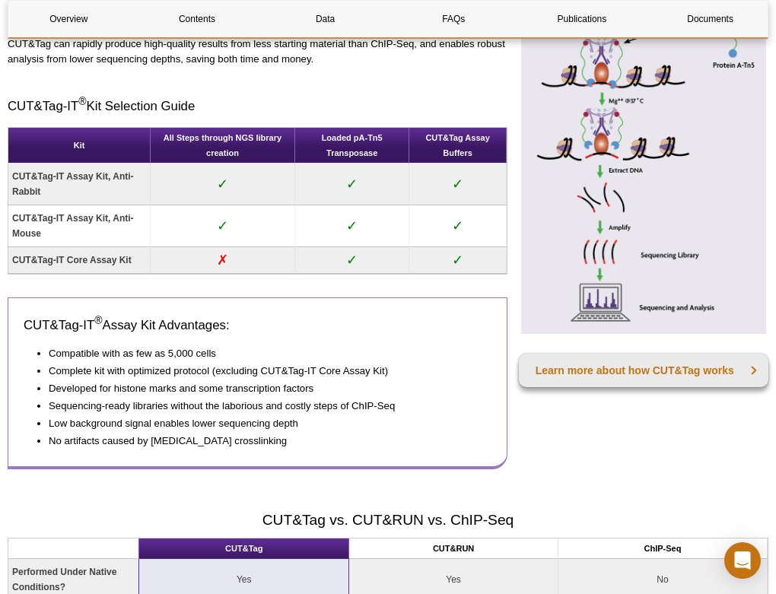
click at [230, 396] on ul "Compatible with as few as 5,000 cells Complete kit with optimized protocol (exc…" at bounding box center [250, 397] width 453 height 103
click at [230, 409] on li "Sequencing-ready libraries without the laborious and costly steps of ChIP-Seq" at bounding box center [263, 406] width 428 height 15
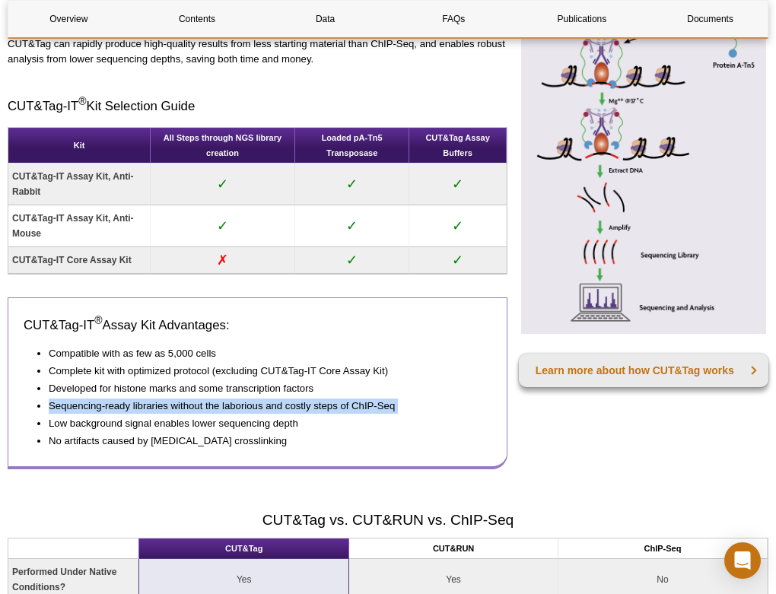
click at [230, 409] on li "Sequencing-ready libraries without the laborious and costly steps of ChIP-Seq" at bounding box center [263, 406] width 428 height 15
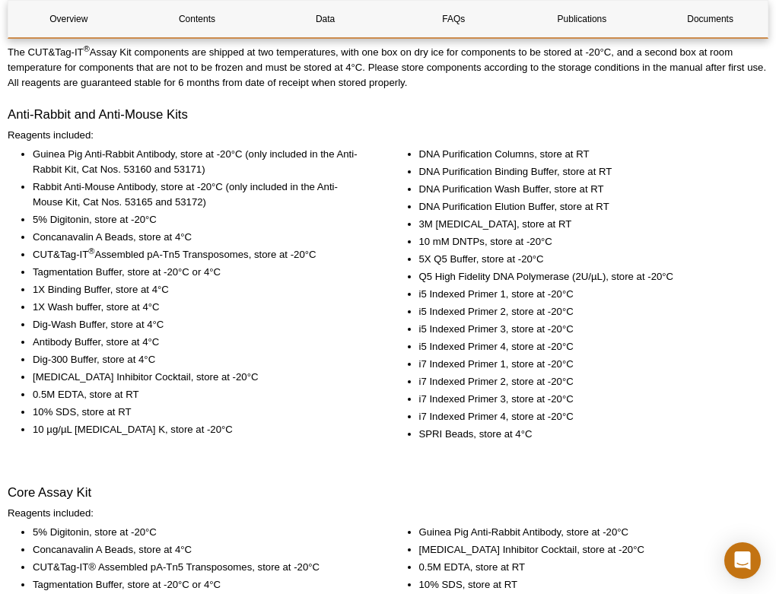
scroll to position [2050, 0]
click at [142, 164] on li "Guinea Pig Anti-Rabbit Antibody, store at -20°C (only included in the Anti-Rabb…" at bounding box center [200, 163] width 335 height 30
click at [154, 165] on li "Guinea Pig Anti-Rabbit Antibody, store at -20°C (only included in the Anti-Rabb…" at bounding box center [200, 163] width 335 height 30
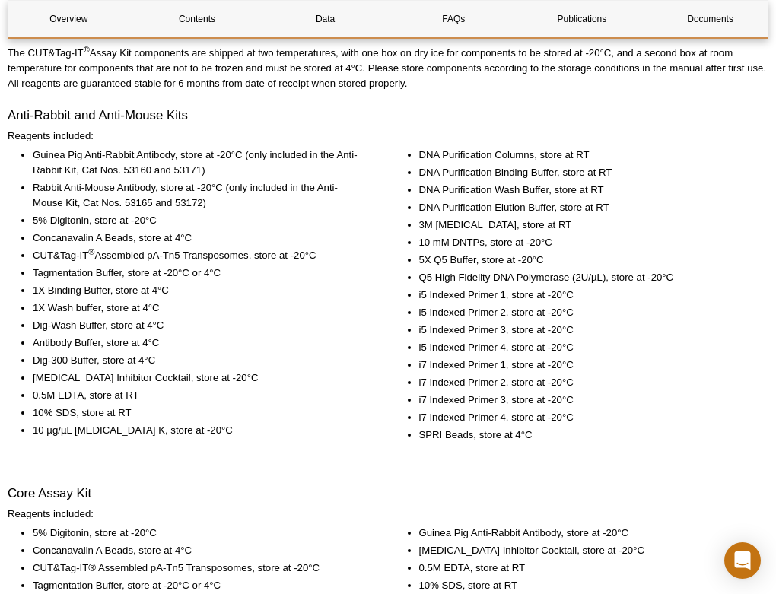
click at [154, 165] on li "Guinea Pig Anti-Rabbit Antibody, store at -20°C (only included in the Anti-Rabb…" at bounding box center [200, 163] width 335 height 30
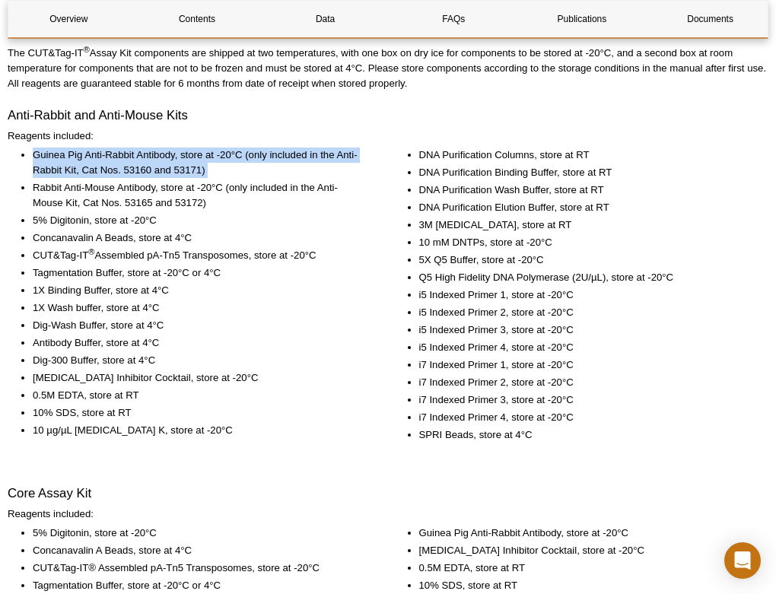
click at [154, 165] on li "Guinea Pig Anti-Rabbit Antibody, store at -20°C (only included in the Anti-Rabb…" at bounding box center [200, 163] width 335 height 30
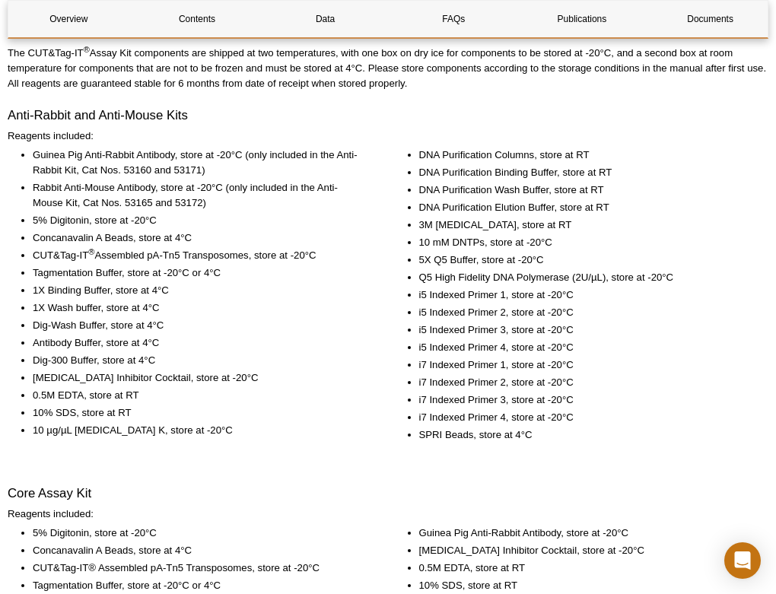
click at [179, 307] on li "1X Wash buffer, store at 4°C" at bounding box center [200, 308] width 335 height 15
click at [154, 374] on li "Protease Inhibitor Cocktail, store at -20°C" at bounding box center [200, 378] width 335 height 15
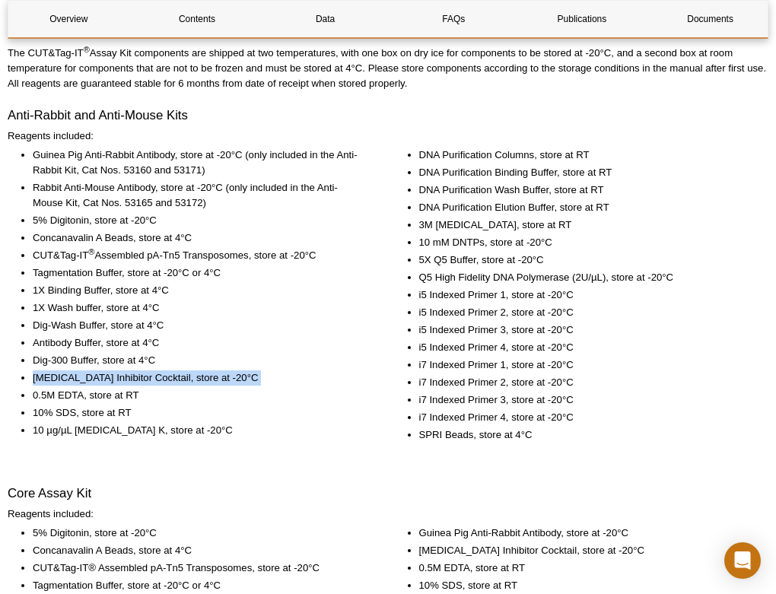
click at [126, 210] on ul "Guinea Pig Anti-Rabbit Antibody, store at -20°C (only included in the Anti-Rabb…" at bounding box center [188, 293] width 360 height 291
click at [133, 204] on li "Rabbit Anti-Mouse Antibody, store at -20°C (only included in the Anti-Mouse Kit…" at bounding box center [200, 195] width 335 height 30
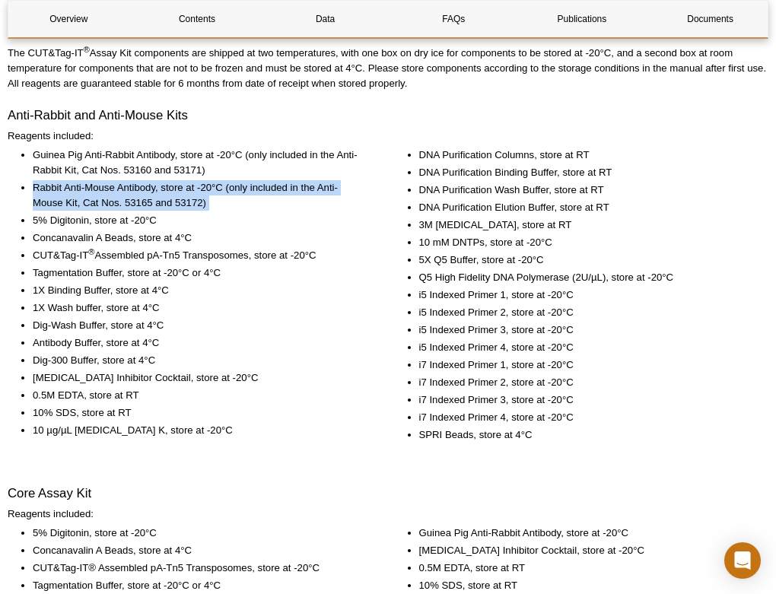
click at [133, 204] on li "Rabbit Anti-Mouse Antibody, store at -20°C (only included in the Anti-Mouse Kit…" at bounding box center [200, 195] width 335 height 30
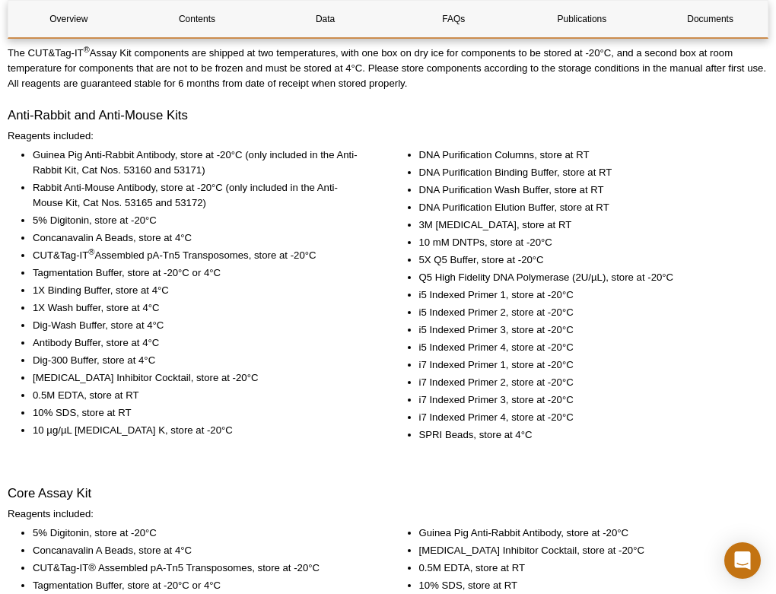
click at [120, 279] on li "Tagmentation Buffer, store at -20°C or 4°C" at bounding box center [200, 273] width 335 height 15
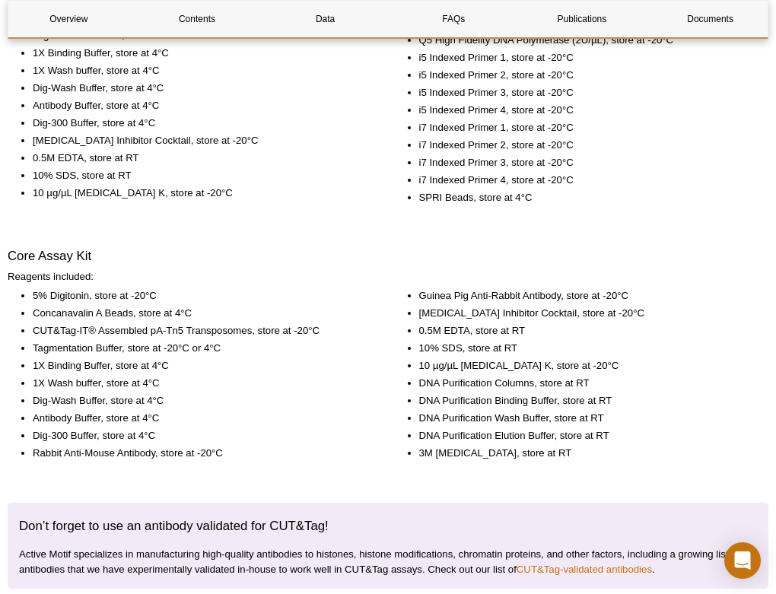
scroll to position [2285, 0]
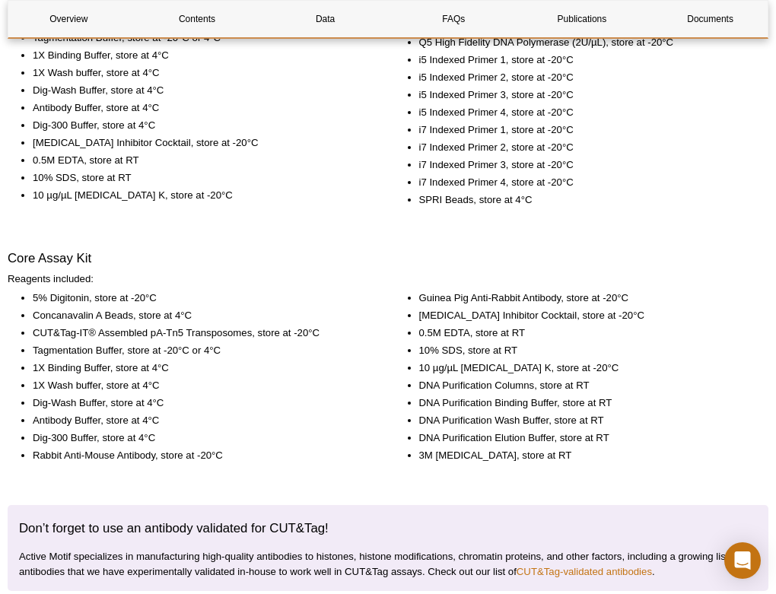
click at [164, 371] on li "1X Binding Buffer, store at 4°C" at bounding box center [200, 368] width 335 height 15
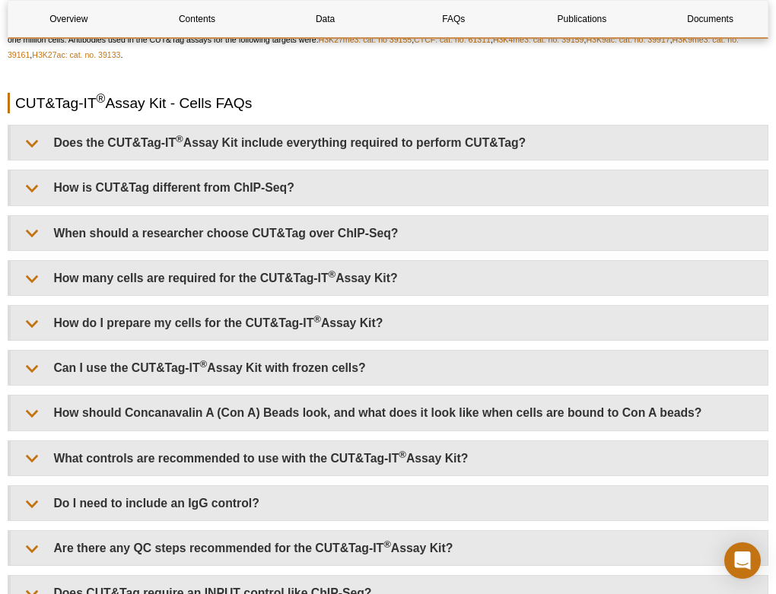
scroll to position [3374, 0]
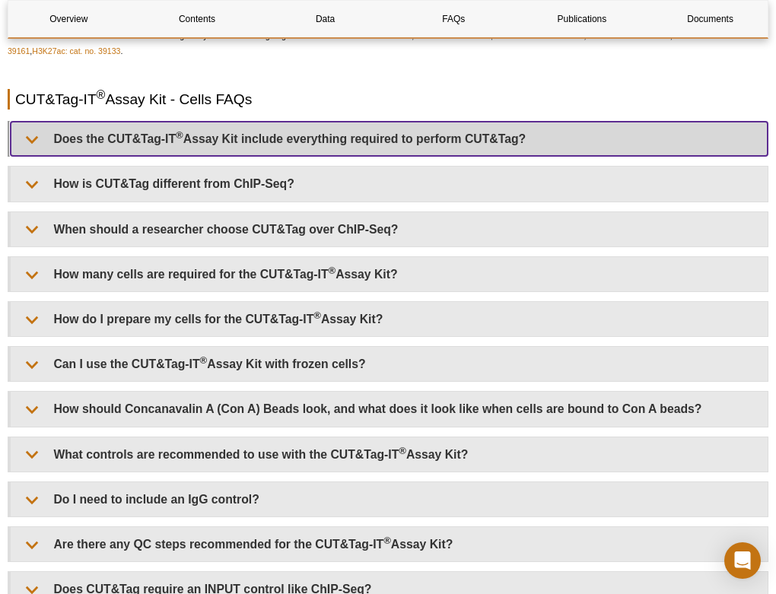
click at [282, 147] on summary "Does the CUT&Tag-IT ® Assay Kit include everything required to perform CUT&Tag?" at bounding box center [389, 139] width 757 height 34
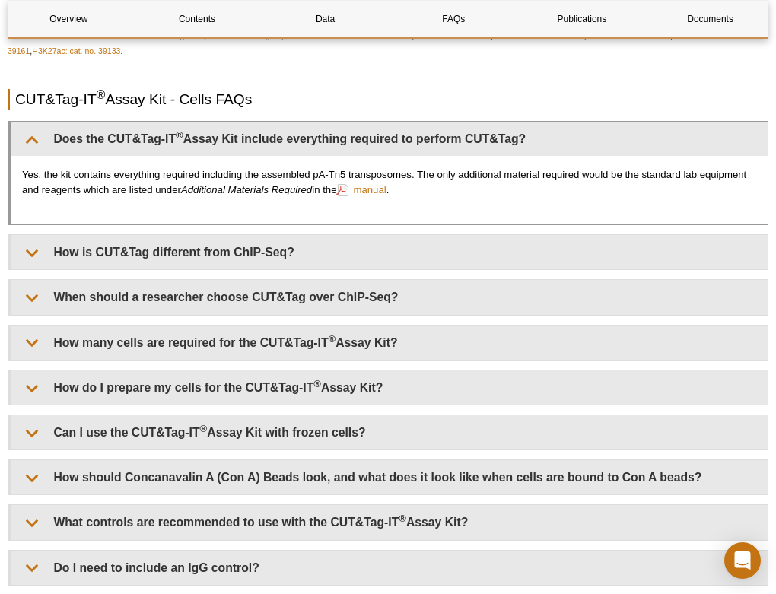
click at [258, 183] on p "Yes, the kit contains everything required including the assembled pA-Tn5 transp…" at bounding box center [389, 182] width 734 height 30
click at [202, 191] on em "Additional Materials Required" at bounding box center [246, 189] width 131 height 11
click at [241, 186] on p "Yes, the kit contains everything required including the assembled pA-Tn5 transp…" at bounding box center [389, 182] width 734 height 30
click at [289, 182] on p "Yes, the kit contains everything required including the assembled pA-Tn5 transp…" at bounding box center [389, 182] width 734 height 30
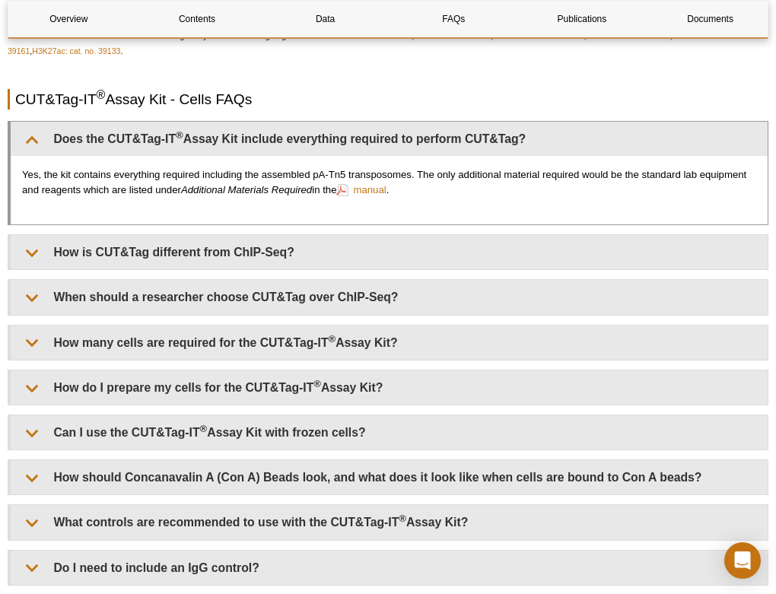
click at [292, 189] on em "Additional Materials Required" at bounding box center [246, 189] width 131 height 11
click at [441, 177] on p "Yes, the kit contains everything required including the assembled pA-Tn5 transp…" at bounding box center [389, 182] width 734 height 30
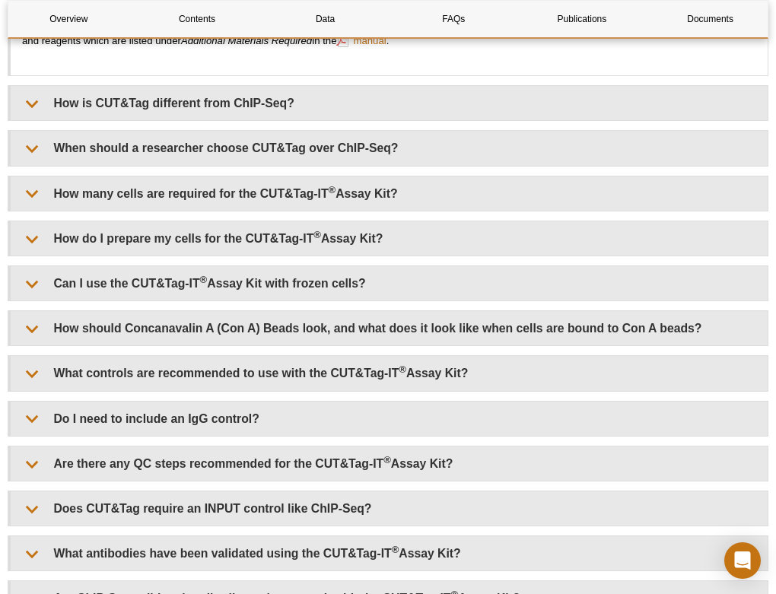
scroll to position [3524, 0]
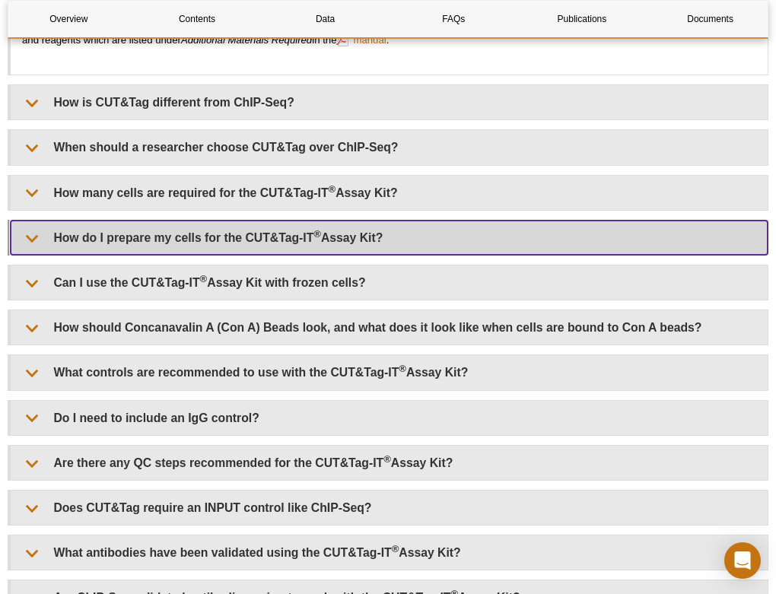
click at [272, 252] on summary "How do I prepare my cells for the CUT&Tag-IT ® Assay Kit?" at bounding box center [389, 238] width 757 height 34
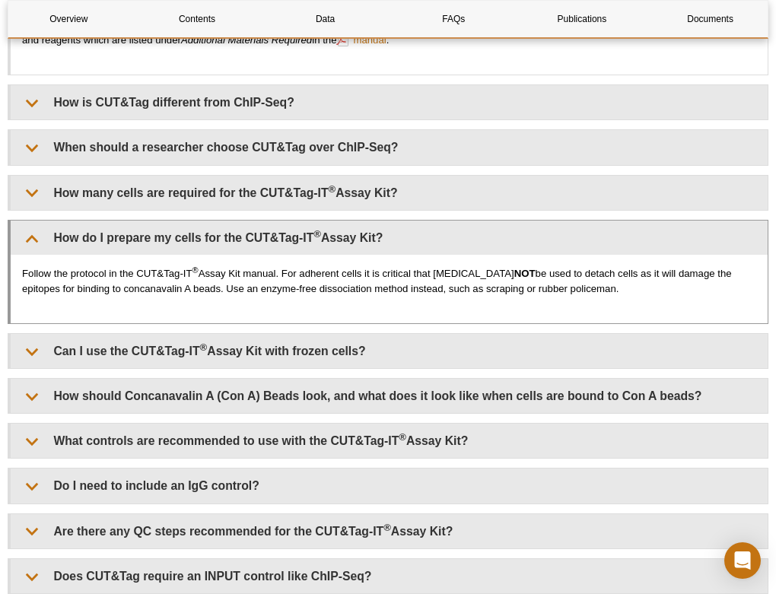
click at [274, 296] on p "Follow the protocol in the CUT&Tag-IT ® Assay Kit manual. For adherent cells it…" at bounding box center [389, 281] width 734 height 30
click at [285, 283] on p "Follow the protocol in the CUT&Tag-IT ® Assay Kit manual. For adherent cells it…" at bounding box center [389, 281] width 734 height 30
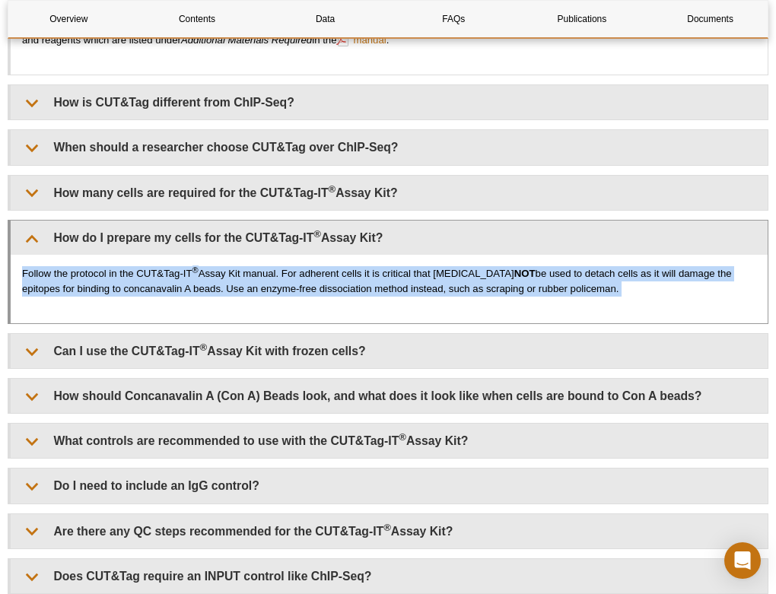
click at [285, 283] on p "Follow the protocol in the CUT&Tag-IT ® Assay Kit manual. For adherent cells it…" at bounding box center [389, 281] width 734 height 30
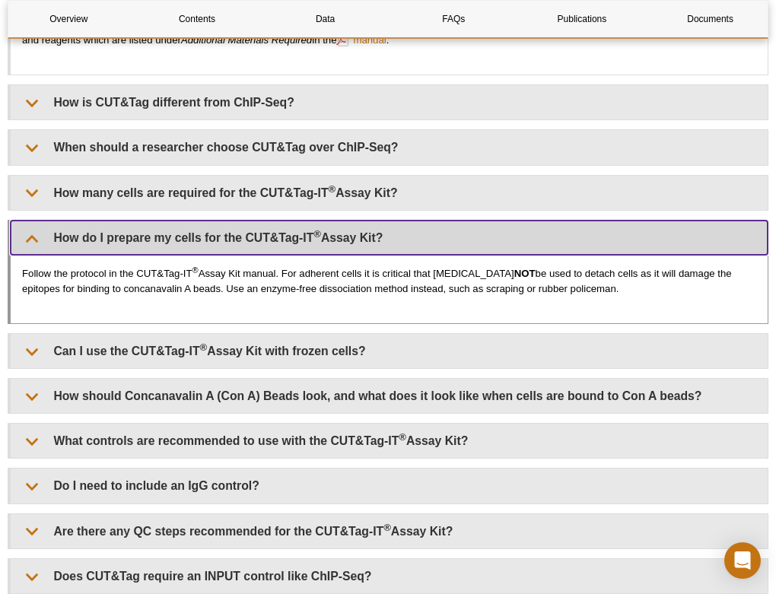
click at [269, 238] on summary "How do I prepare my cells for the CUT&Tag-IT ® Assay Kit?" at bounding box center [389, 238] width 757 height 34
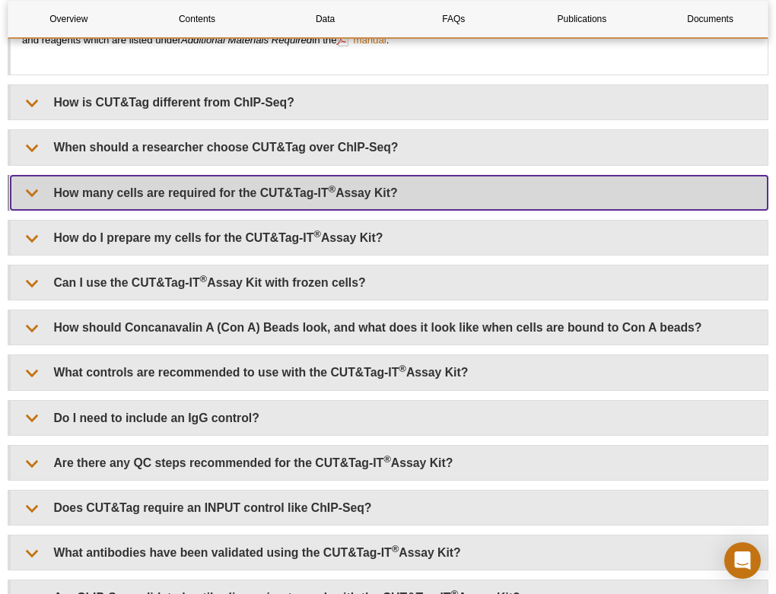
click at [276, 194] on summary "How many cells are required for the CUT&Tag-IT ® Assay Kit?" at bounding box center [389, 193] width 757 height 34
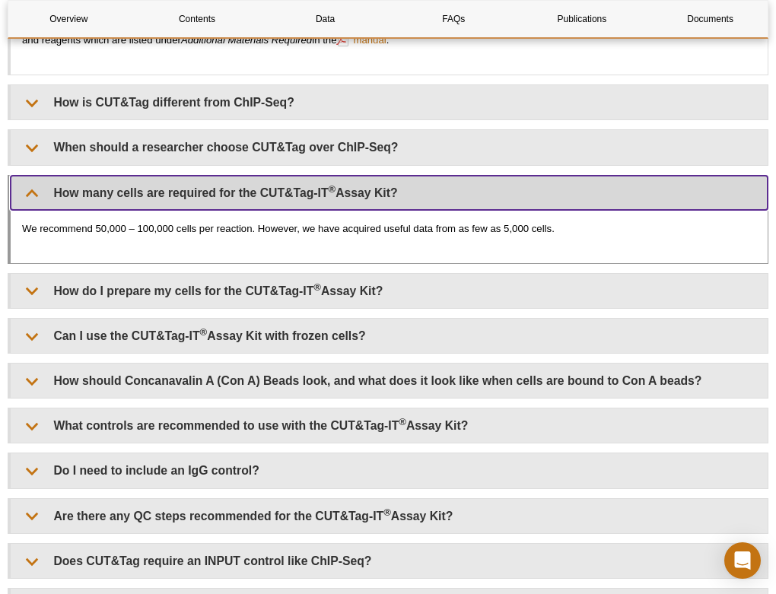
click at [276, 194] on summary "How many cells are required for the CUT&Tag-IT ® Assay Kit?" at bounding box center [389, 193] width 757 height 34
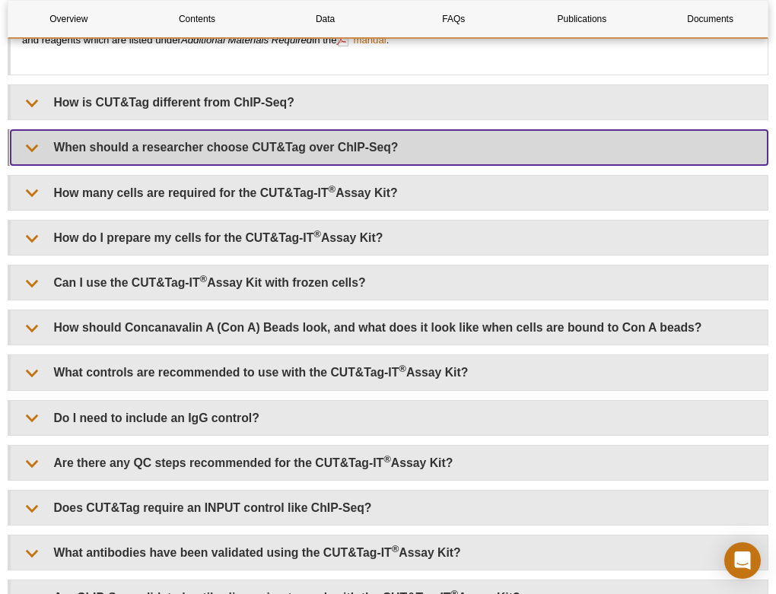
click at [290, 159] on summary "When should a researcher choose CUT&Tag over ChIP-Seq?" at bounding box center [389, 147] width 757 height 34
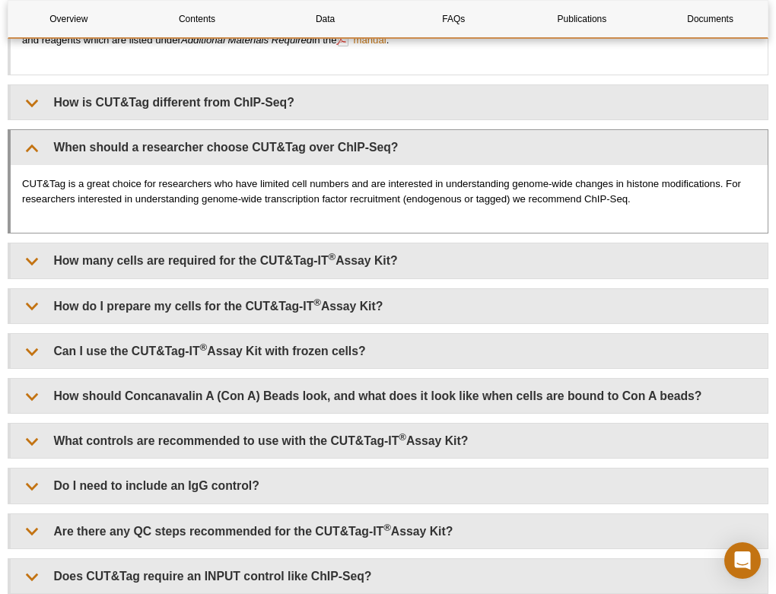
click at [286, 204] on p "CUT&Tag is a great choice for researchers who have limited cell numbers and are…" at bounding box center [389, 192] width 734 height 30
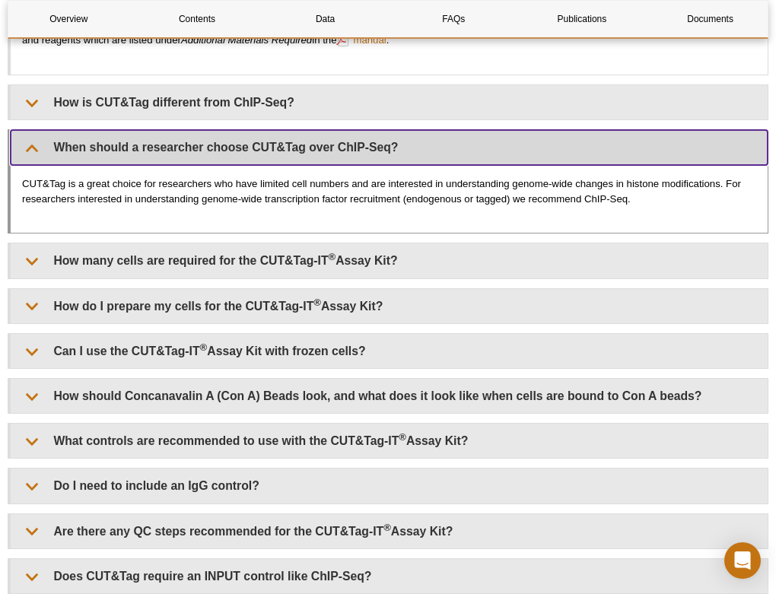
click at [304, 154] on summary "When should a researcher choose CUT&Tag over ChIP-Seq?" at bounding box center [389, 147] width 757 height 34
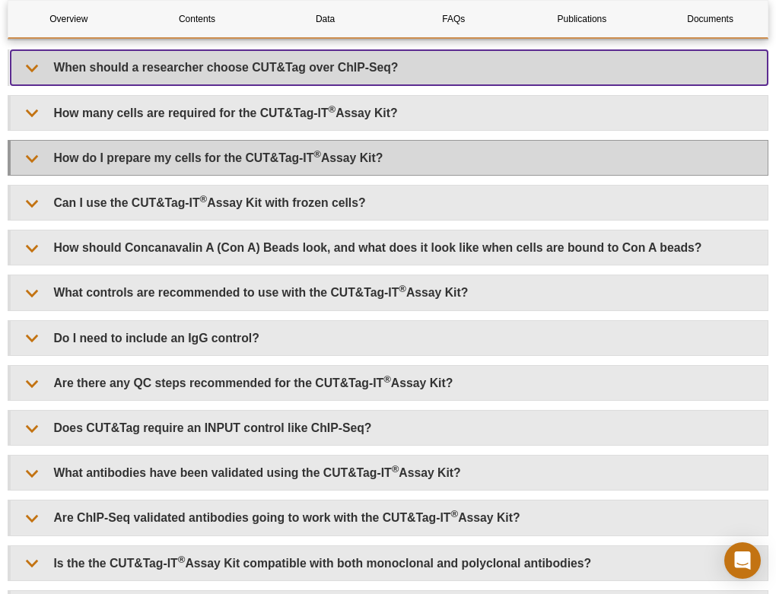
scroll to position [3610, 0]
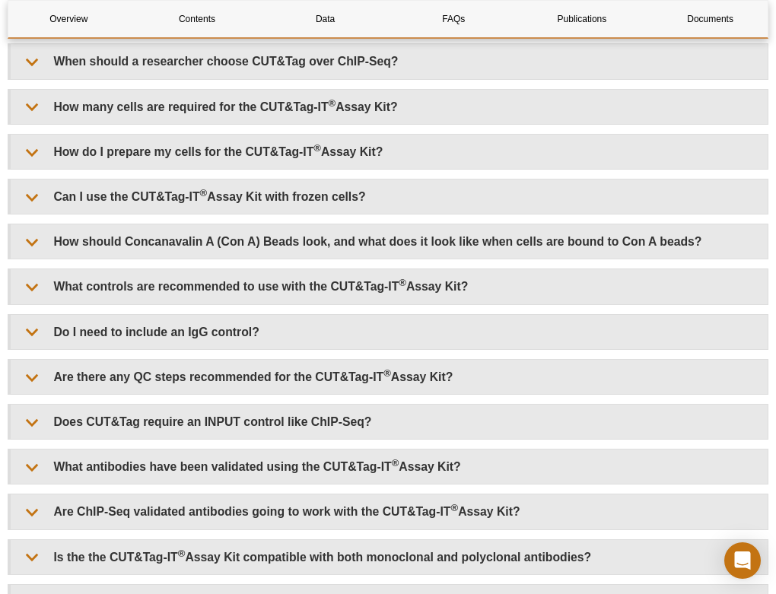
click at [272, 172] on div "Does the CUT&Tag-IT ® Assay Kit include everything required to perform CUT&Tag?…" at bounding box center [388, 432] width 761 height 1095
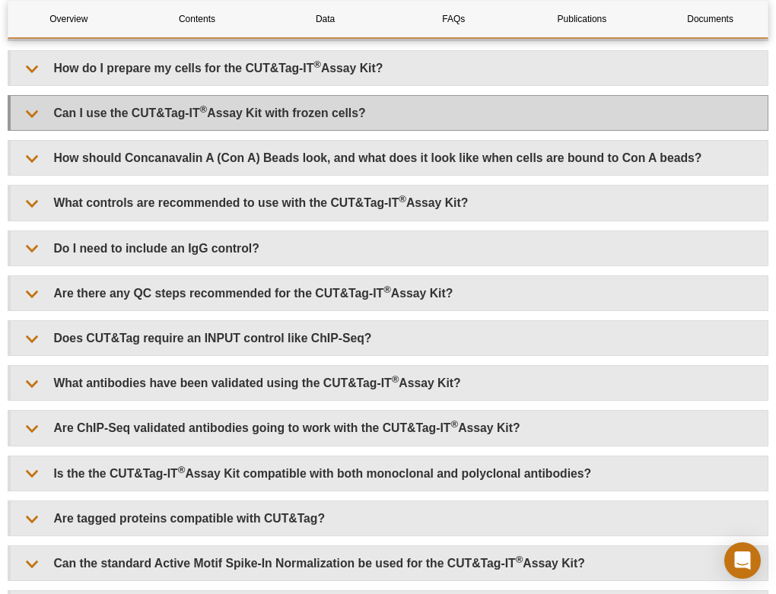
scroll to position [3695, 0]
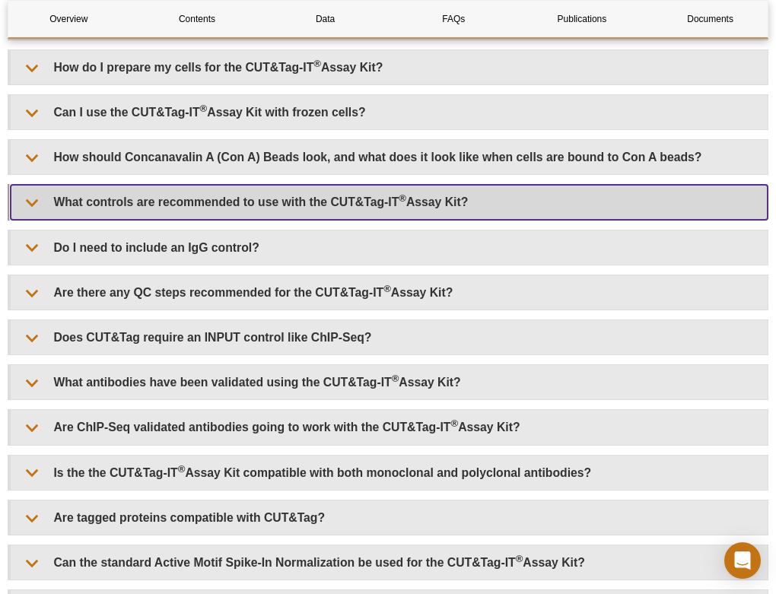
click at [258, 209] on summary "What controls are recommended to use with the CUT&Tag-IT ® Assay Kit?" at bounding box center [389, 202] width 757 height 34
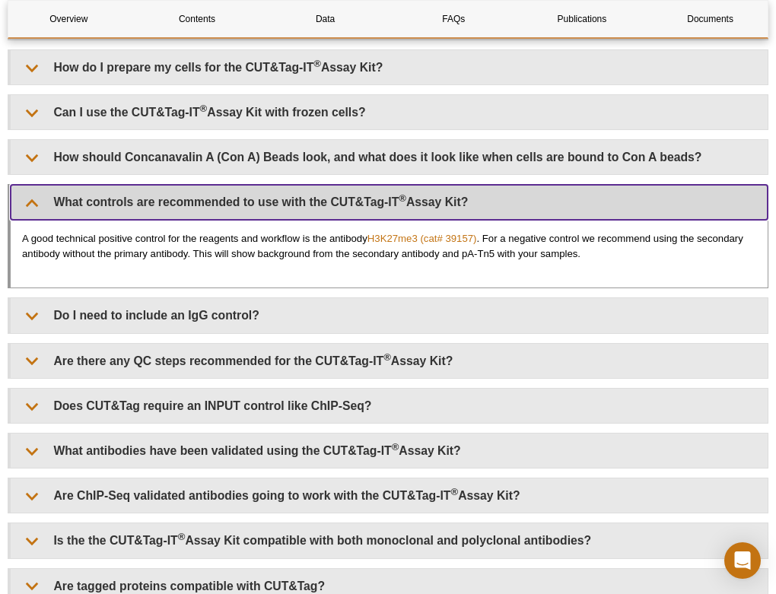
click at [258, 209] on summary "What controls are recommended to use with the CUT&Tag-IT ® Assay Kit?" at bounding box center [389, 202] width 757 height 34
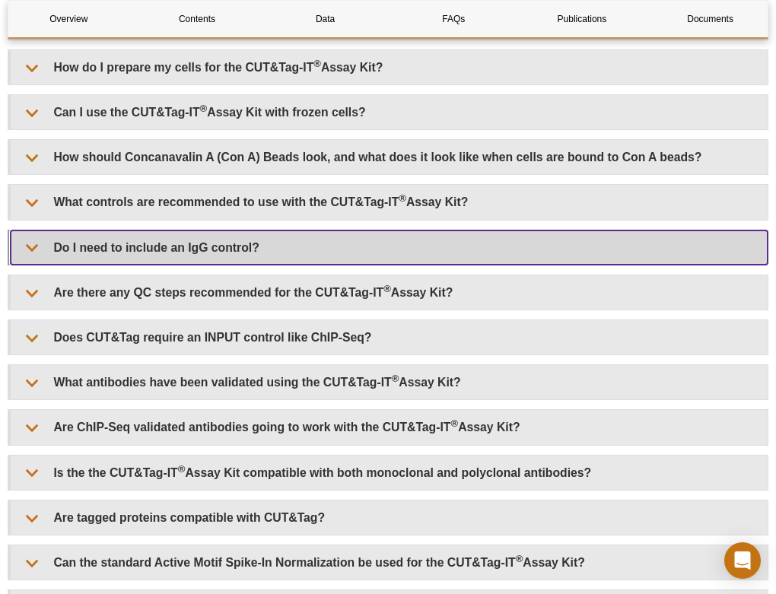
click at [244, 244] on summary "Do I need to include an IgG control?" at bounding box center [389, 248] width 757 height 34
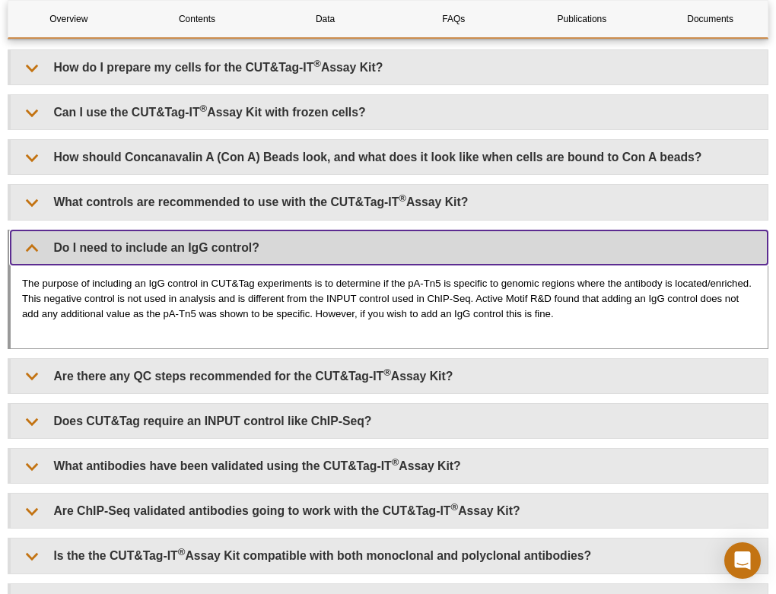
click at [244, 244] on summary "Do I need to include an IgG control?" at bounding box center [389, 248] width 757 height 34
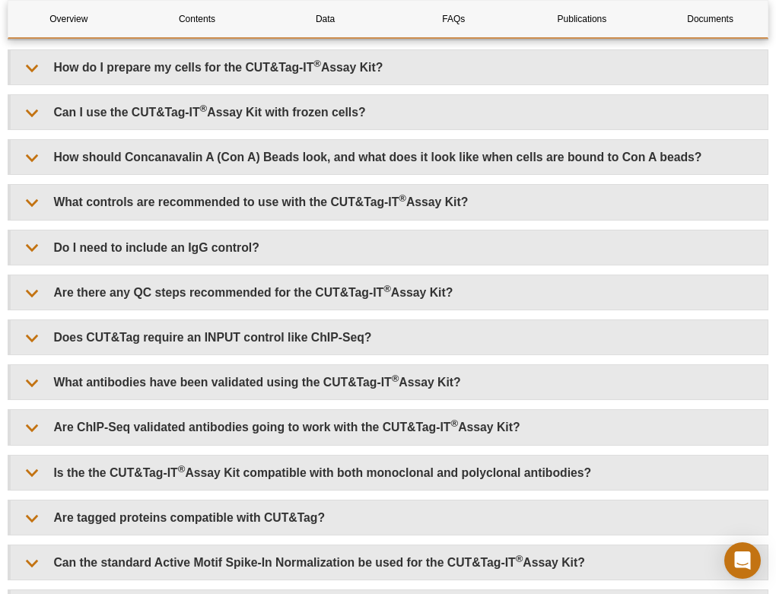
click at [238, 268] on div "Does the CUT&Tag-IT ® Assay Kit include everything required to perform CUT&Tag?…" at bounding box center [388, 348] width 761 height 1095
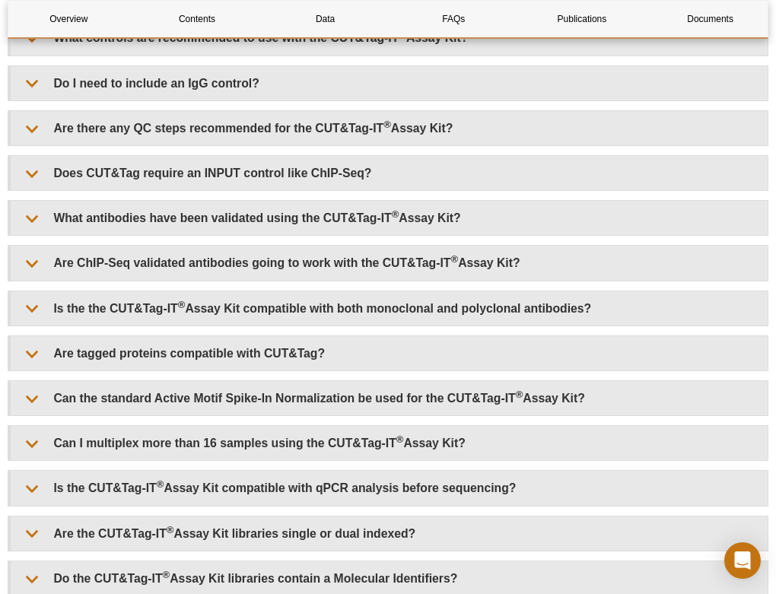
scroll to position [3864, 0]
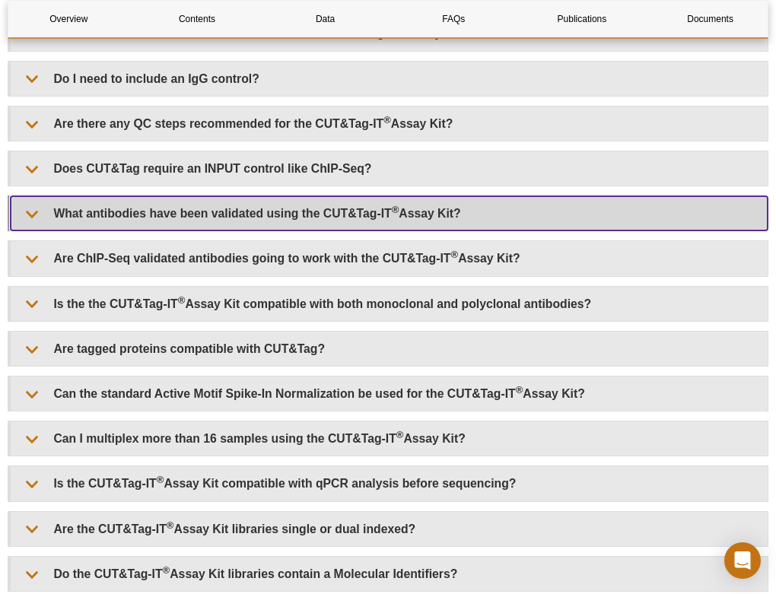
click at [270, 206] on summary "What antibodies have been validated using the CUT&Tag-IT ® Assay Kit?" at bounding box center [389, 213] width 757 height 34
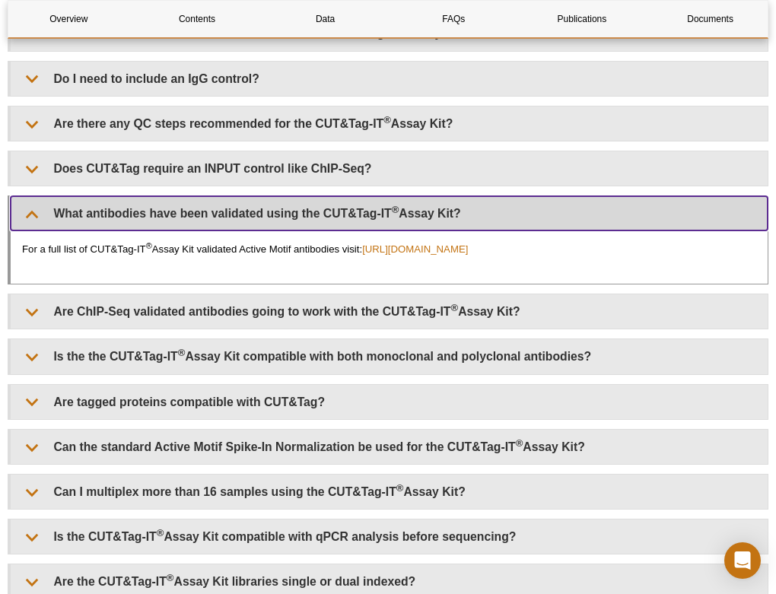
click at [270, 206] on summary "What antibodies have been validated using the CUT&Tag-IT ® Assay Kit?" at bounding box center [389, 213] width 757 height 34
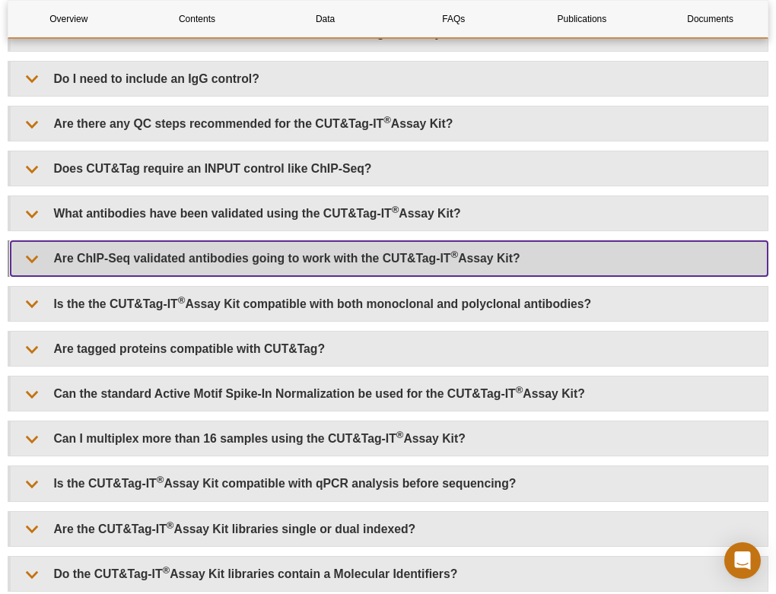
click at [253, 254] on summary "Are ChIP-Seq validated antibodies going to work with the CUT&Tag-IT ® Assay Kit?" at bounding box center [389, 258] width 757 height 34
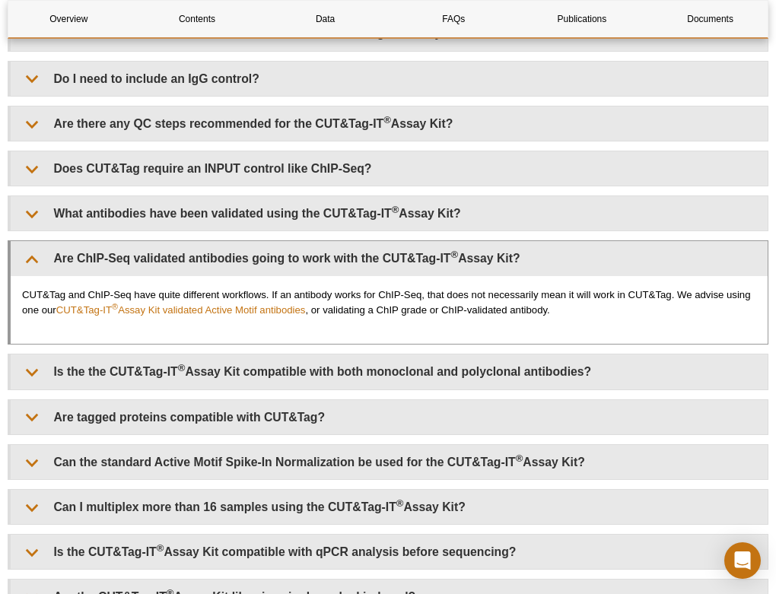
click at [557, 289] on p "CUT&Tag and ChIP-Seq have quite different workflows. If an antibody works for C…" at bounding box center [389, 303] width 734 height 30
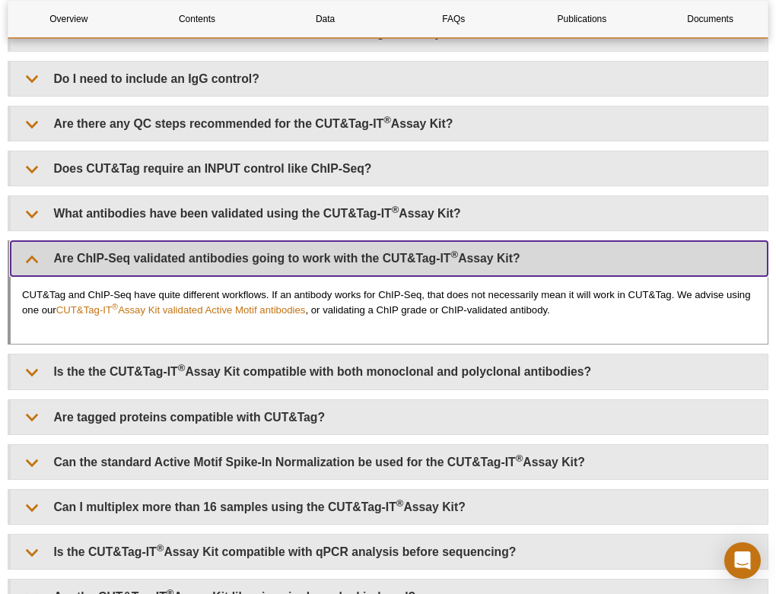
click at [566, 262] on summary "Are ChIP-Seq validated antibodies going to work with the CUT&Tag-IT ® Assay Kit?" at bounding box center [389, 258] width 757 height 34
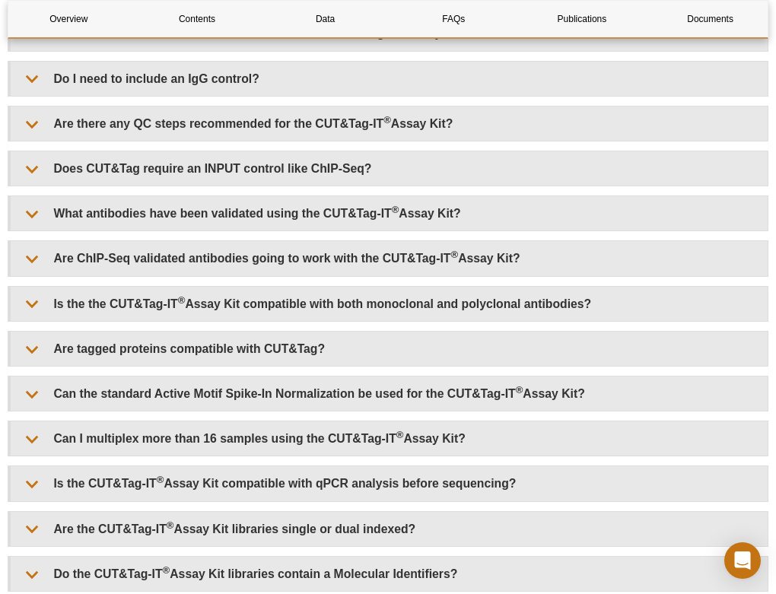
click at [526, 273] on div "Does the CUT&Tag-IT ® Assay Kit include everything required to perform CUT&Tag?…" at bounding box center [388, 179] width 761 height 1095
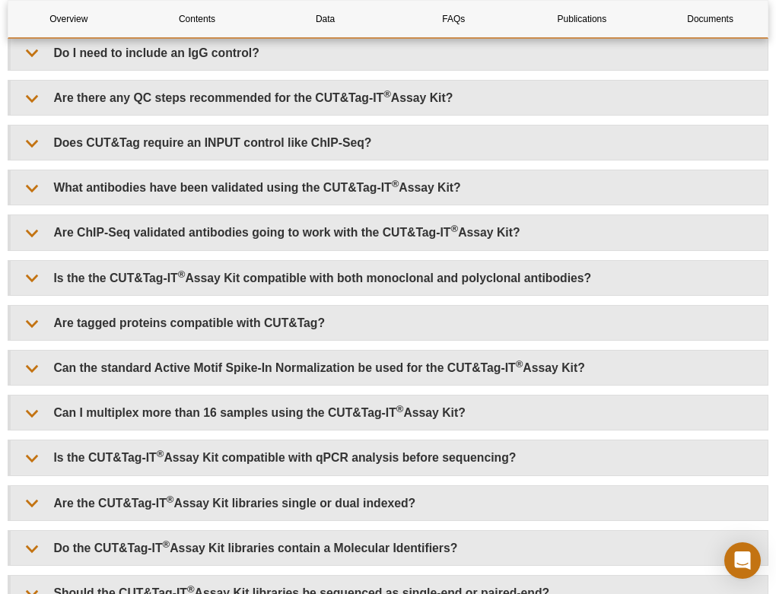
scroll to position [3892, 0]
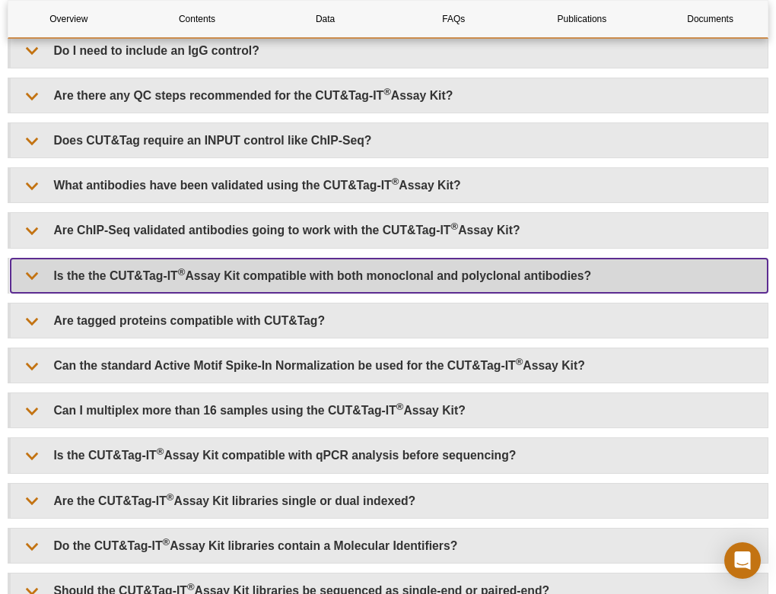
click at [526, 273] on summary "Is the the CUT&Tag-IT ® Assay Kit compatible with both monoclonal and polyclona…" at bounding box center [389, 276] width 757 height 34
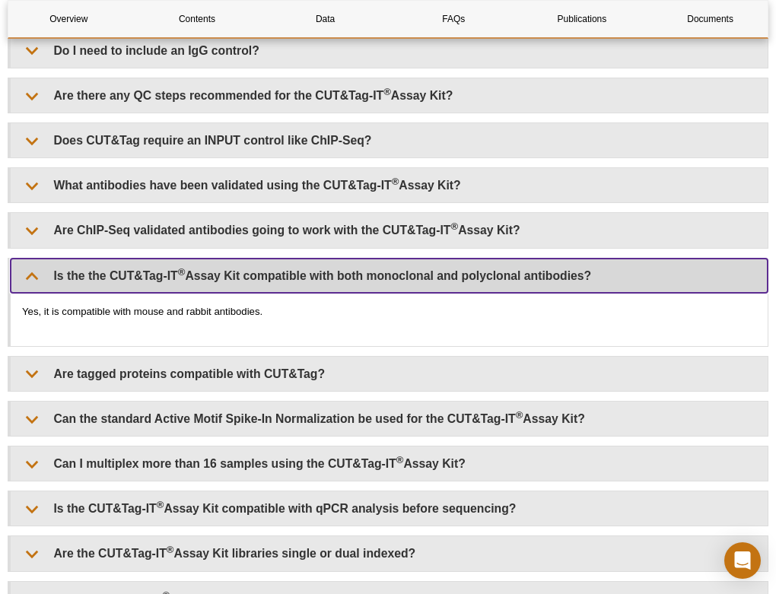
click at [526, 273] on summary "Is the the CUT&Tag-IT ® Assay Kit compatible with both monoclonal and polyclona…" at bounding box center [389, 276] width 757 height 34
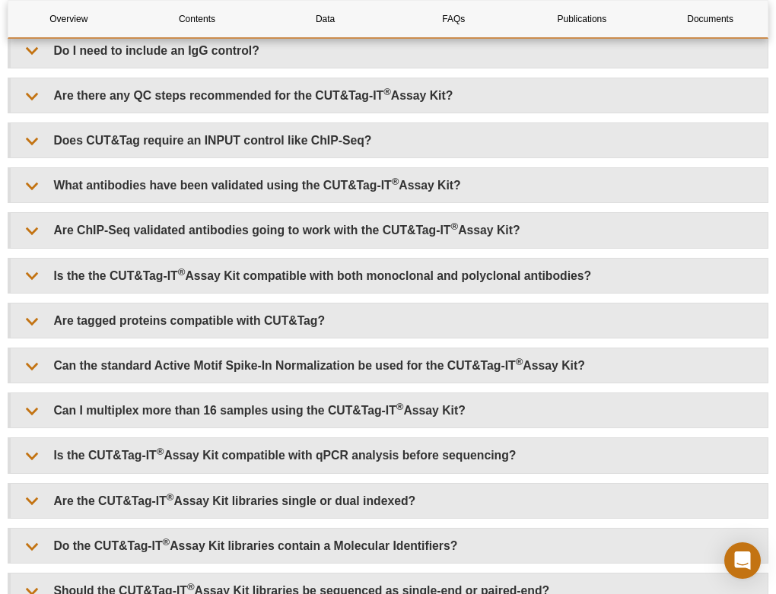
click at [527, 245] on div "Does the CUT&Tag-IT ® Assay Kit include everything required to perform CUT&Tag?…" at bounding box center [388, 151] width 761 height 1095
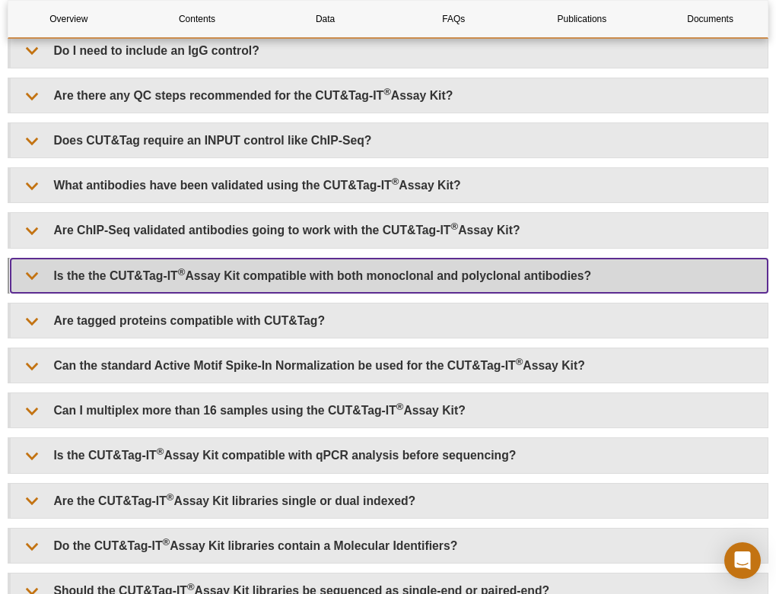
click at [521, 259] on summary "Is the the CUT&Tag-IT ® Assay Kit compatible with both monoclonal and polyclona…" at bounding box center [389, 276] width 757 height 34
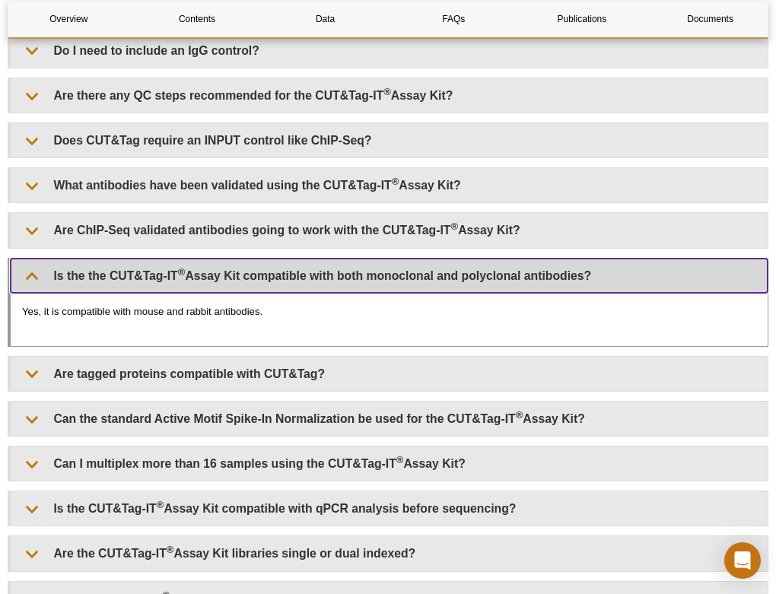
click at [521, 259] on summary "Is the the CUT&Tag-IT ® Assay Kit compatible with both monoclonal and polyclona…" at bounding box center [389, 276] width 757 height 34
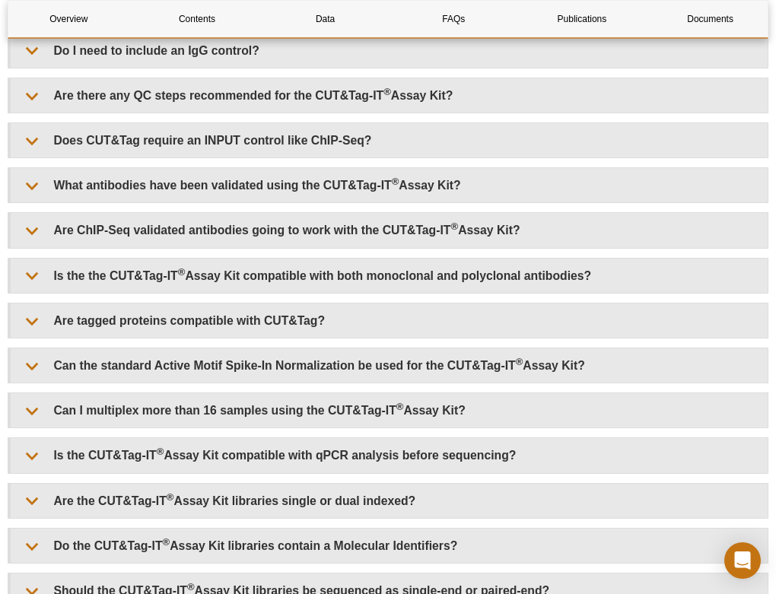
click at [403, 289] on div "Does the CUT&Tag-IT ® Assay Kit include everything required to perform CUT&Tag?…" at bounding box center [388, 151] width 761 height 1095
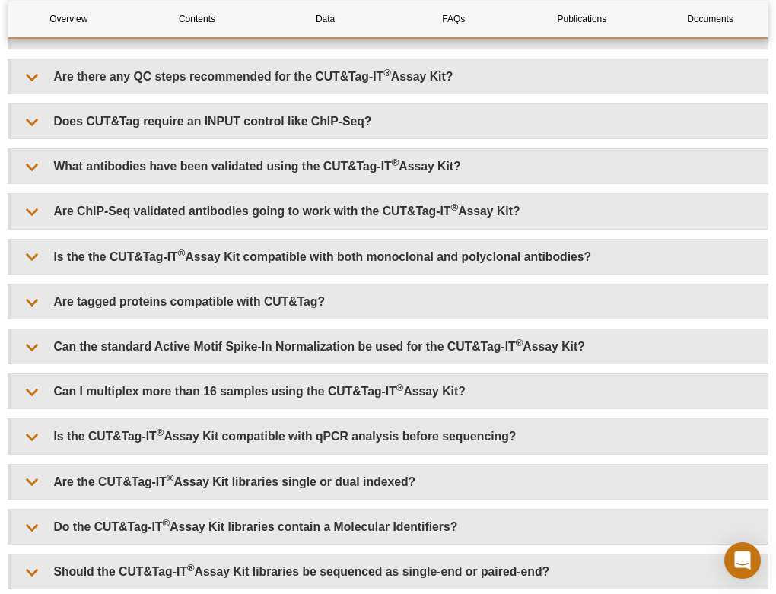
scroll to position [3911, 0]
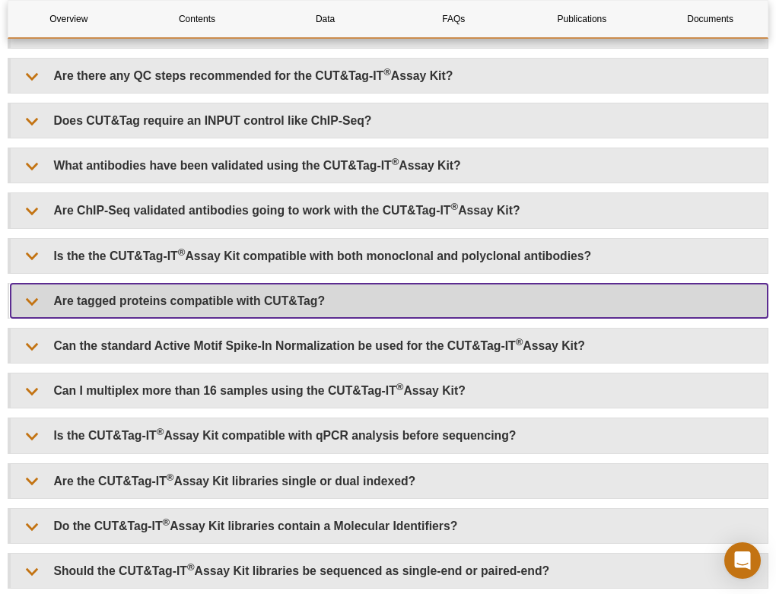
click at [403, 289] on summary "Are tagged proteins compatible with CUT&Tag?" at bounding box center [389, 301] width 757 height 34
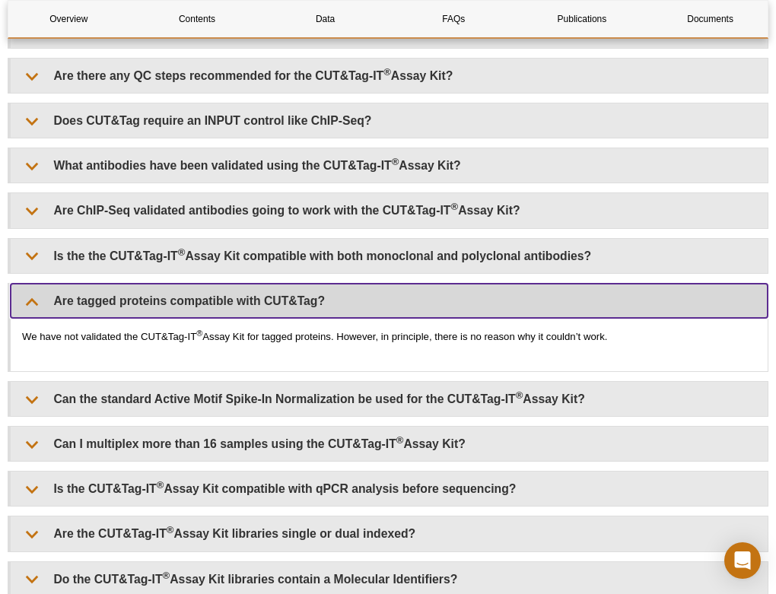
click at [403, 289] on summary "Are tagged proteins compatible with CUT&Tag?" at bounding box center [389, 301] width 757 height 34
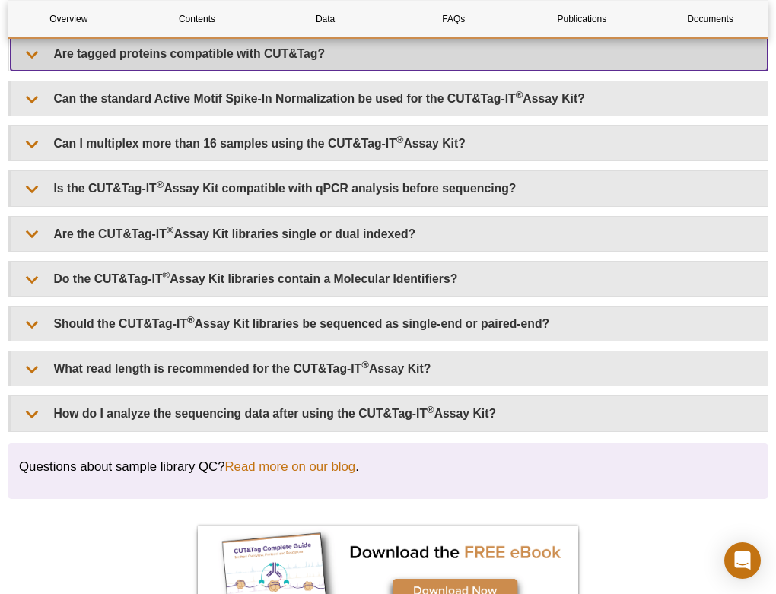
scroll to position [4160, 0]
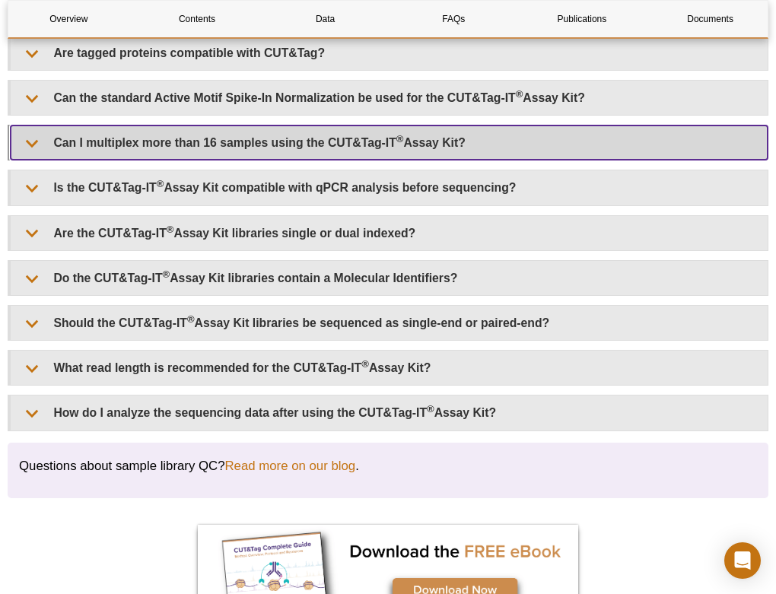
click at [319, 129] on summary "Can I multiplex more than 16 samples using the CUT&Tag-IT ® Assay Kit?" at bounding box center [389, 143] width 757 height 34
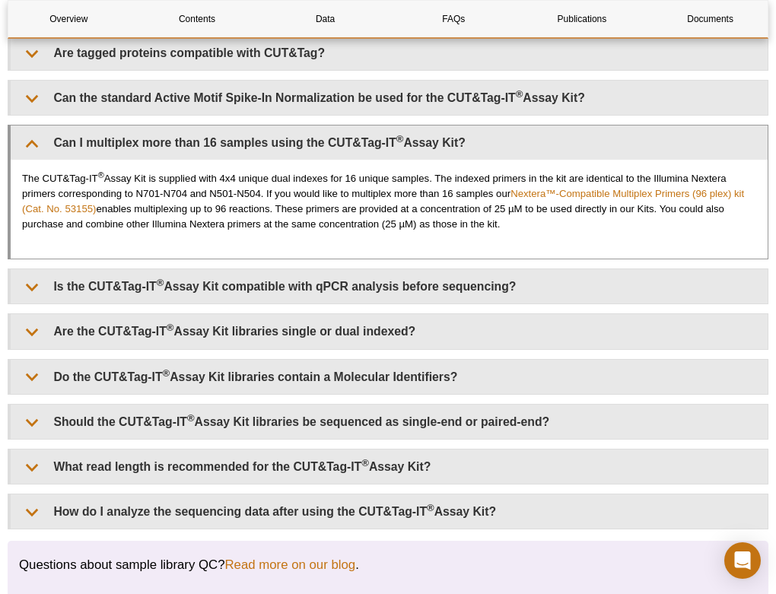
click at [307, 193] on p "The CUT&Tag-IT ® Assay Kit is supplied with 4x4 unique dual indexes for 16 uniq…" at bounding box center [389, 201] width 734 height 61
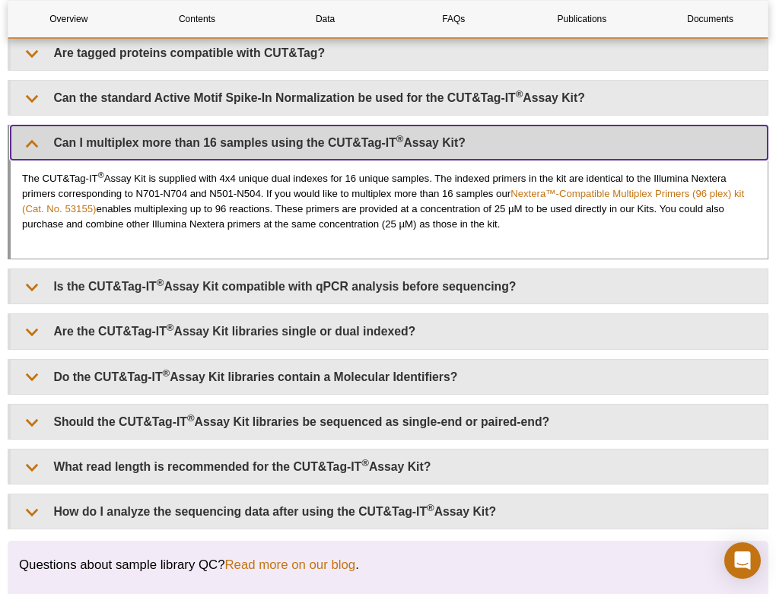
click at [341, 135] on summary "Can I multiplex more than 16 samples using the CUT&Tag-IT ® Assay Kit?" at bounding box center [389, 143] width 757 height 34
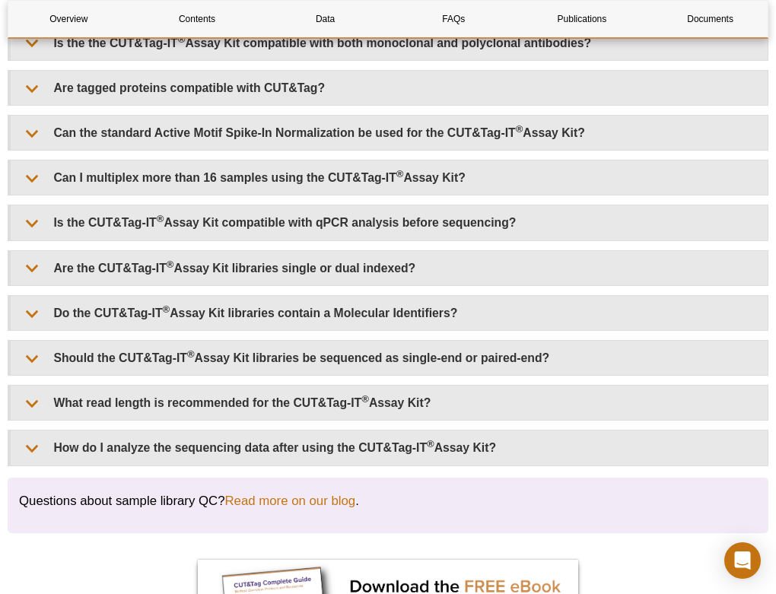
scroll to position [4122, 0]
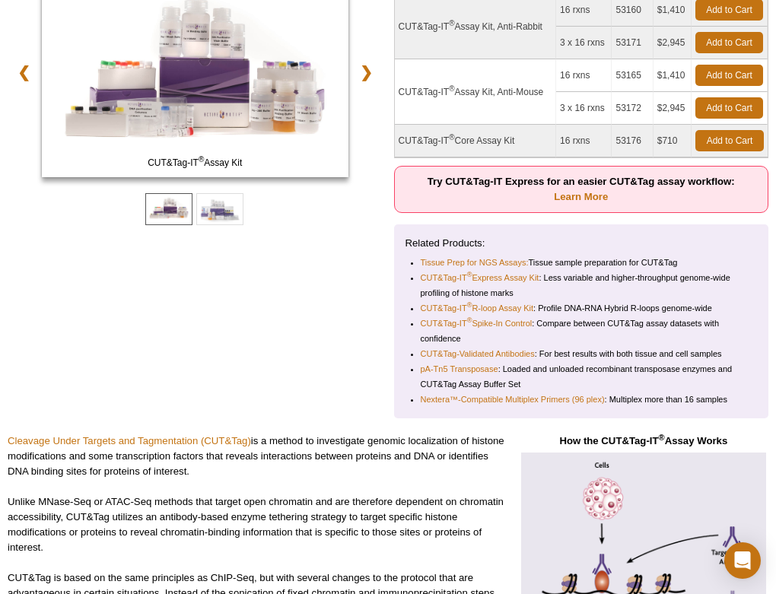
scroll to position [0, 0]
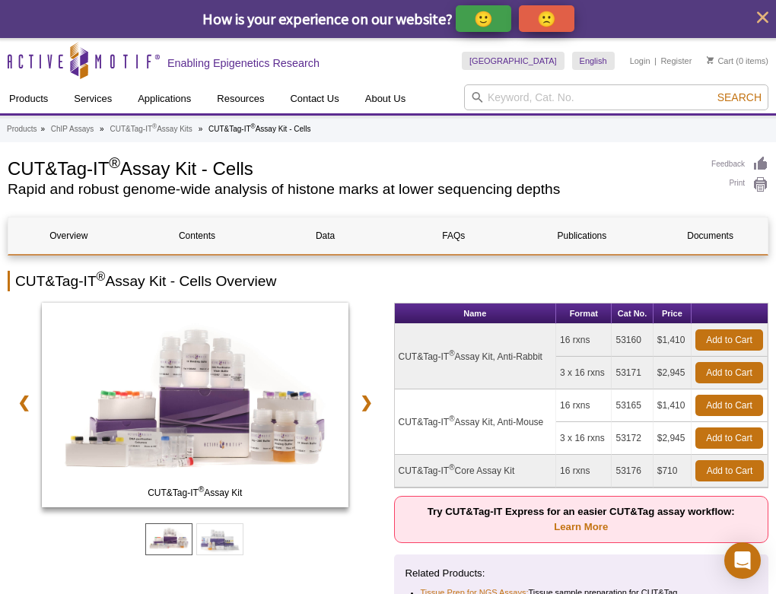
click at [504, 359] on td "CUT&Tag-IT ® Assay Kit, Anti-Rabbit" at bounding box center [476, 356] width 162 height 65
click at [378, 500] on div "CUT&Tag-IT ® Assay Kit" at bounding box center [195, 407] width 375 height 209
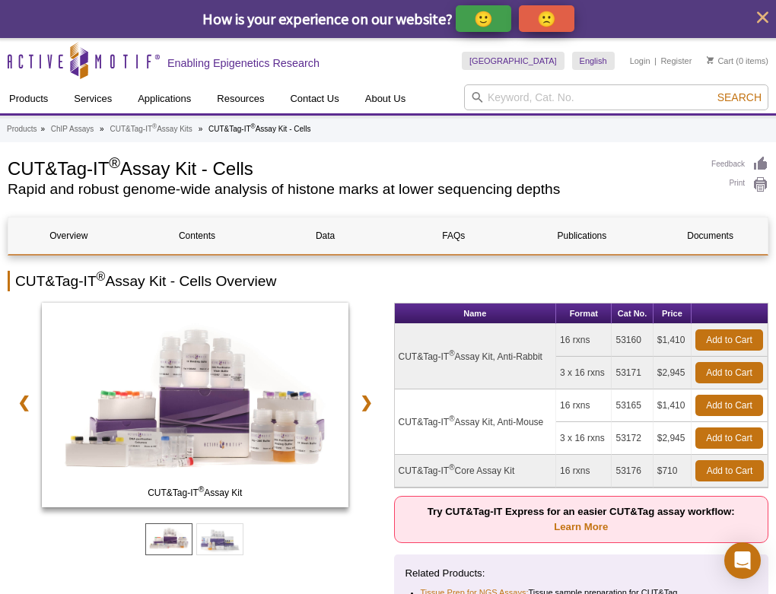
click at [594, 441] on td "3 x 16 rxns" at bounding box center [584, 438] width 56 height 33
click at [572, 438] on td "3 x 16 rxns" at bounding box center [584, 438] width 56 height 33
click at [664, 437] on td "$2,945" at bounding box center [673, 438] width 38 height 33
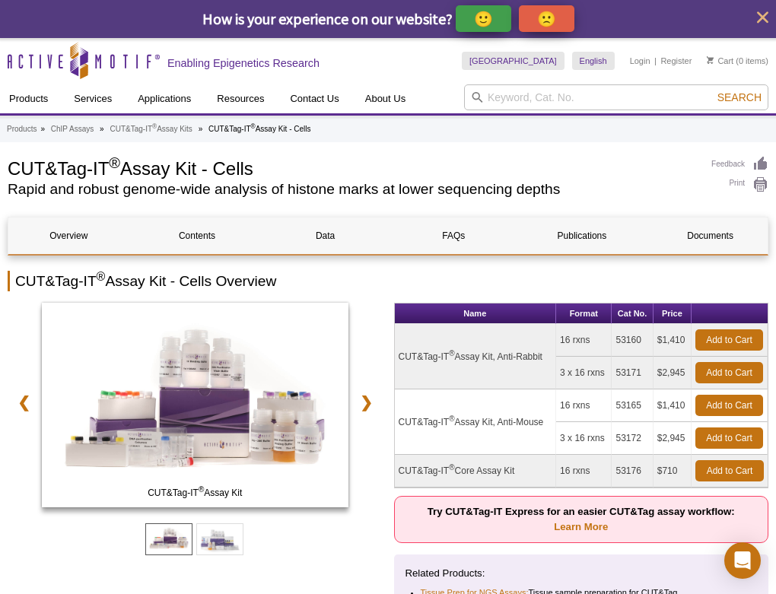
click at [664, 437] on td "$2,945" at bounding box center [673, 438] width 38 height 33
copy td "2,945"
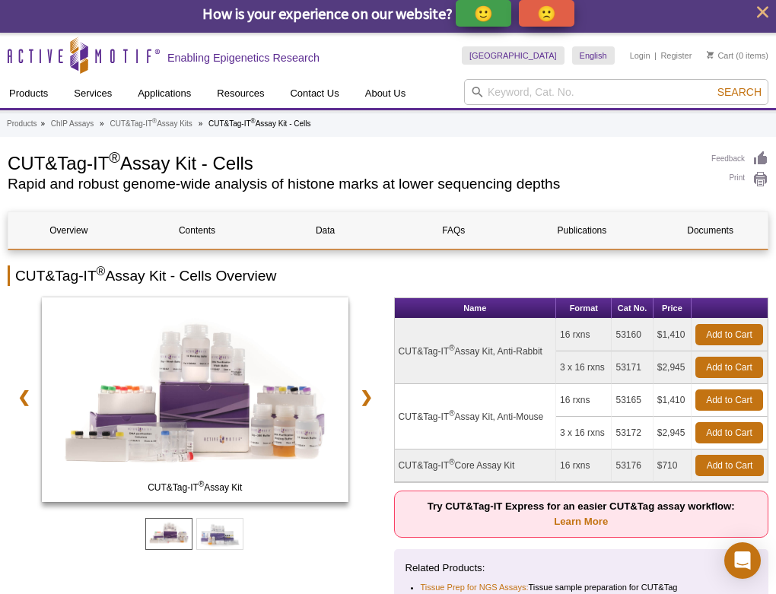
scroll to position [8, 0]
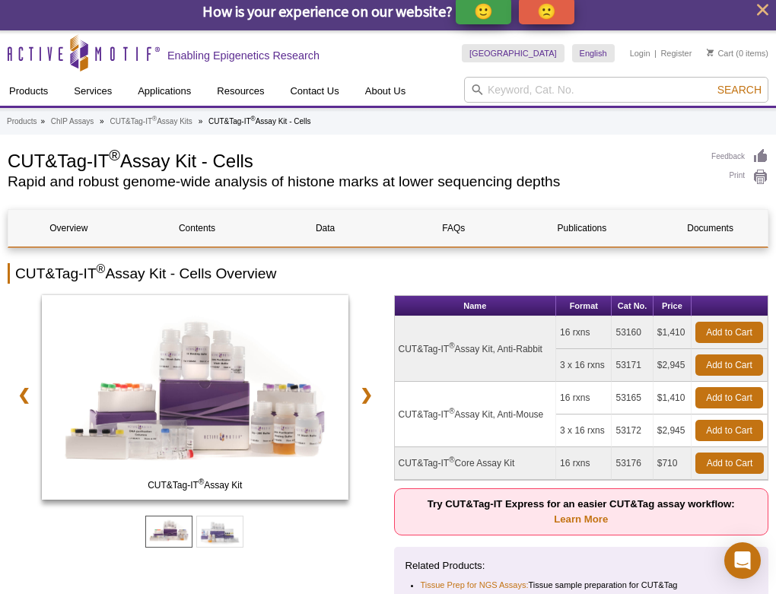
click at [575, 463] on td "16 rxns" at bounding box center [584, 463] width 56 height 33
click at [594, 464] on td "16 rxns" at bounding box center [584, 463] width 56 height 33
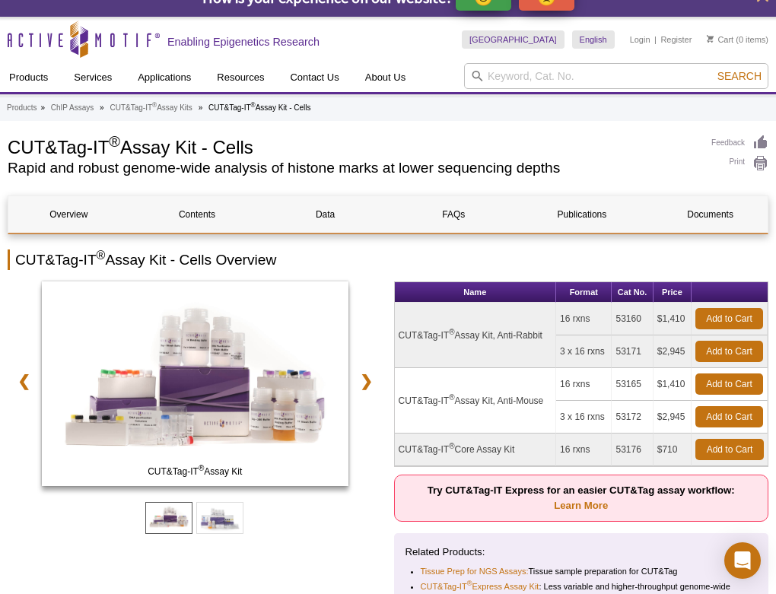
scroll to position [25, 0]
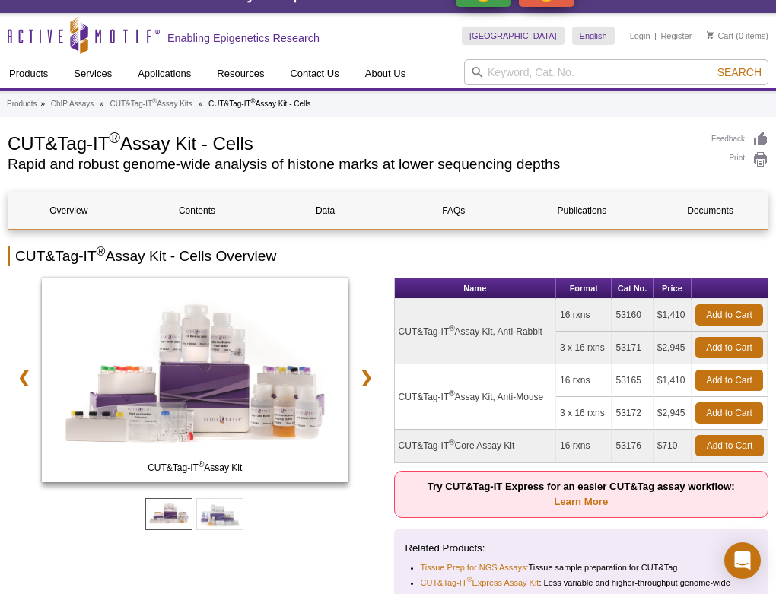
click at [552, 480] on p "Try CUT&Tag-IT Express for an easier CUT&Tag assay workflow: Learn More" at bounding box center [581, 494] width 375 height 47
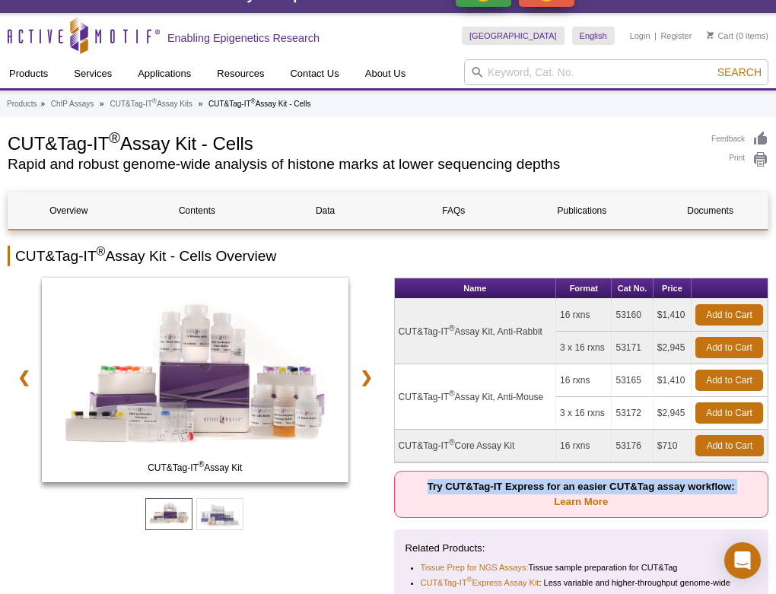
click at [518, 480] on p "Try CUT&Tag-IT Express for an easier CUT&Tag assay workflow: Learn More" at bounding box center [581, 494] width 375 height 47
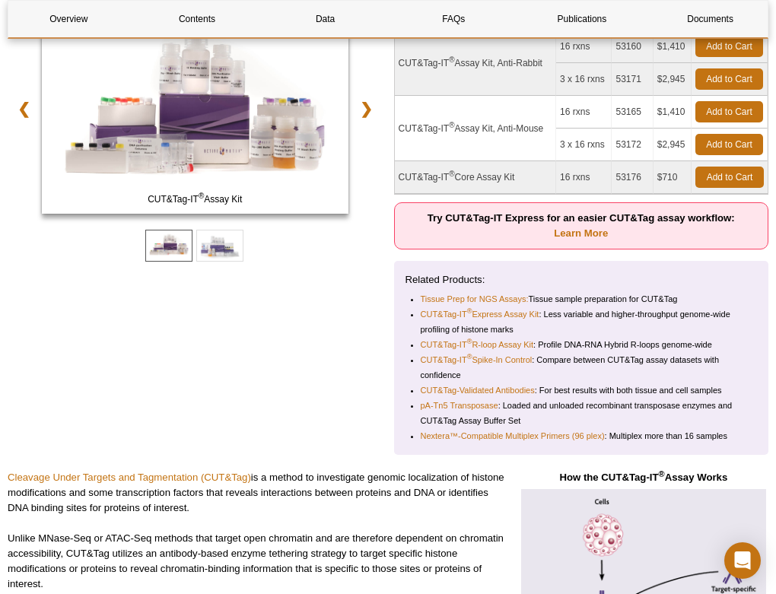
scroll to position [143, 0]
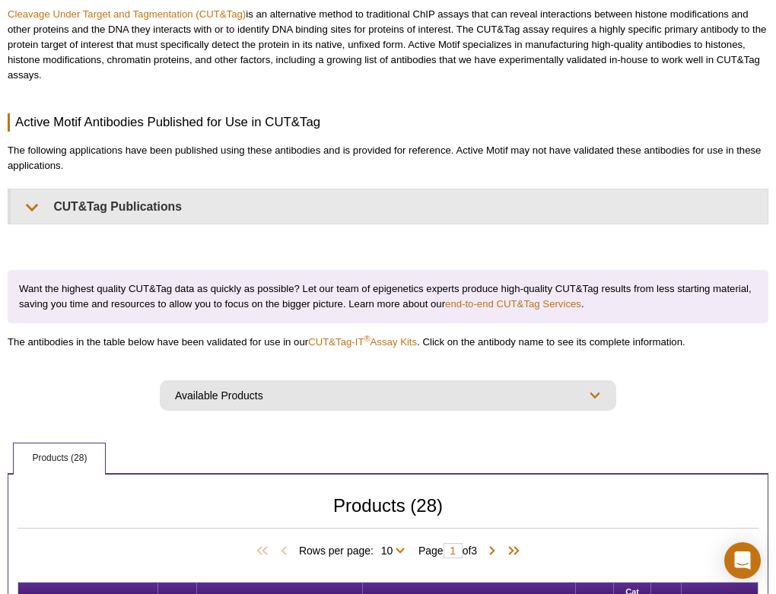
scroll to position [323, 0]
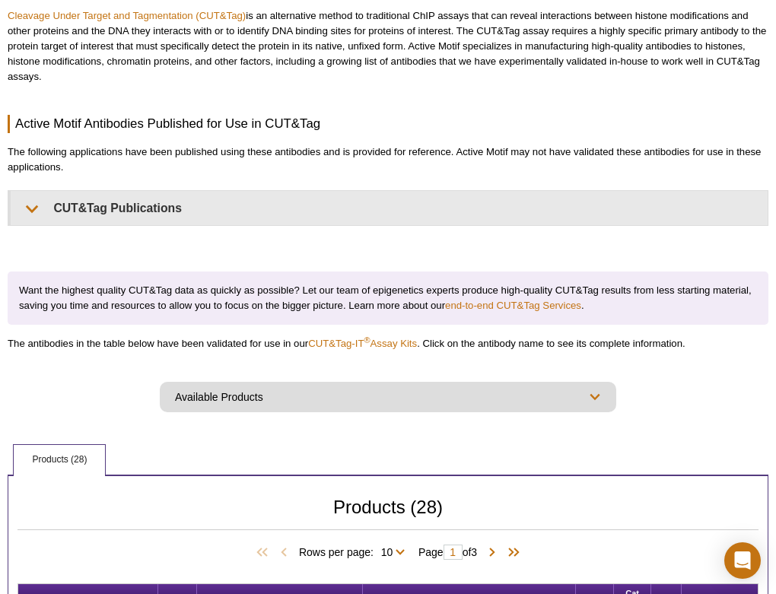
click at [182, 401] on select "Available Products All Antibodies ChIP-Validated Antibodies CUT&RUN-Validated A…" at bounding box center [388, 397] width 457 height 30
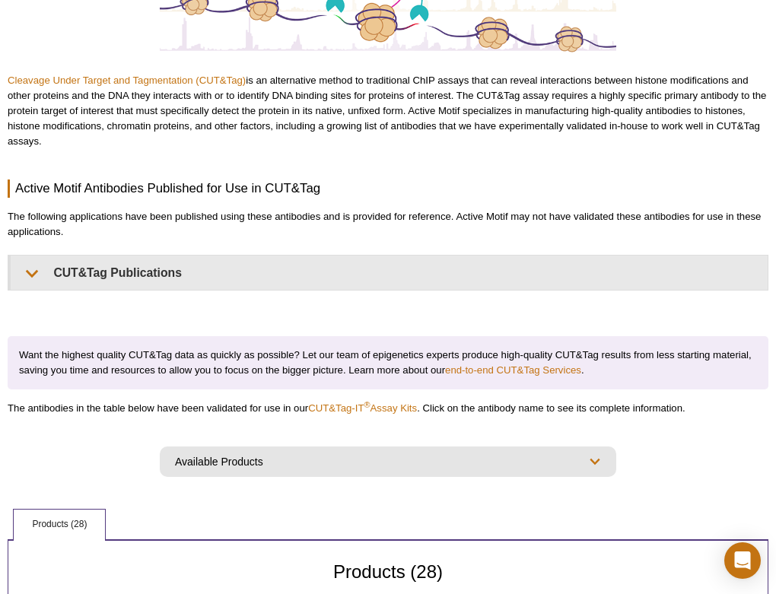
scroll to position [275, 0]
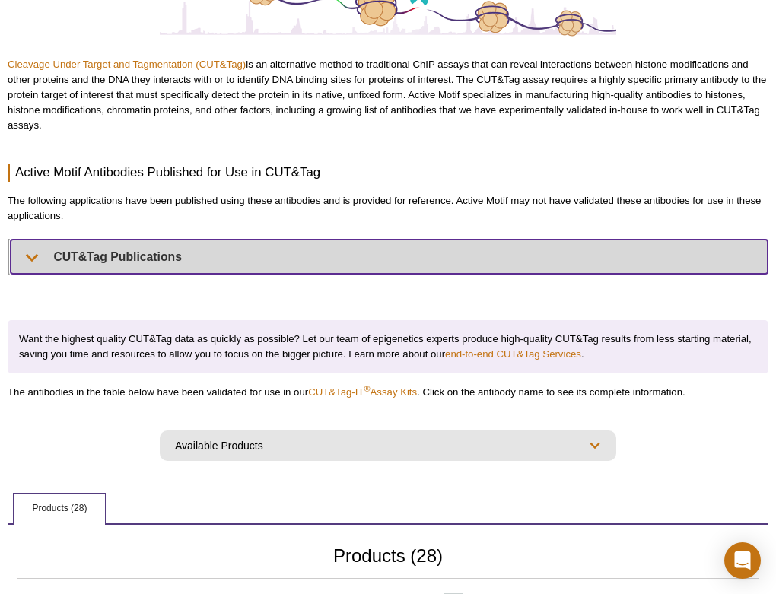
click at [205, 260] on summary "CUT&Tag Publications" at bounding box center [389, 257] width 757 height 34
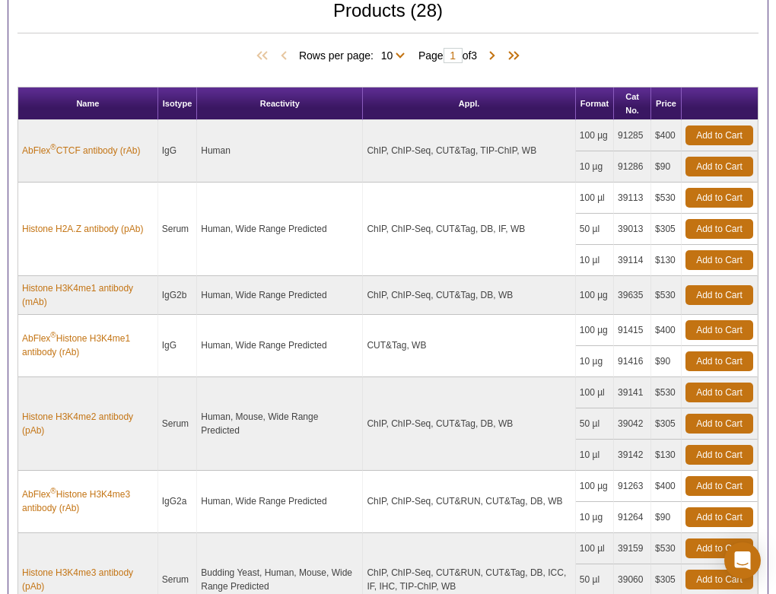
scroll to position [1485, 0]
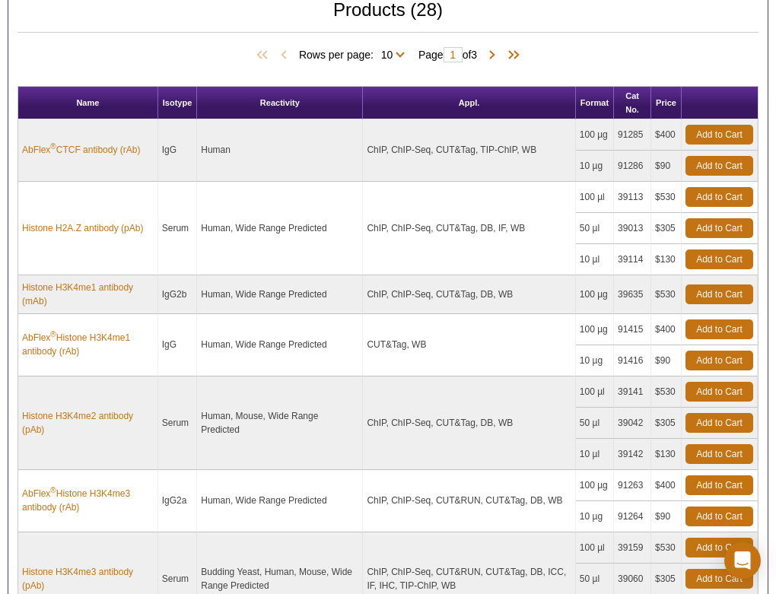
click at [295, 336] on td "Human, Wide Range Predicted" at bounding box center [280, 345] width 166 height 62
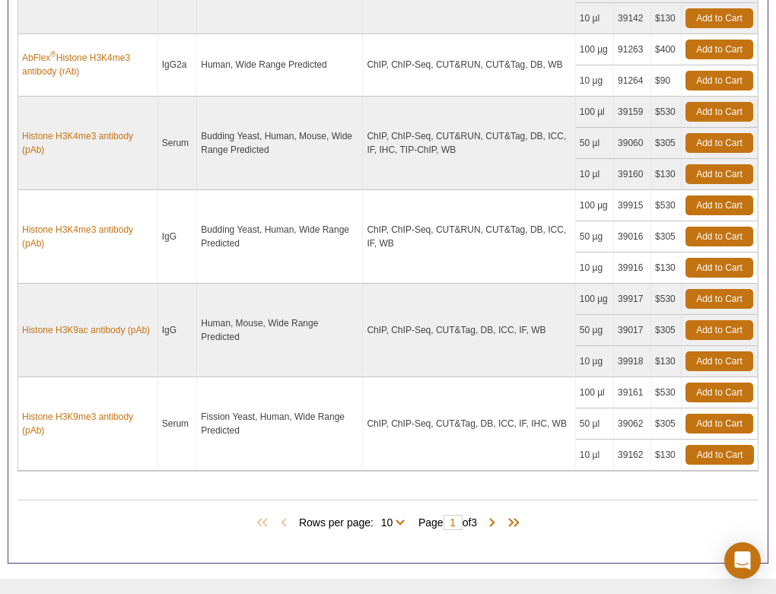
scroll to position [1925, 0]
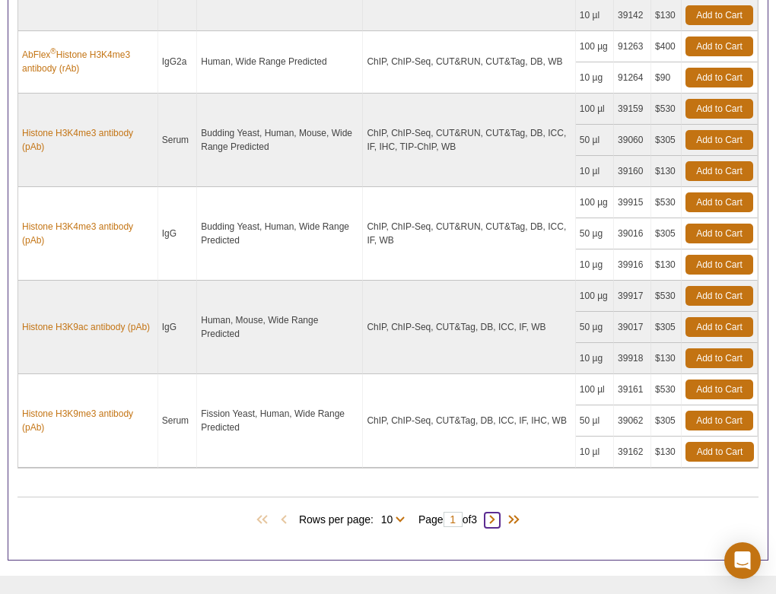
click at [493, 516] on span at bounding box center [492, 520] width 15 height 15
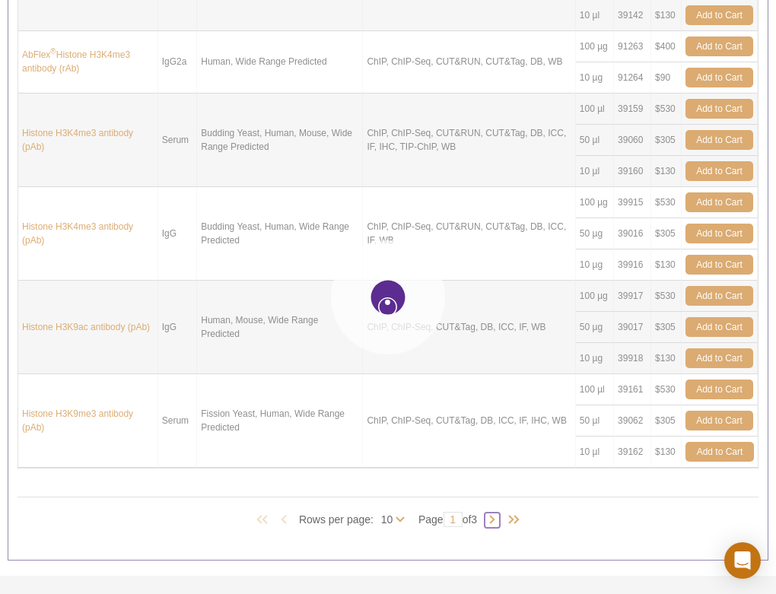
type input "2"
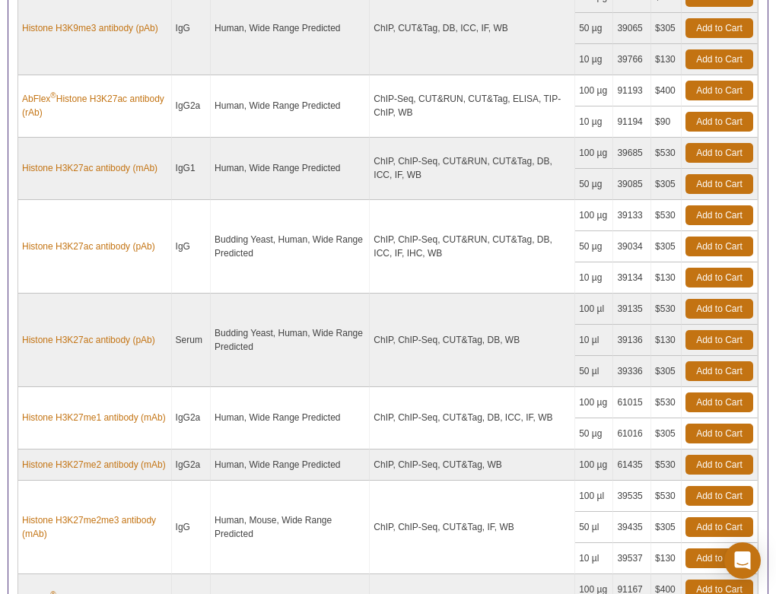
scroll to position [2026, 0]
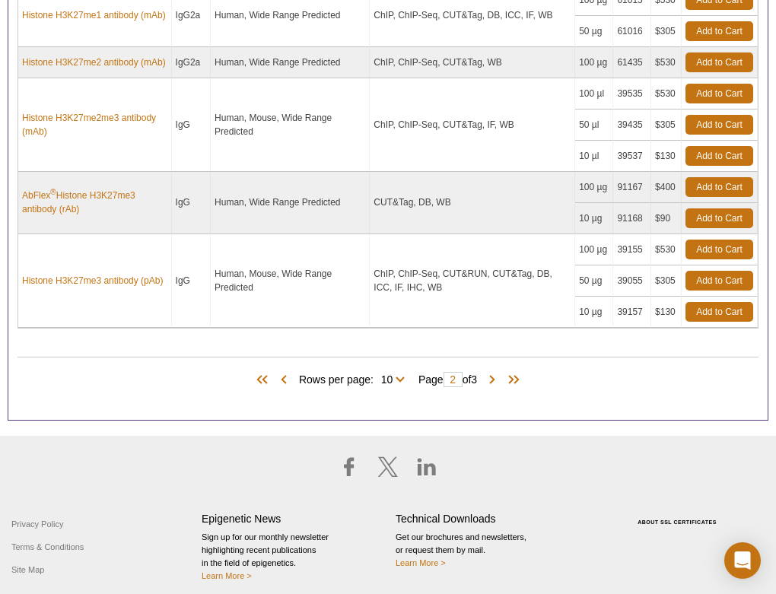
click at [584, 285] on td "50 µg" at bounding box center [594, 281] width 38 height 31
click at [500, 286] on td "ChIP, ChIP-Seq, CUT&RUN, CUT&Tag, DB, ICC, IF, IHC, WB" at bounding box center [472, 281] width 205 height 94
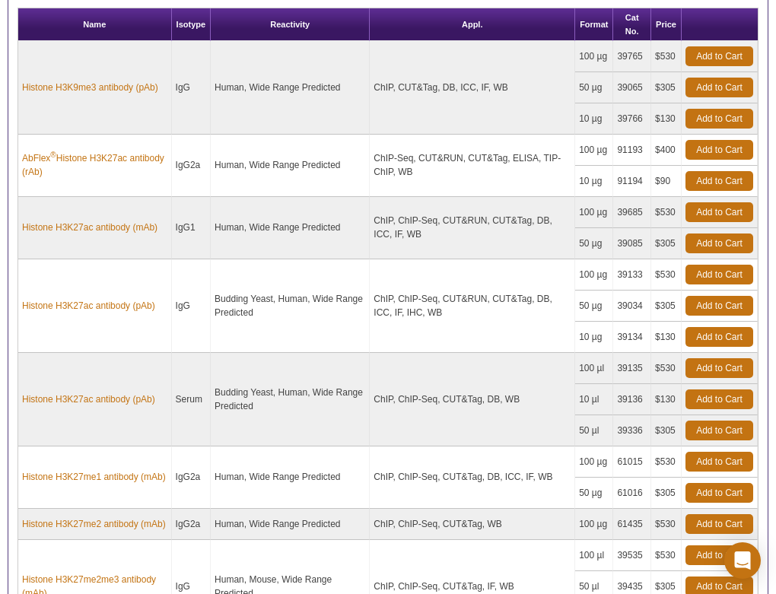
scroll to position [1381, 0]
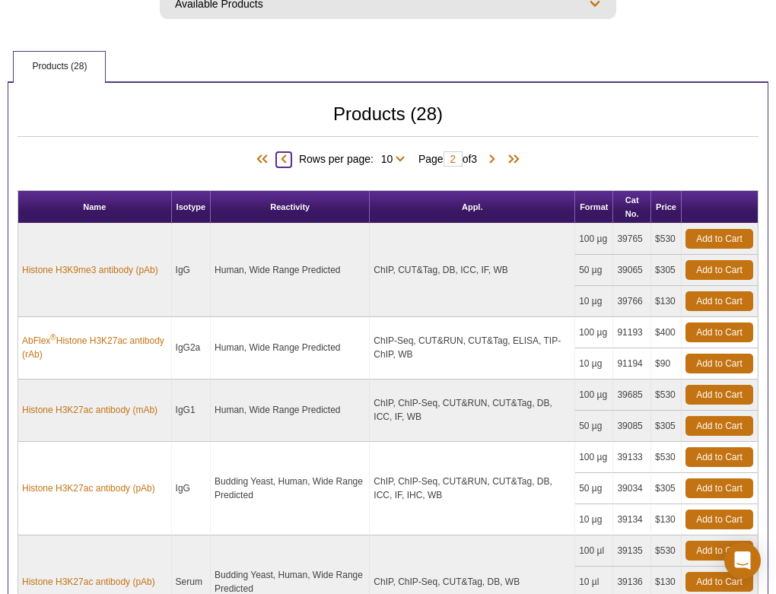
click at [279, 161] on span at bounding box center [283, 159] width 15 height 15
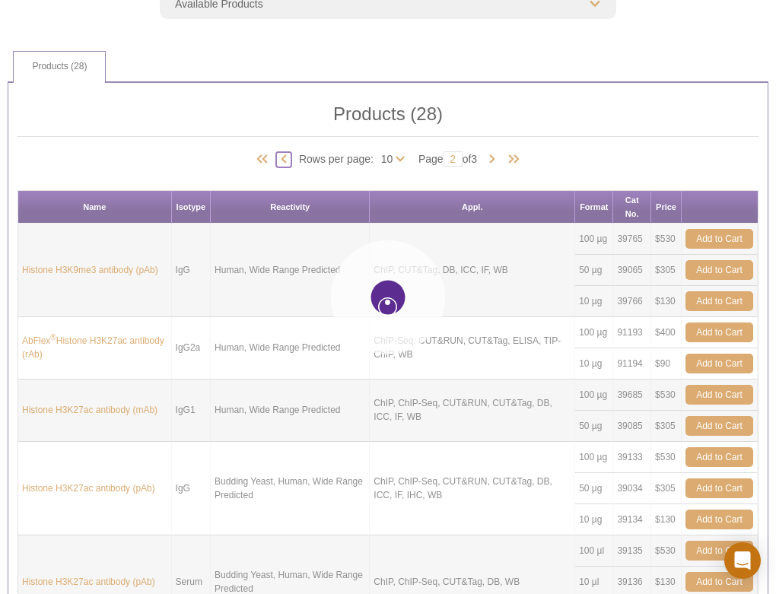
type input "1"
